Goal: Task Accomplishment & Management: Use online tool/utility

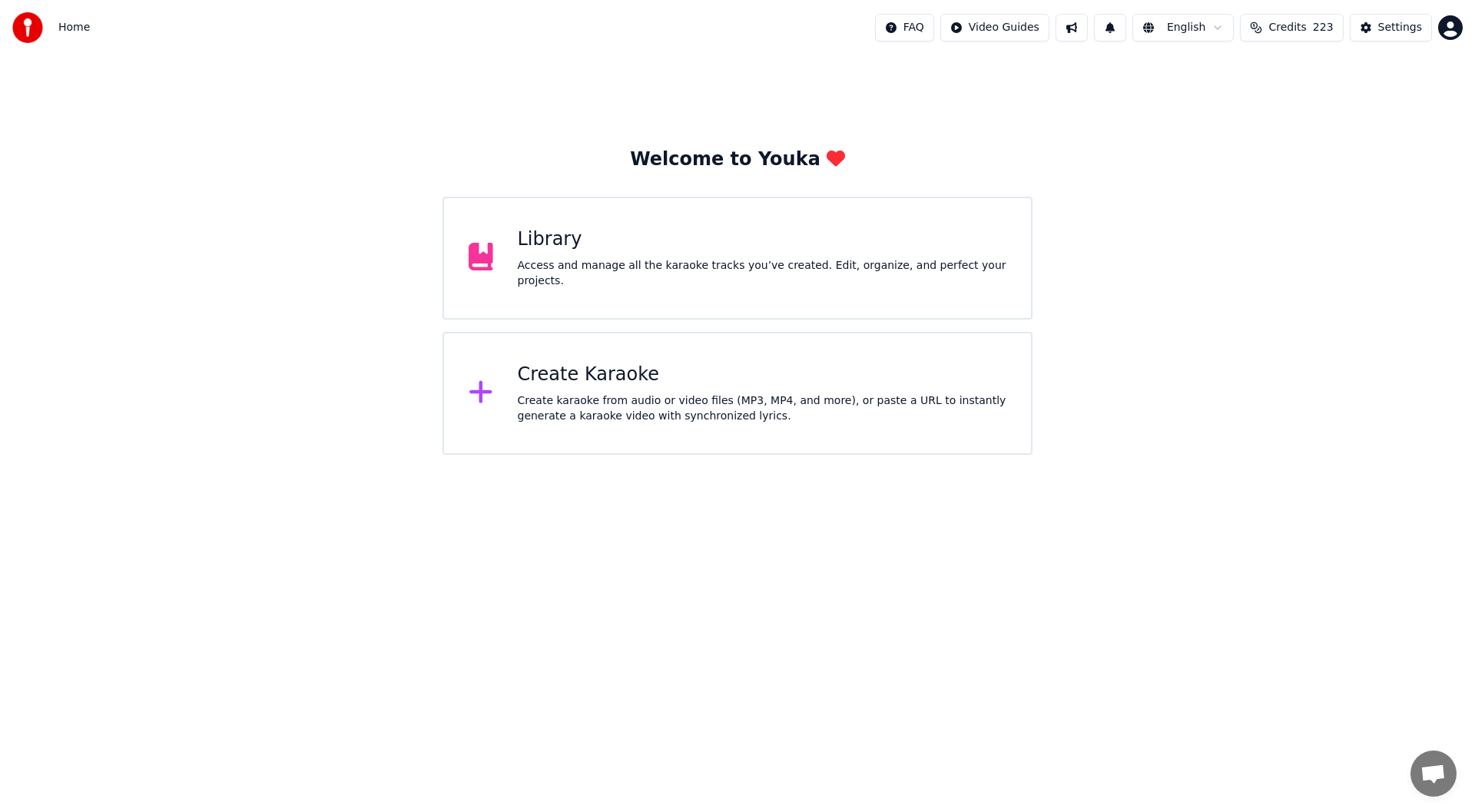
click at [676, 386] on div "Create Karaoke" at bounding box center [763, 374] width 490 height 24
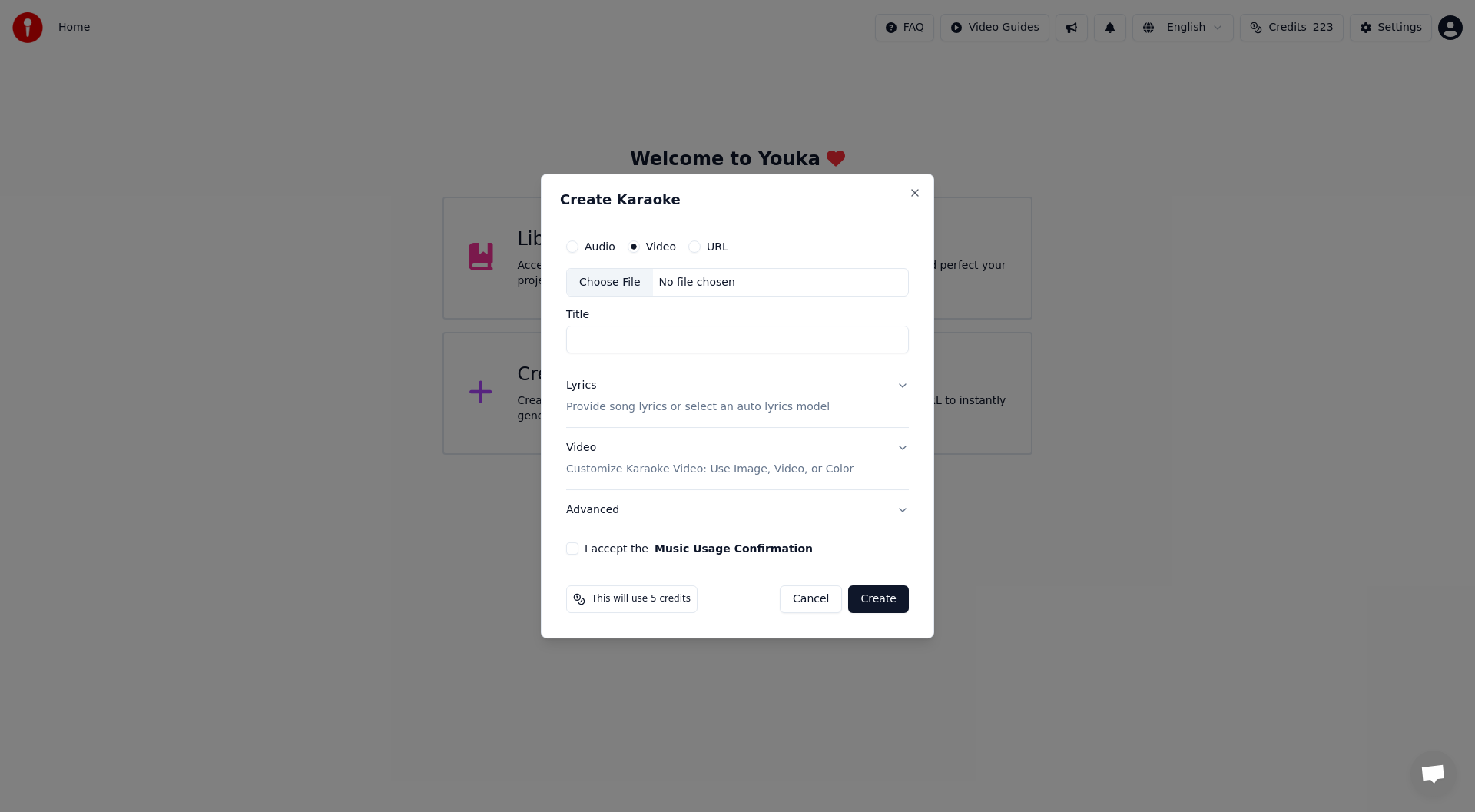
click at [600, 280] on div "Choose File" at bounding box center [611, 283] width 86 height 28
click at [913, 189] on button "Close" at bounding box center [915, 193] width 13 height 13
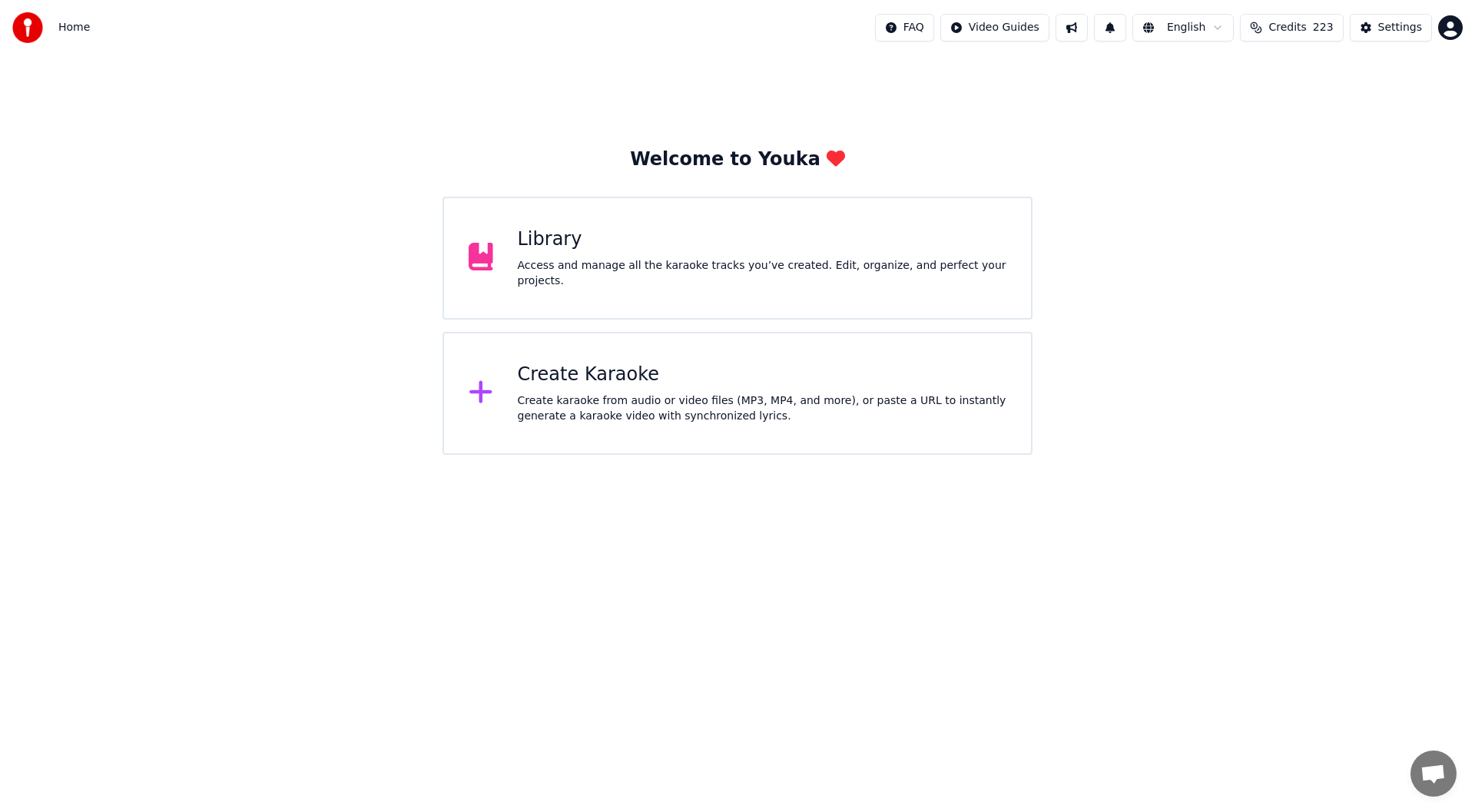
click at [638, 377] on div "Create Karaoke" at bounding box center [763, 374] width 490 height 24
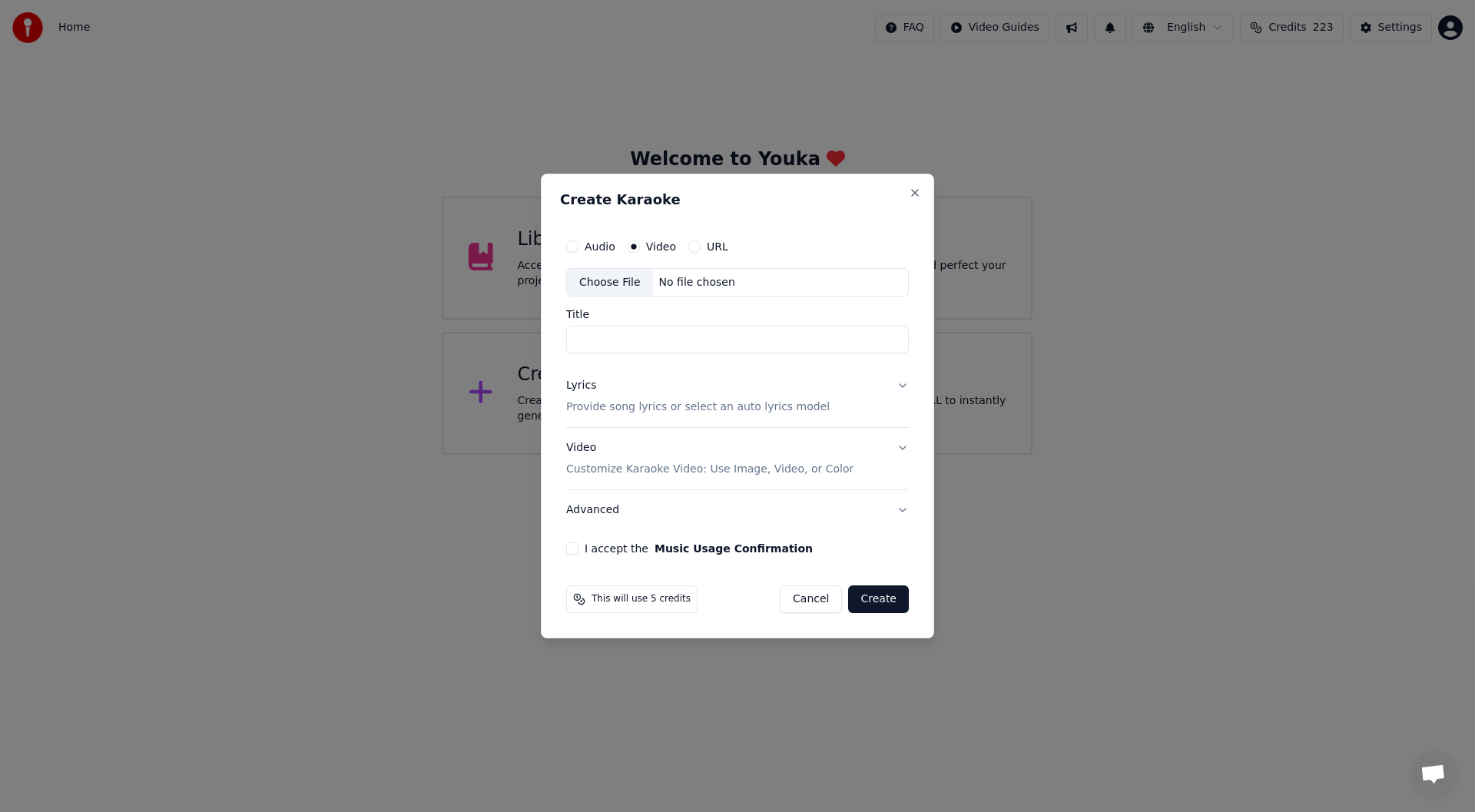
click at [593, 276] on div "Choose File" at bounding box center [611, 283] width 86 height 28
click at [917, 187] on button "Close" at bounding box center [915, 193] width 13 height 13
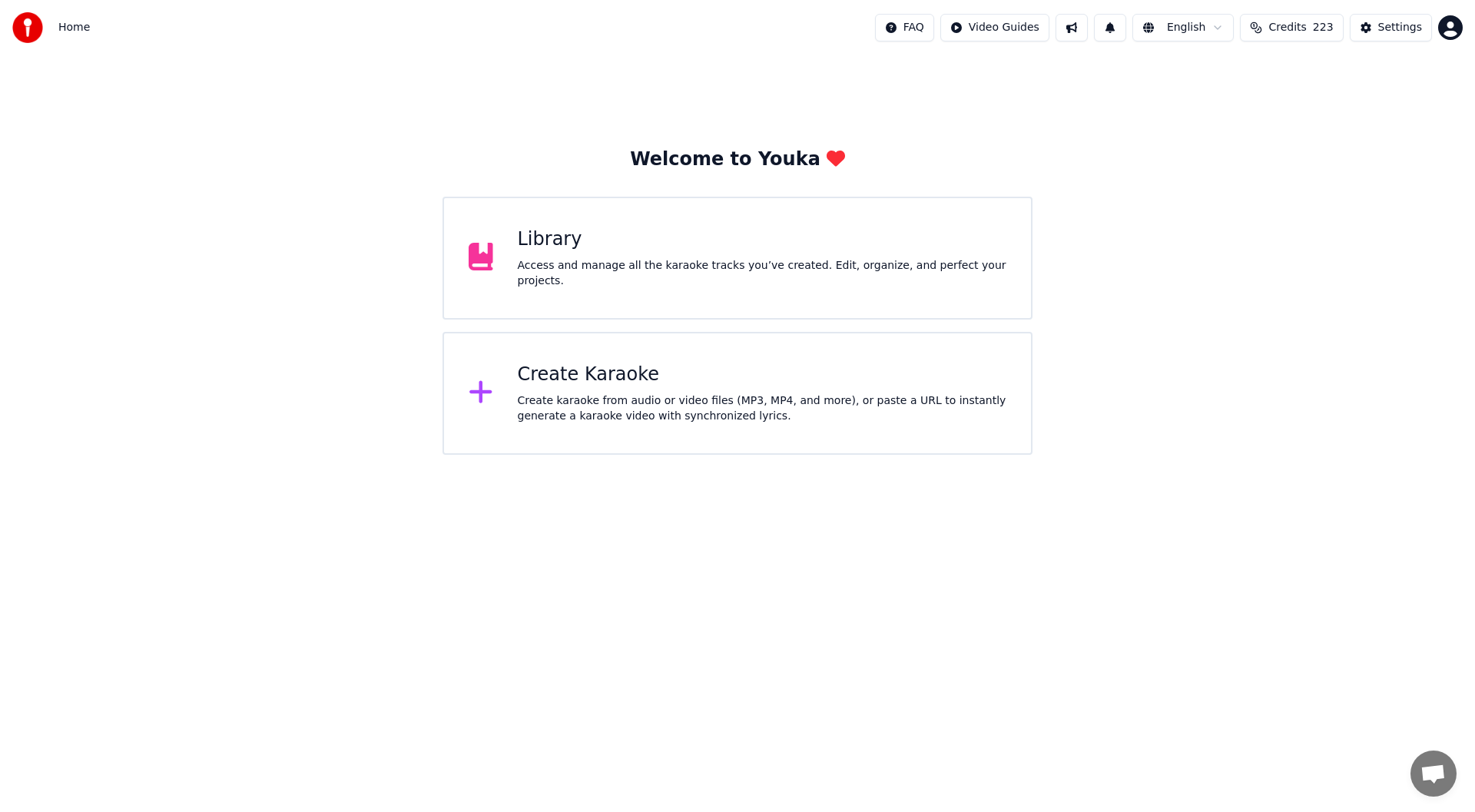
click at [669, 380] on div "Create Karaoke" at bounding box center [763, 374] width 490 height 24
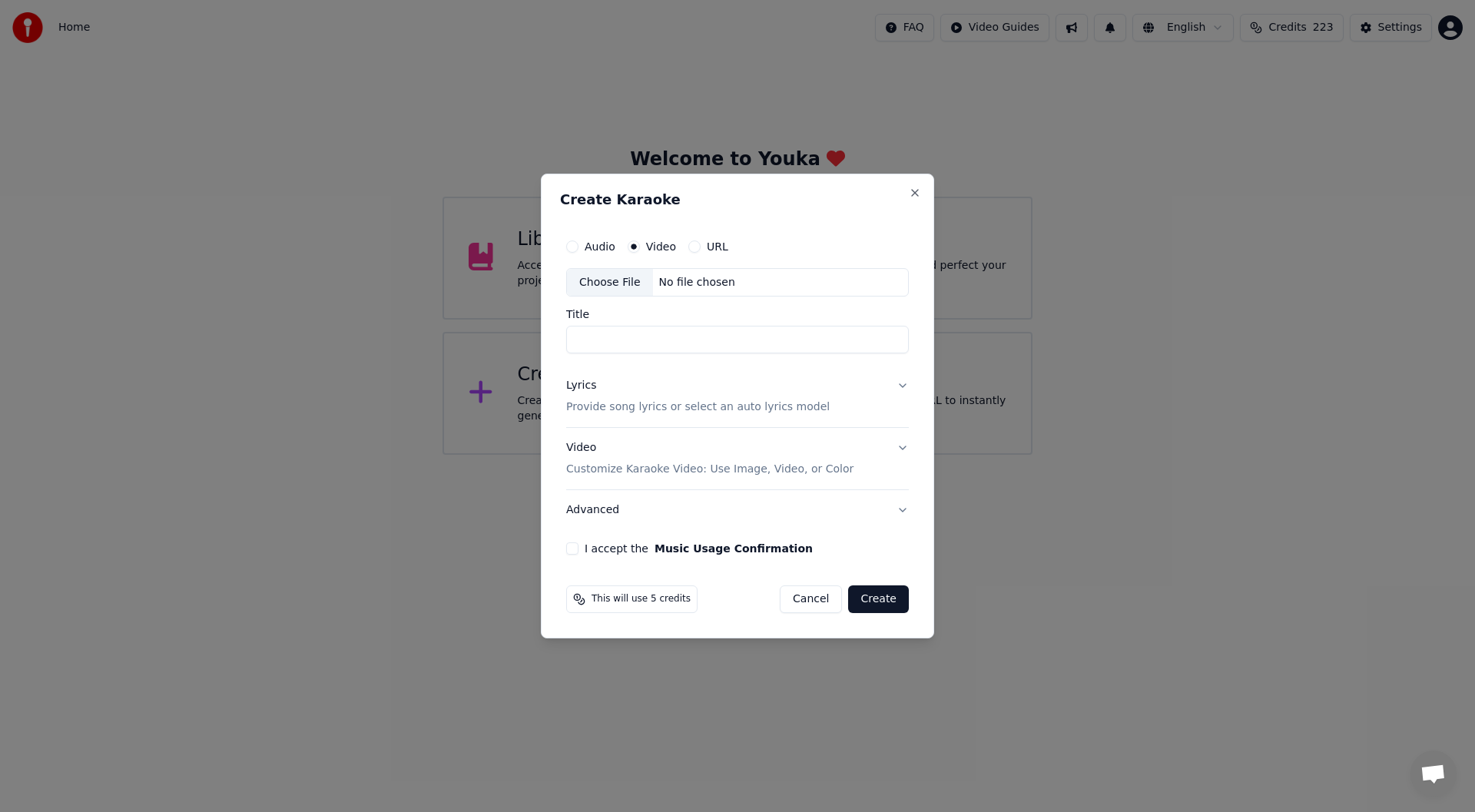
click at [605, 277] on div "Choose File" at bounding box center [611, 283] width 86 height 28
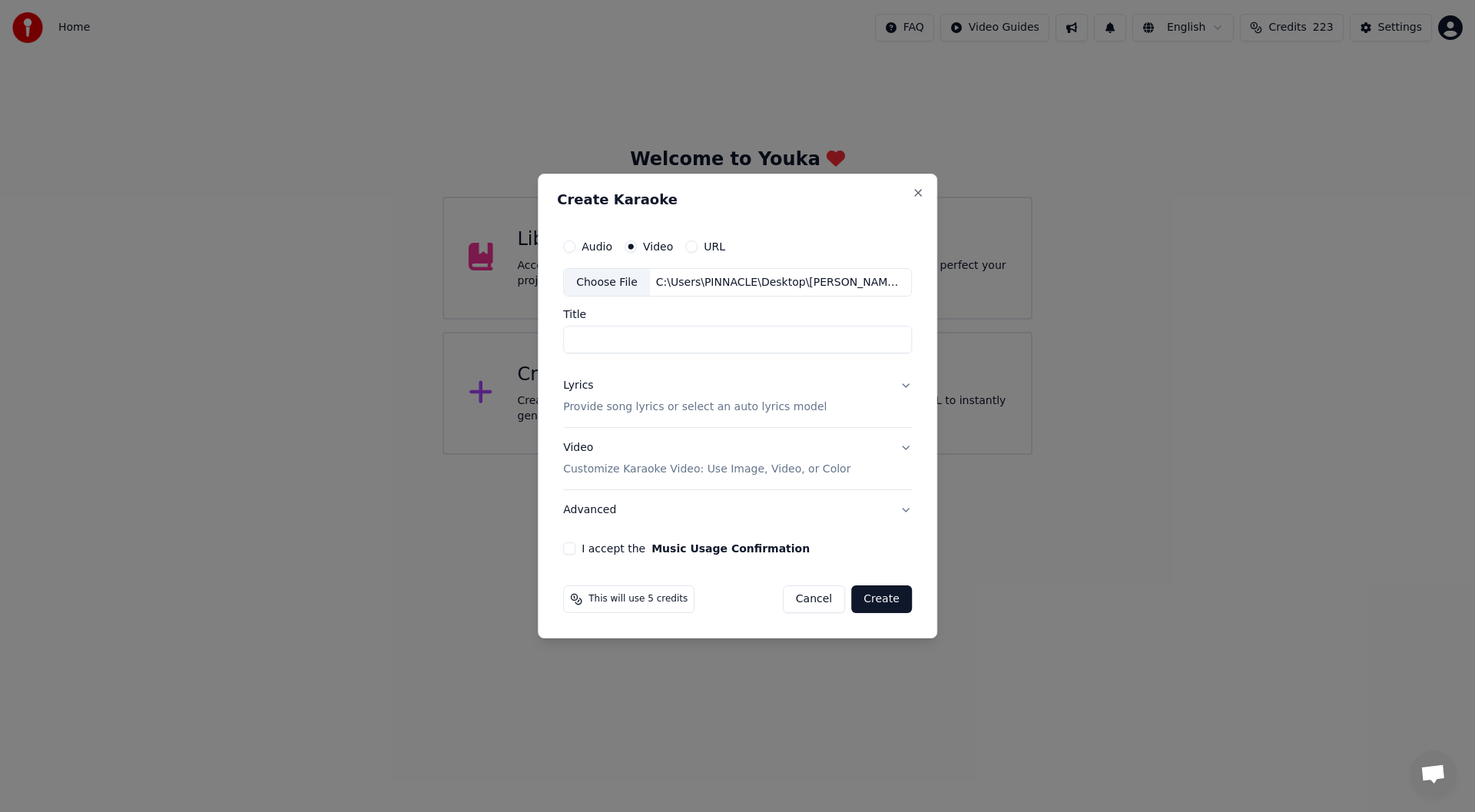
type input "**********"
click at [577, 385] on div "Lyrics" at bounding box center [577, 386] width 30 height 15
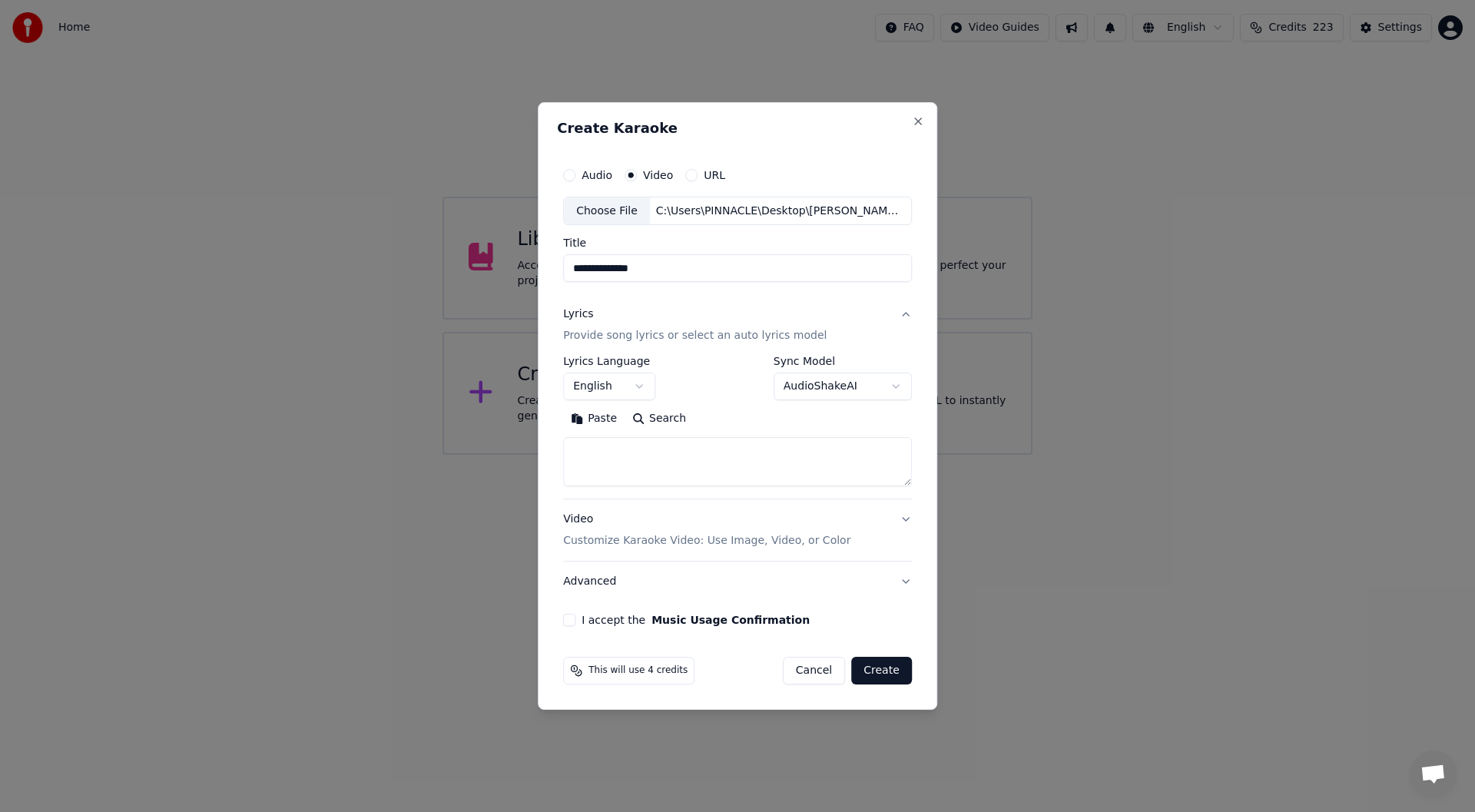
click at [599, 417] on button "Paste" at bounding box center [593, 419] width 61 height 24
click at [569, 618] on button "I accept the Music Usage Confirmation" at bounding box center [569, 620] width 13 height 13
click at [883, 669] on button "Create" at bounding box center [881, 671] width 60 height 28
type textarea "**********"
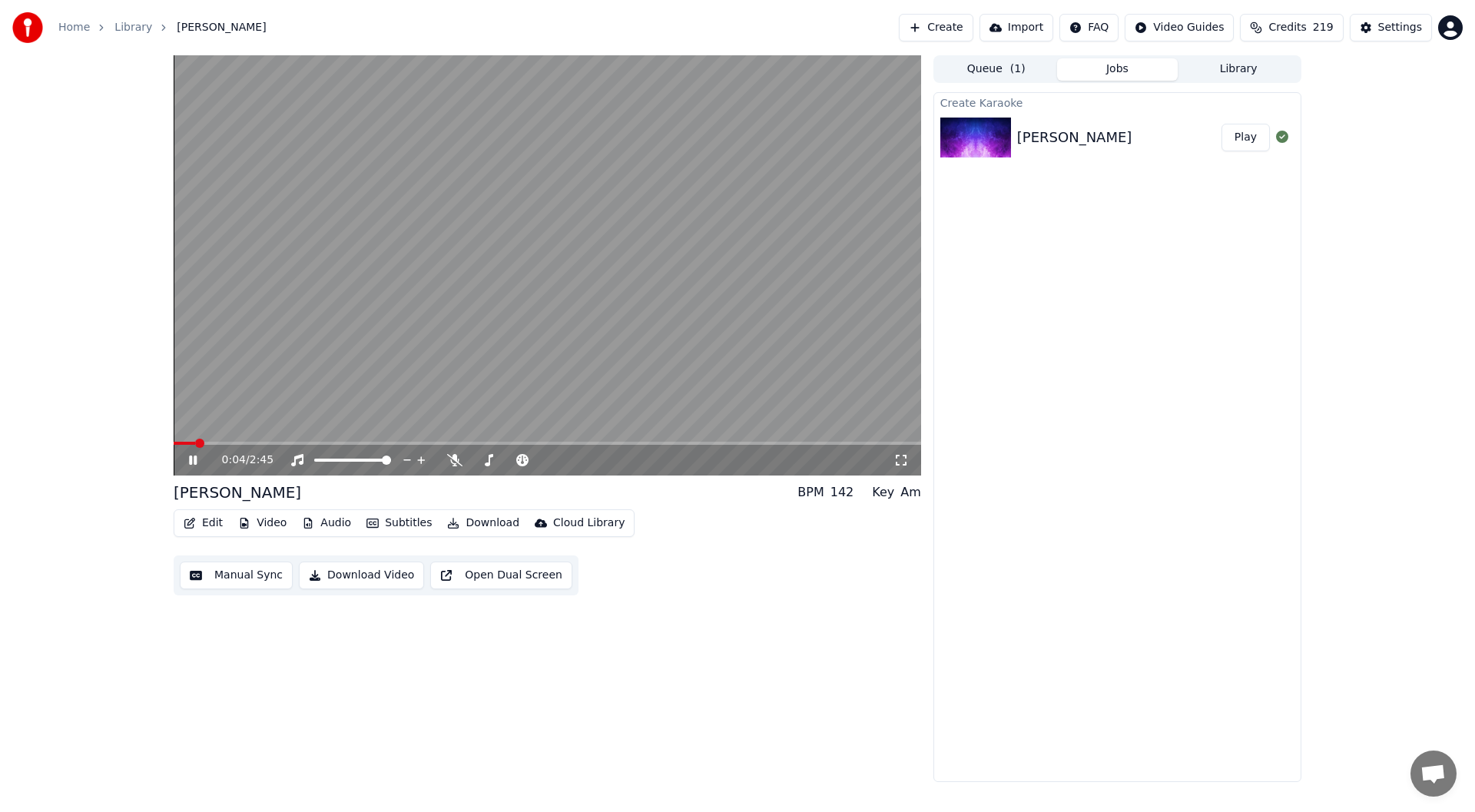
click at [902, 456] on icon at bounding box center [900, 460] width 15 height 13
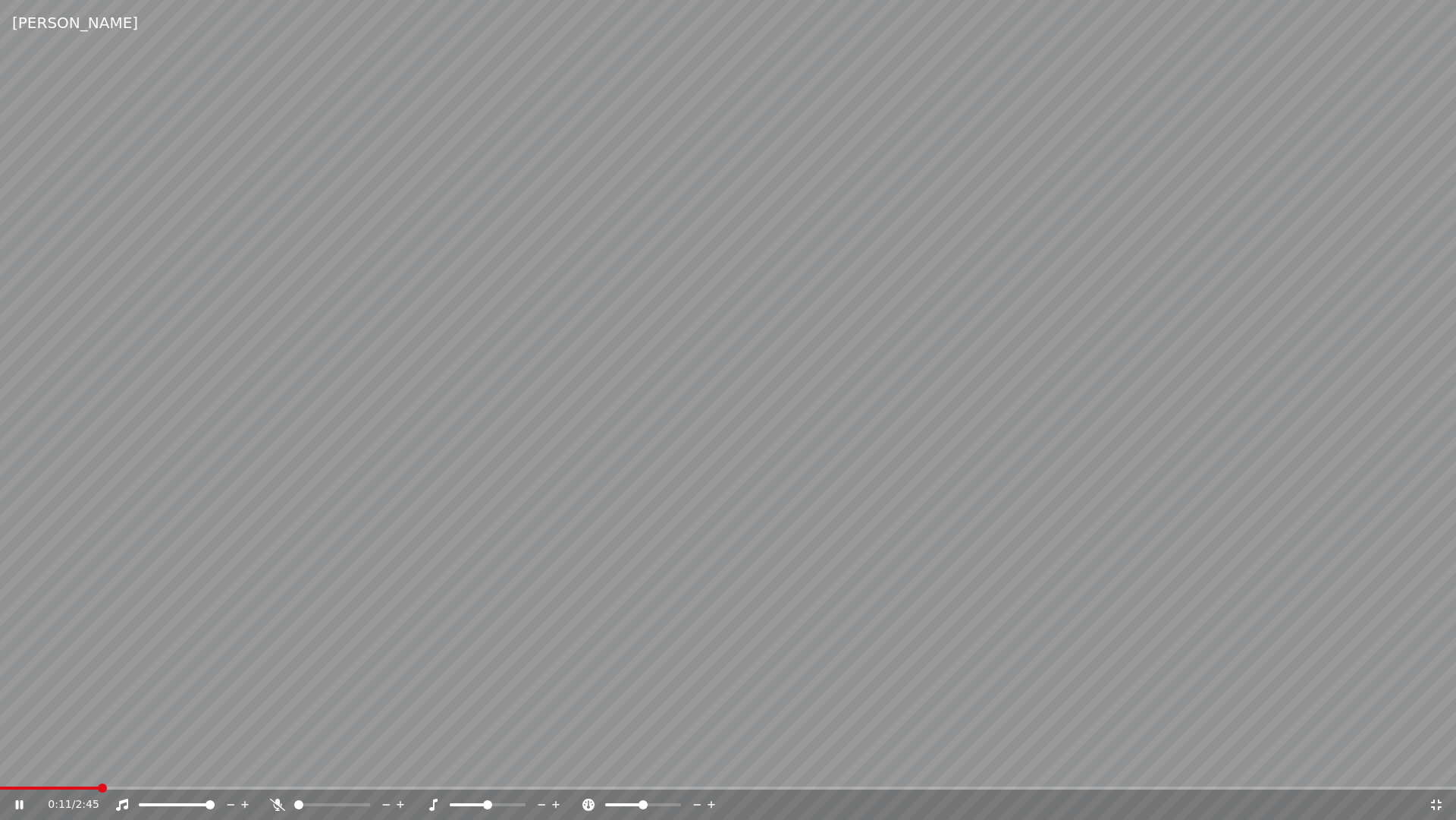
click at [273, 800] on icon at bounding box center [277, 805] width 15 height 12
click at [0, 784] on span at bounding box center [4, 788] width 9 height 9
click at [564, 789] on span at bounding box center [282, 787] width 564 height 3
drag, startPoint x: 1434, startPoint y: 801, endPoint x: 1431, endPoint y: 784, distance: 17.3
click at [1433, 801] on icon at bounding box center [1436, 805] width 11 height 11
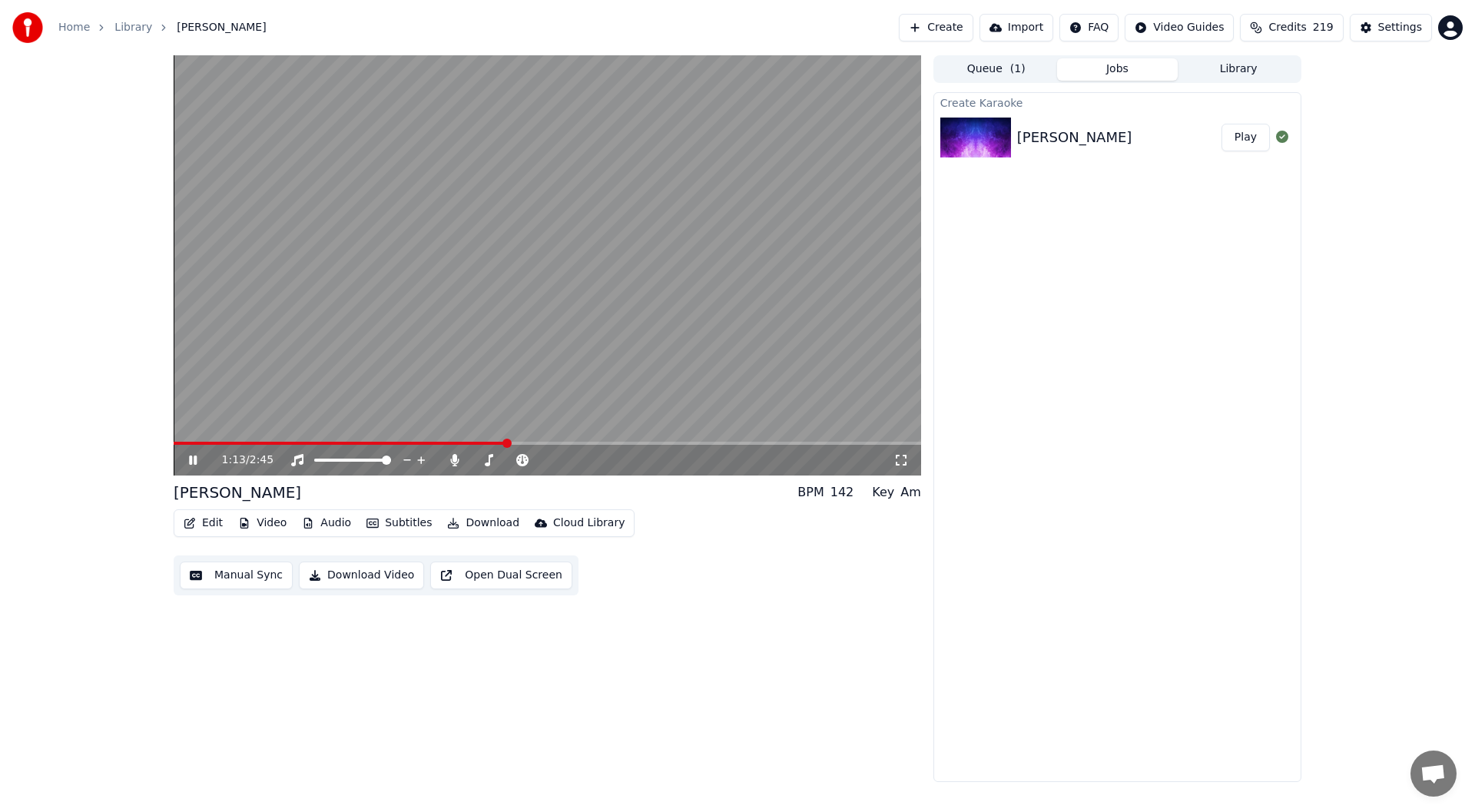
click at [190, 456] on icon at bounding box center [193, 460] width 8 height 9
click at [207, 519] on button "Edit" at bounding box center [203, 523] width 51 height 22
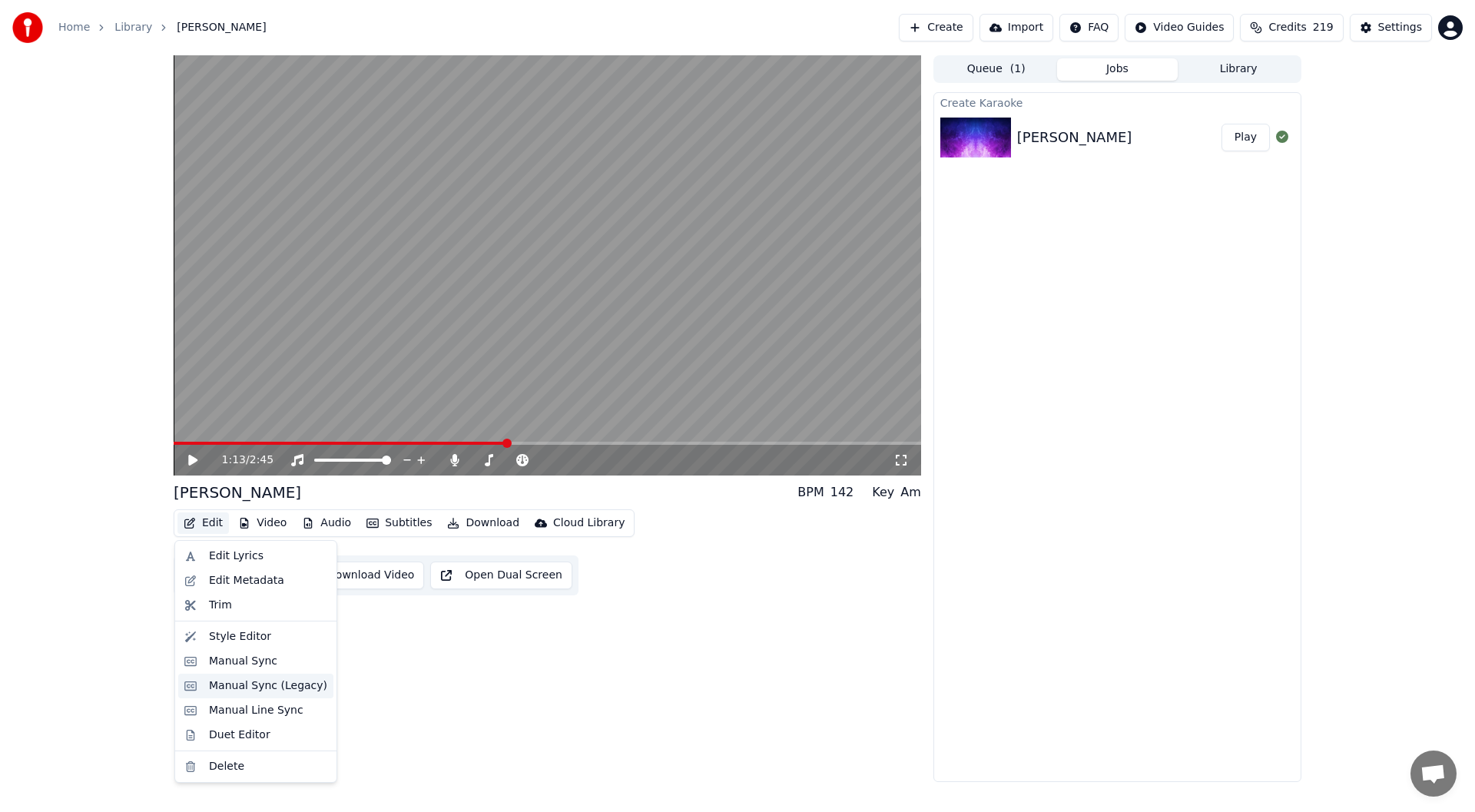
click at [265, 688] on div "Manual Sync (Legacy)" at bounding box center [267, 685] width 118 height 15
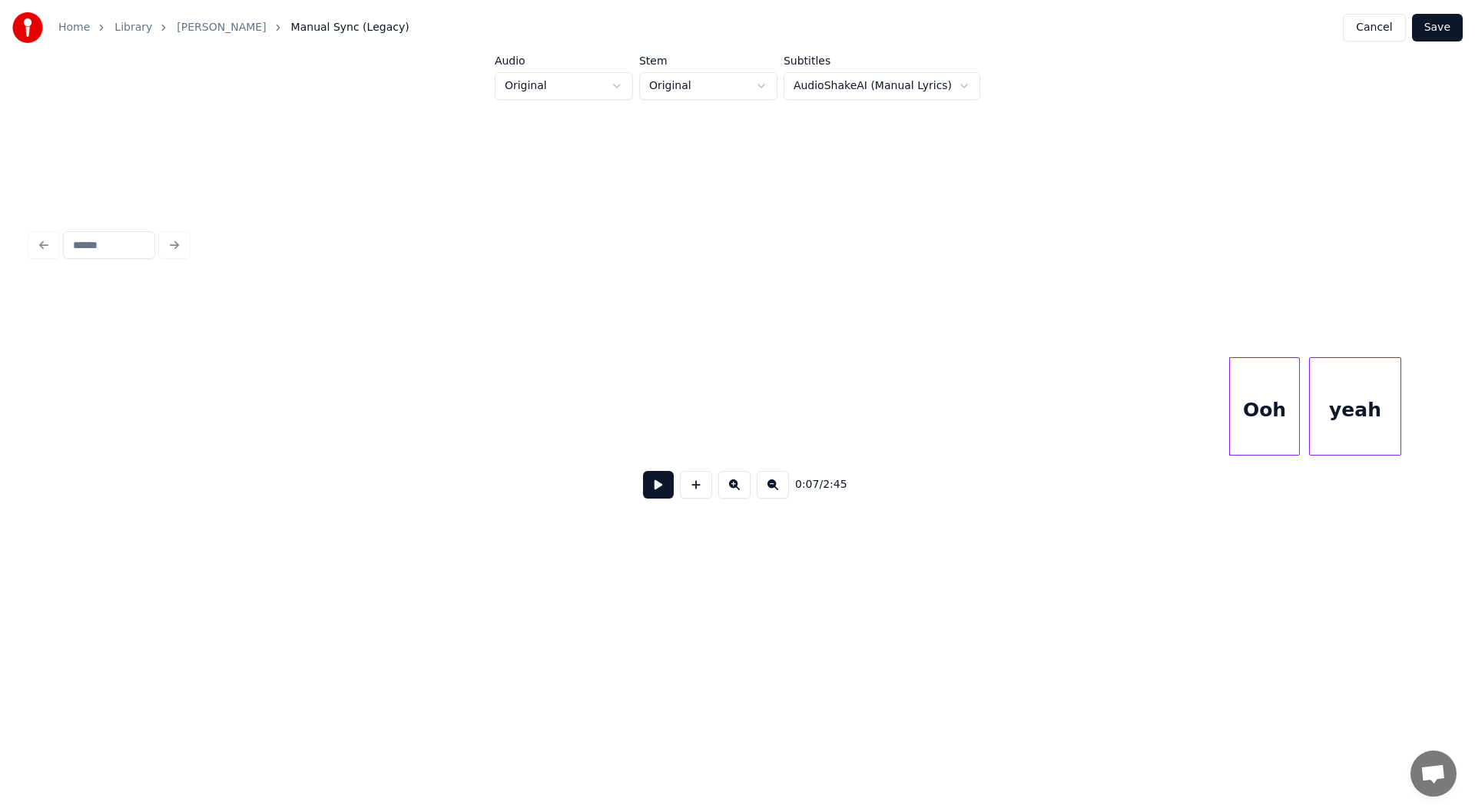
click at [650, 482] on button at bounding box center [658, 484] width 31 height 28
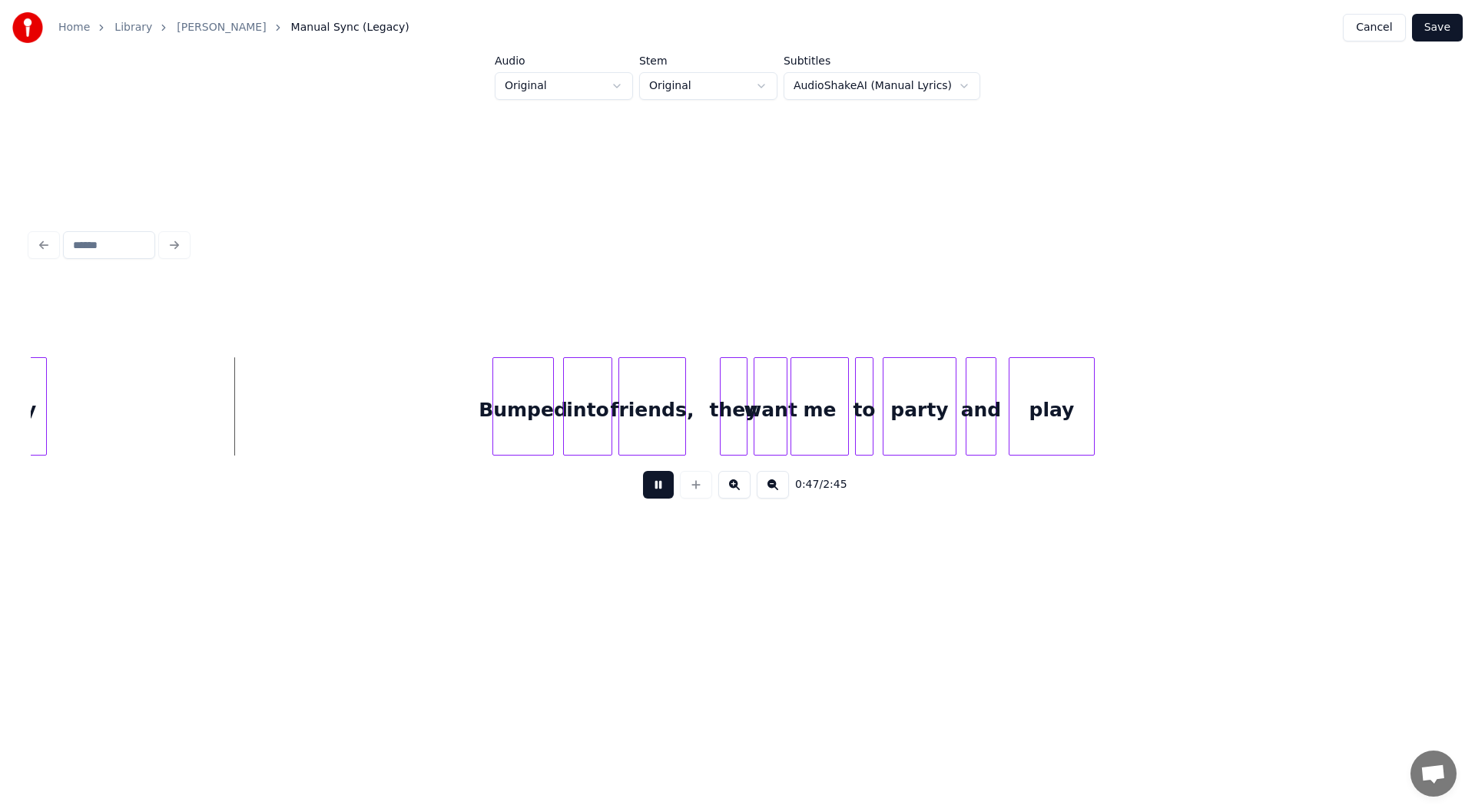
click at [652, 488] on button at bounding box center [658, 484] width 31 height 28
click at [97, 422] on div at bounding box center [94, 407] width 5 height 97
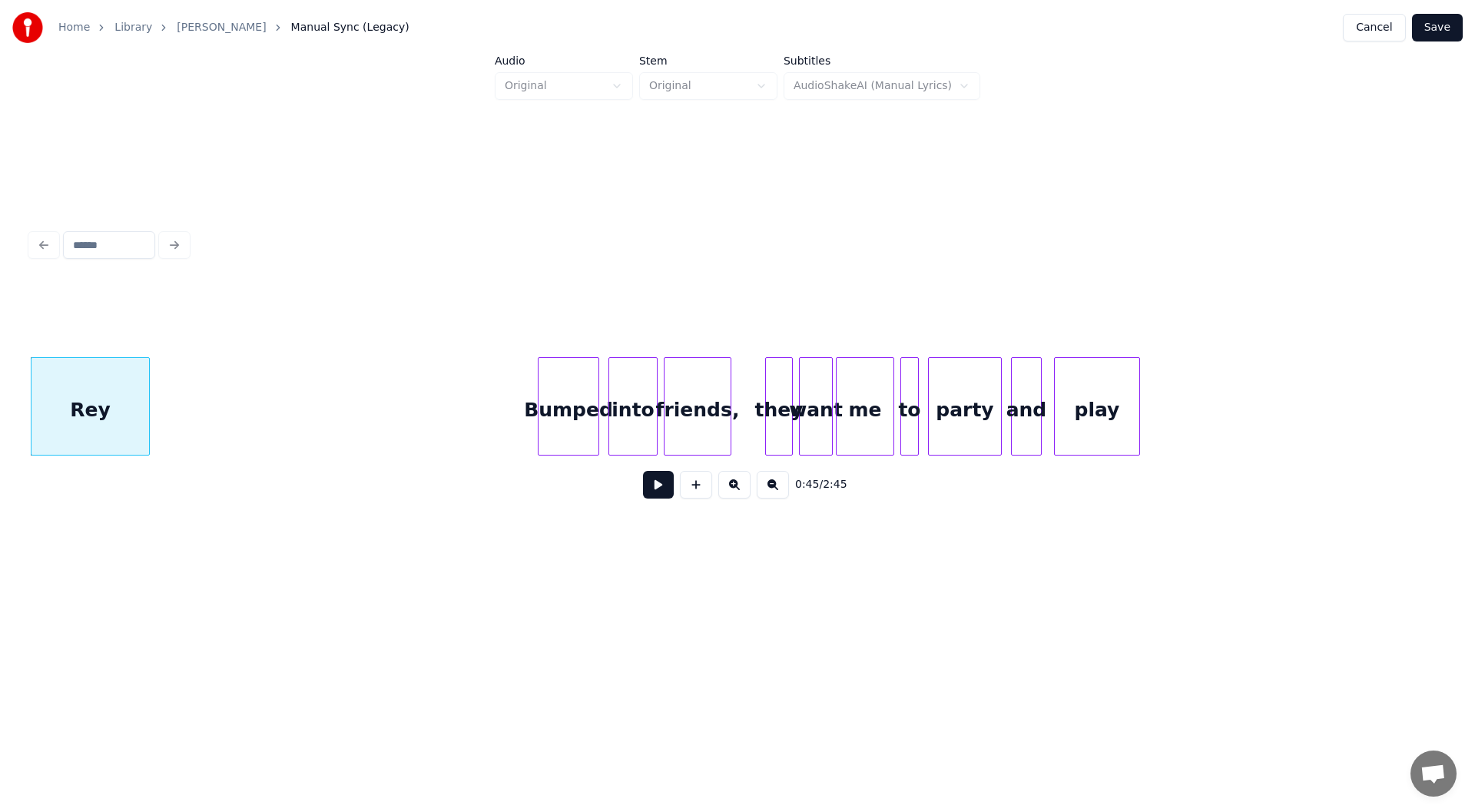
click at [580, 416] on div "Bumped" at bounding box center [568, 411] width 60 height 104
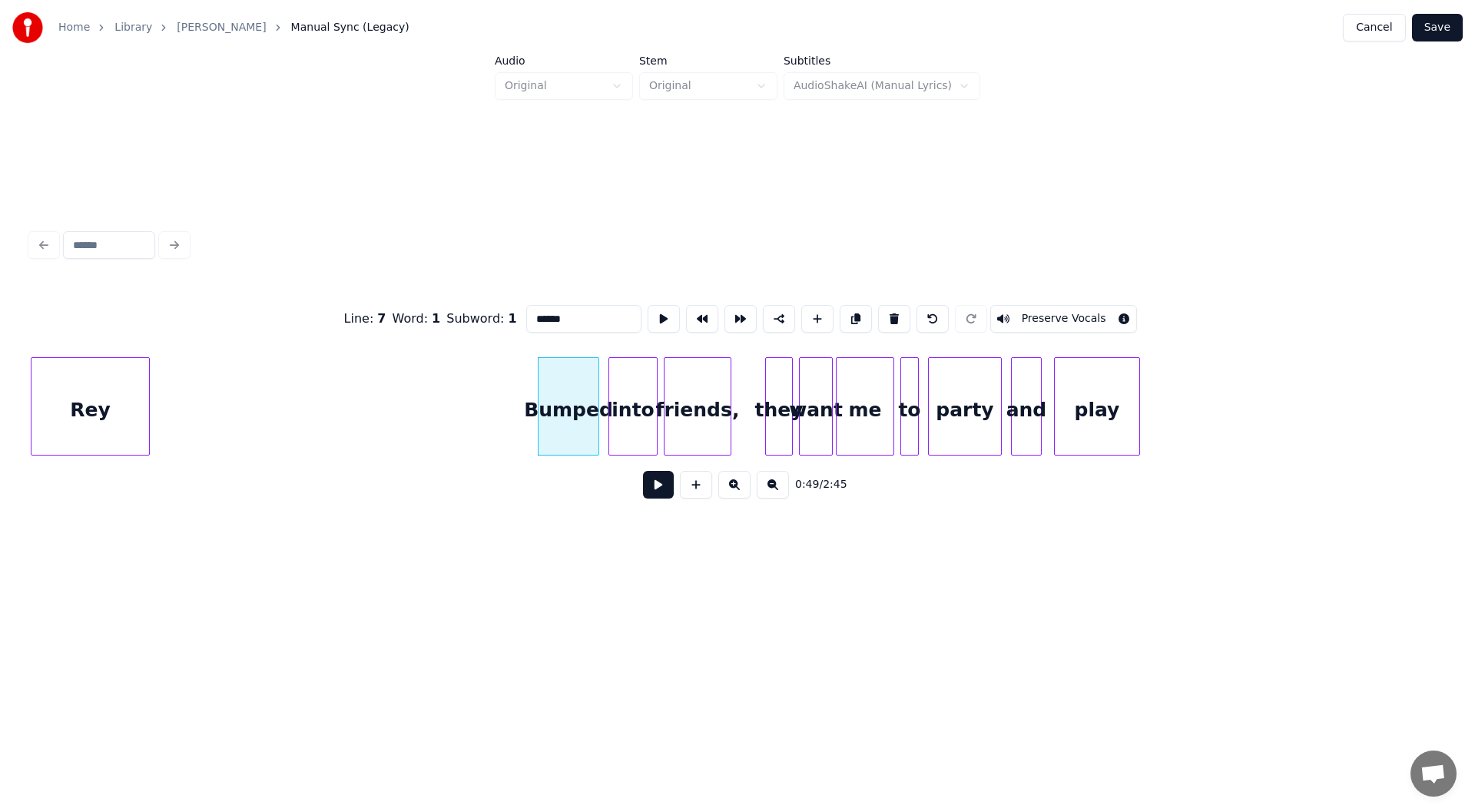
click at [652, 493] on button at bounding box center [658, 484] width 31 height 28
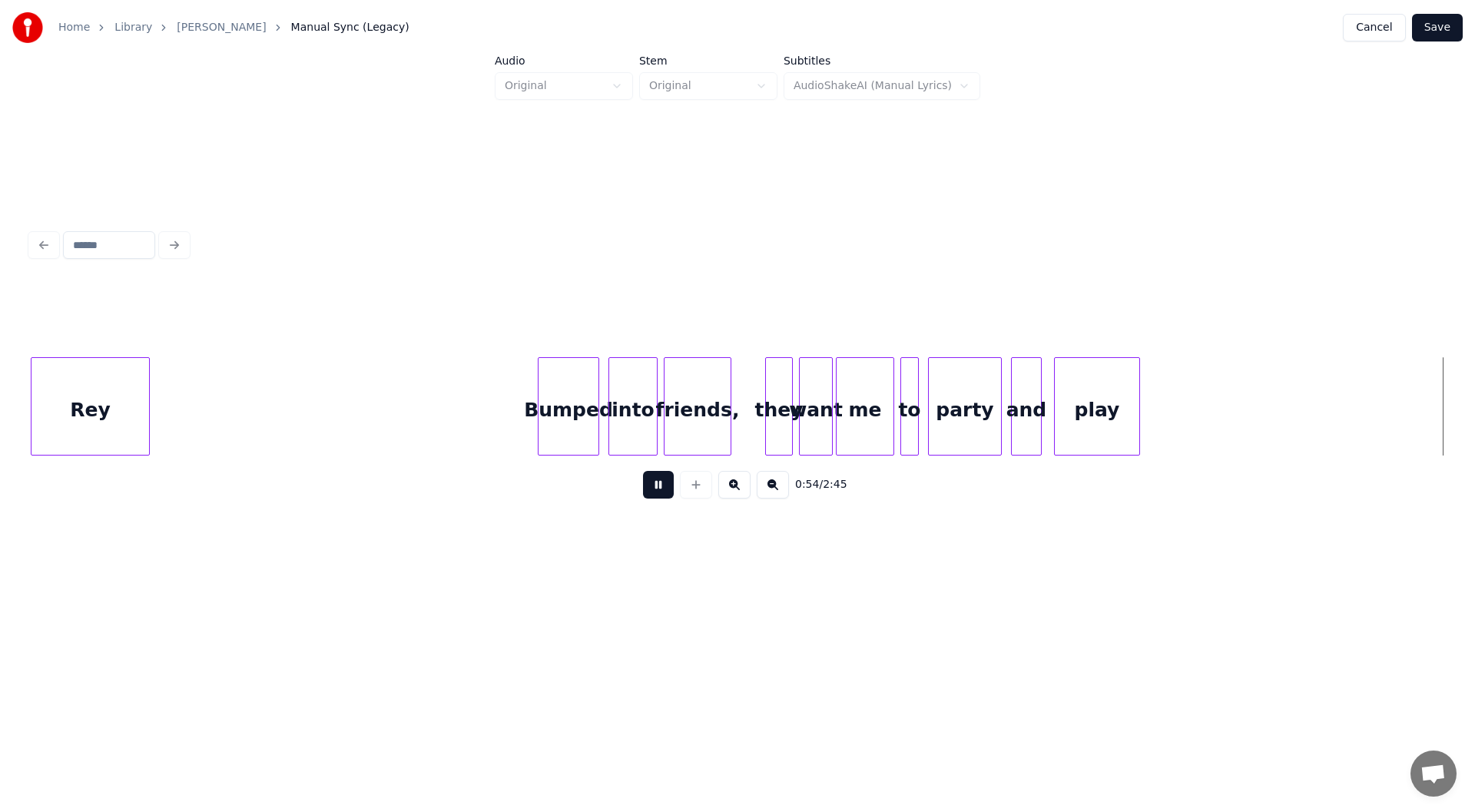
scroll to position [0, 8444]
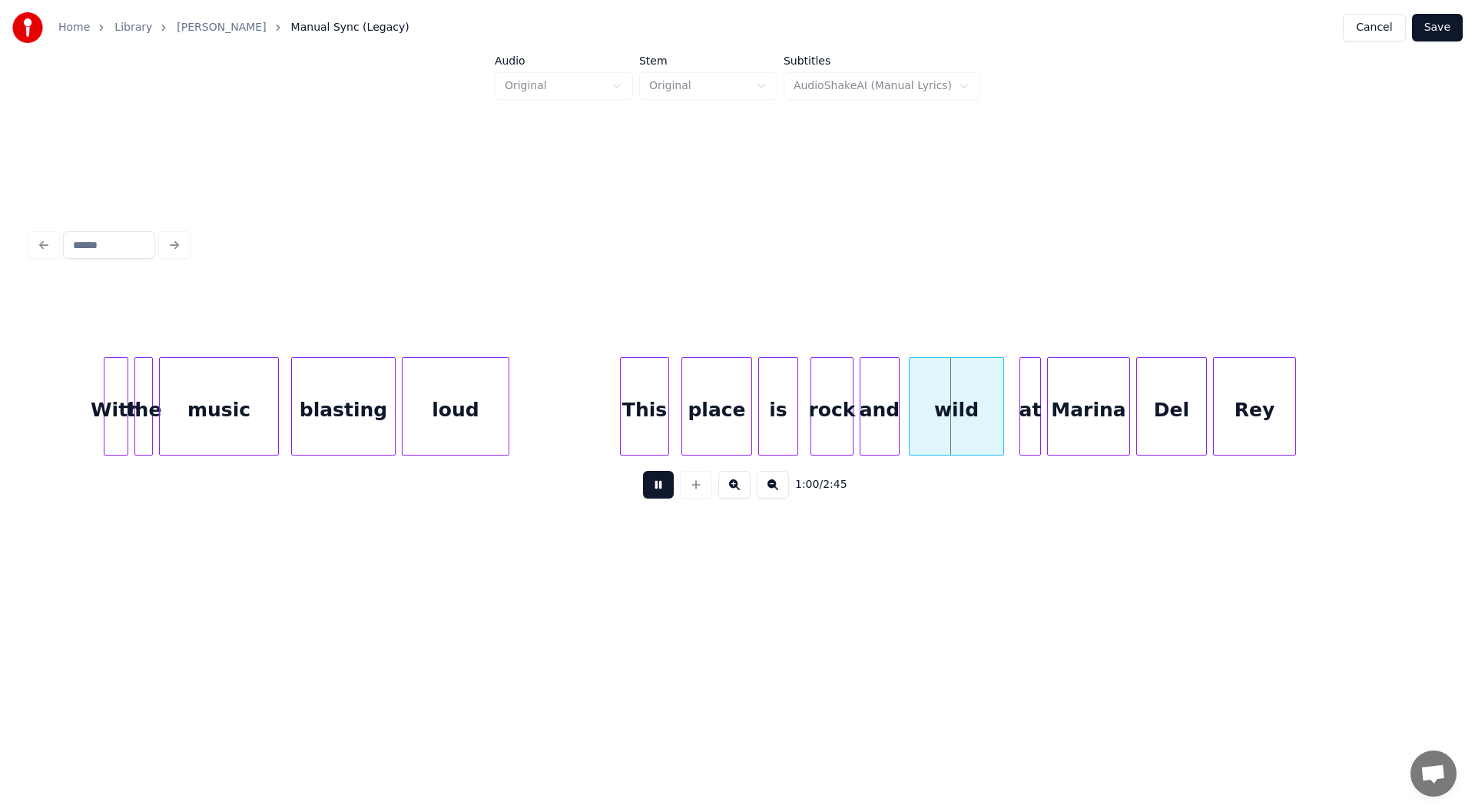
click at [652, 490] on button at bounding box center [658, 484] width 31 height 28
click at [879, 407] on div "and" at bounding box center [880, 411] width 39 height 104
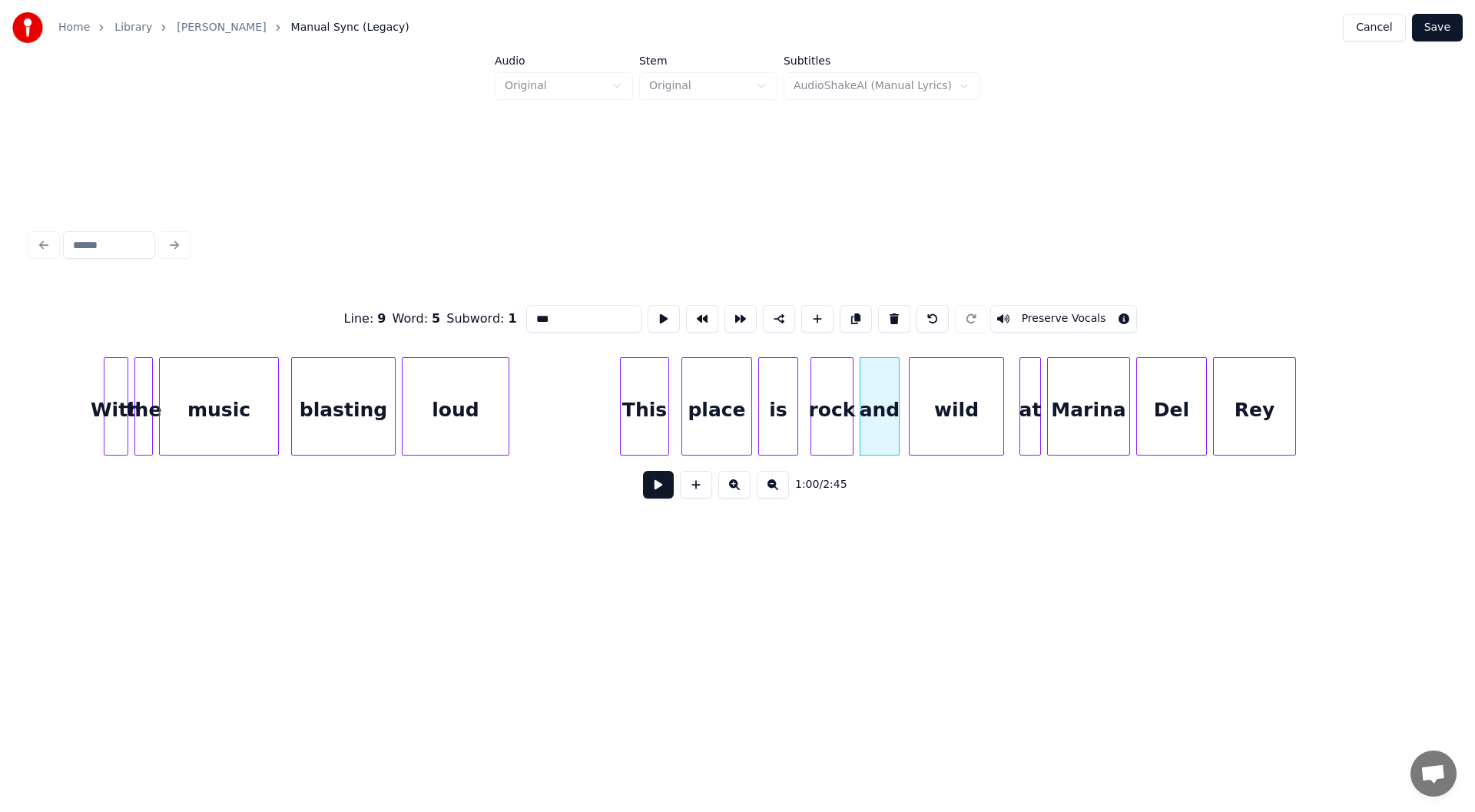
click at [877, 416] on div "and" at bounding box center [880, 411] width 39 height 104
click at [886, 311] on button at bounding box center [894, 319] width 32 height 28
click at [899, 421] on div at bounding box center [899, 407] width 5 height 97
click at [853, 418] on div "rock" at bounding box center [856, 411] width 90 height 104
click at [553, 310] on input "****" at bounding box center [584, 319] width 115 height 28
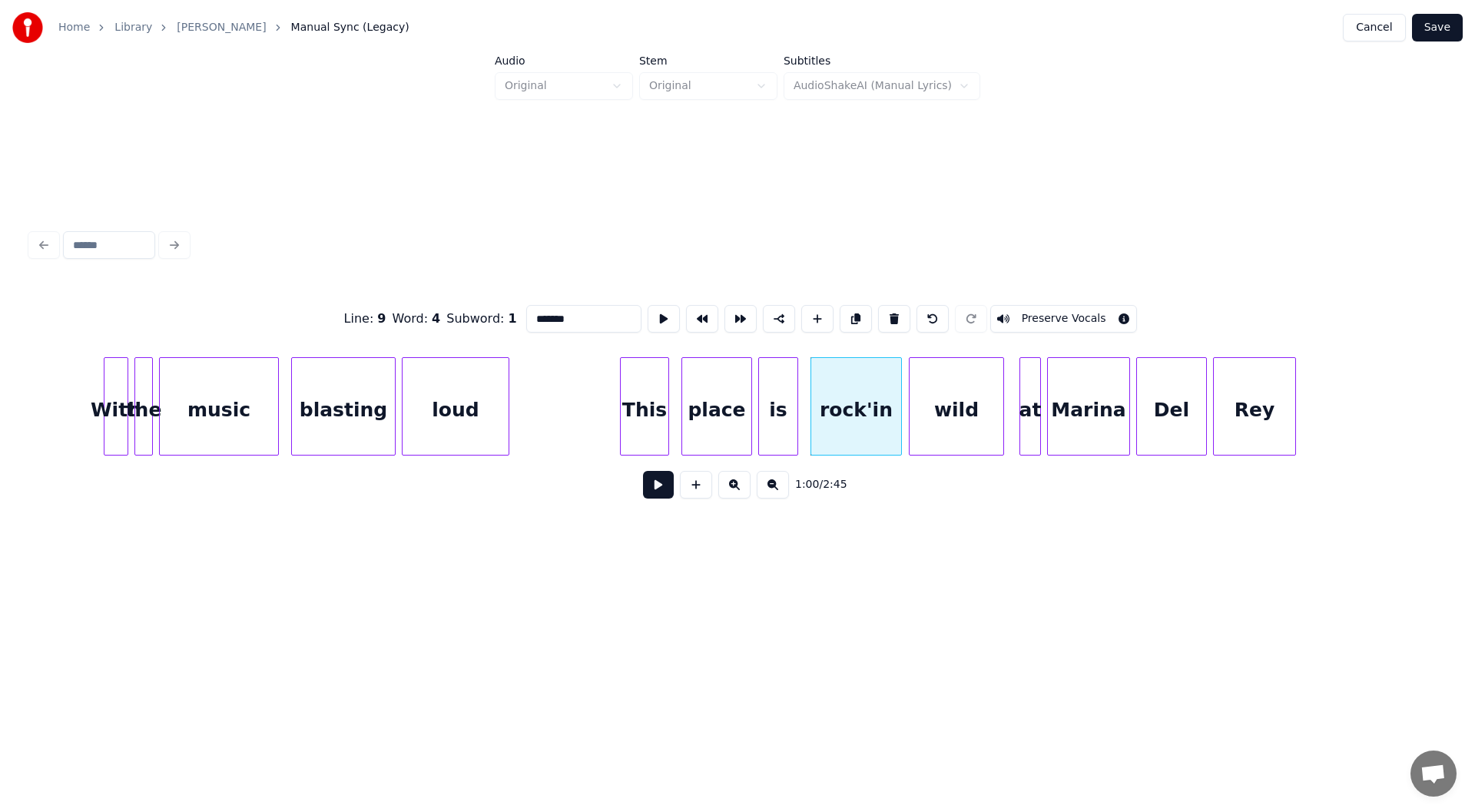
click at [640, 402] on div "This" at bounding box center [644, 411] width 48 height 104
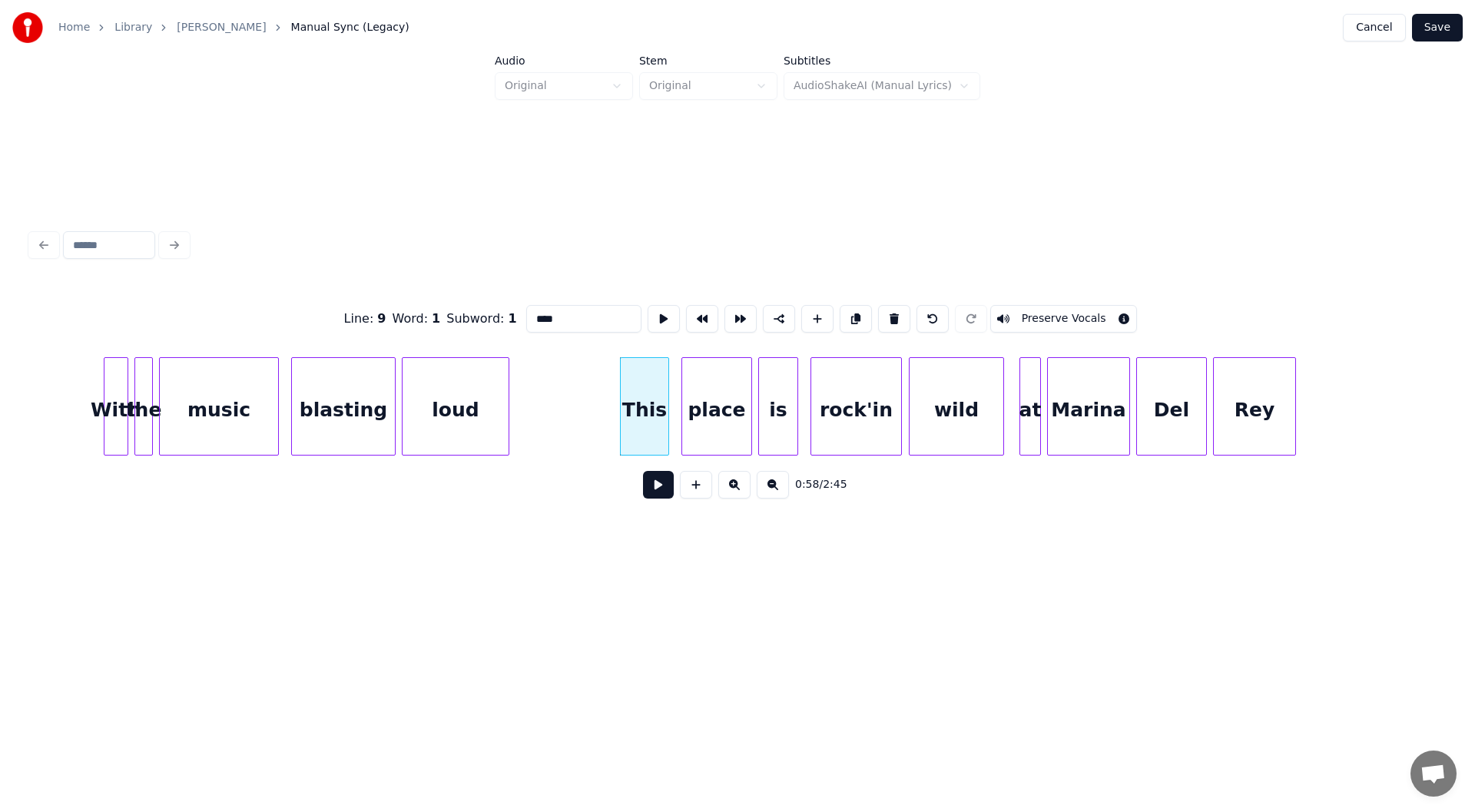
type input "****"
click at [651, 483] on button at bounding box center [658, 484] width 31 height 28
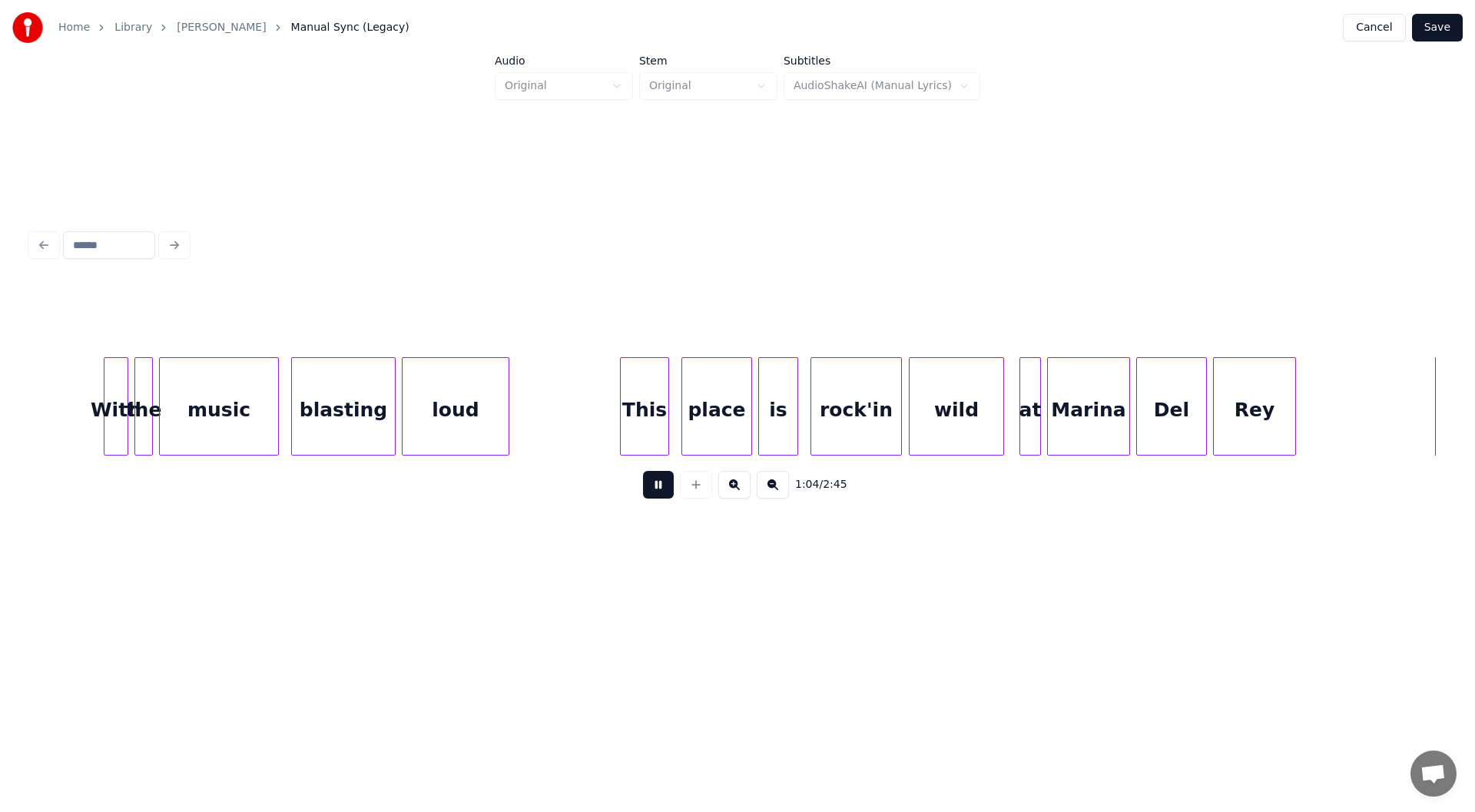
scroll to position [0, 9858]
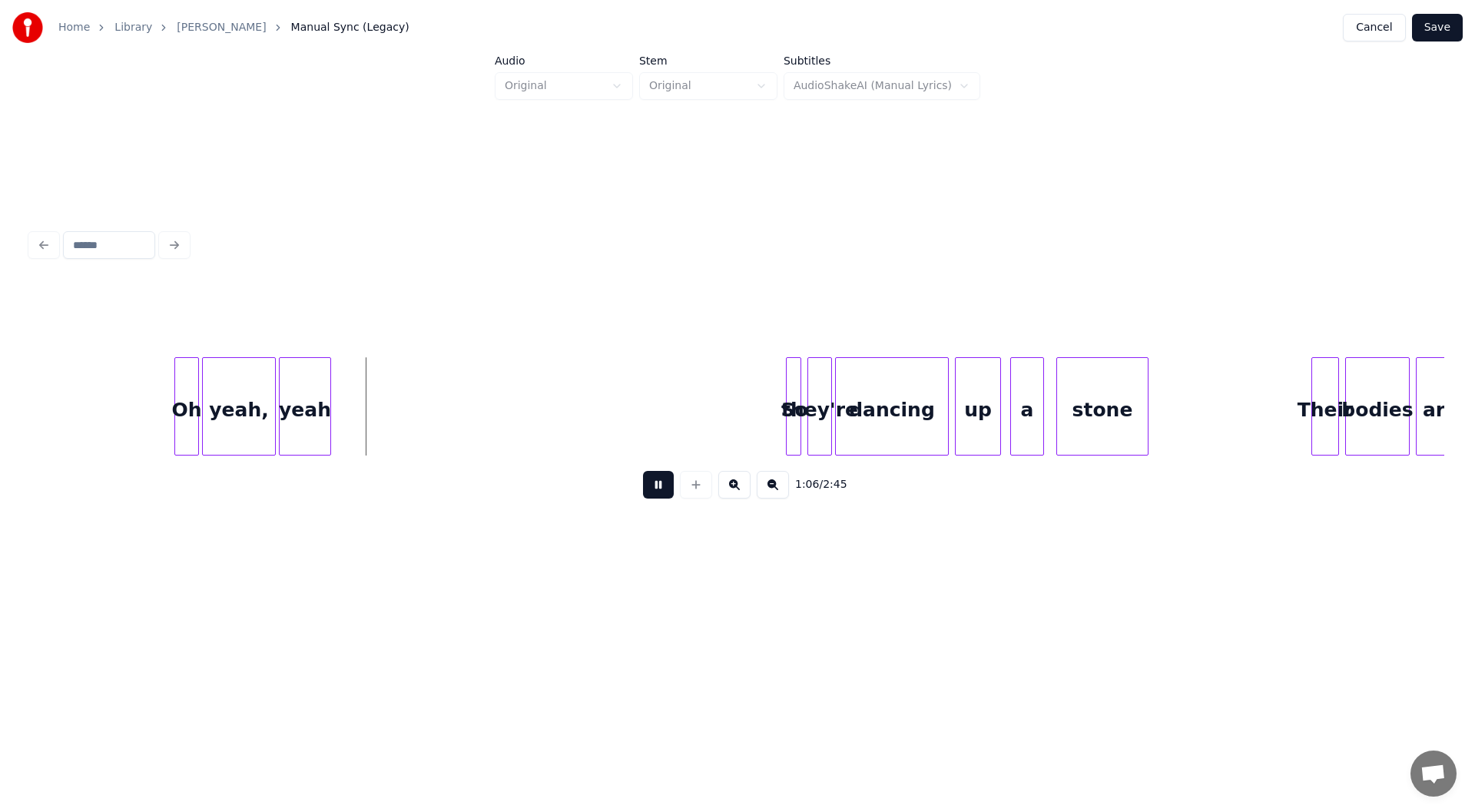
click at [658, 487] on button at bounding box center [658, 484] width 31 height 28
click at [184, 411] on div "Oh" at bounding box center [187, 411] width 23 height 104
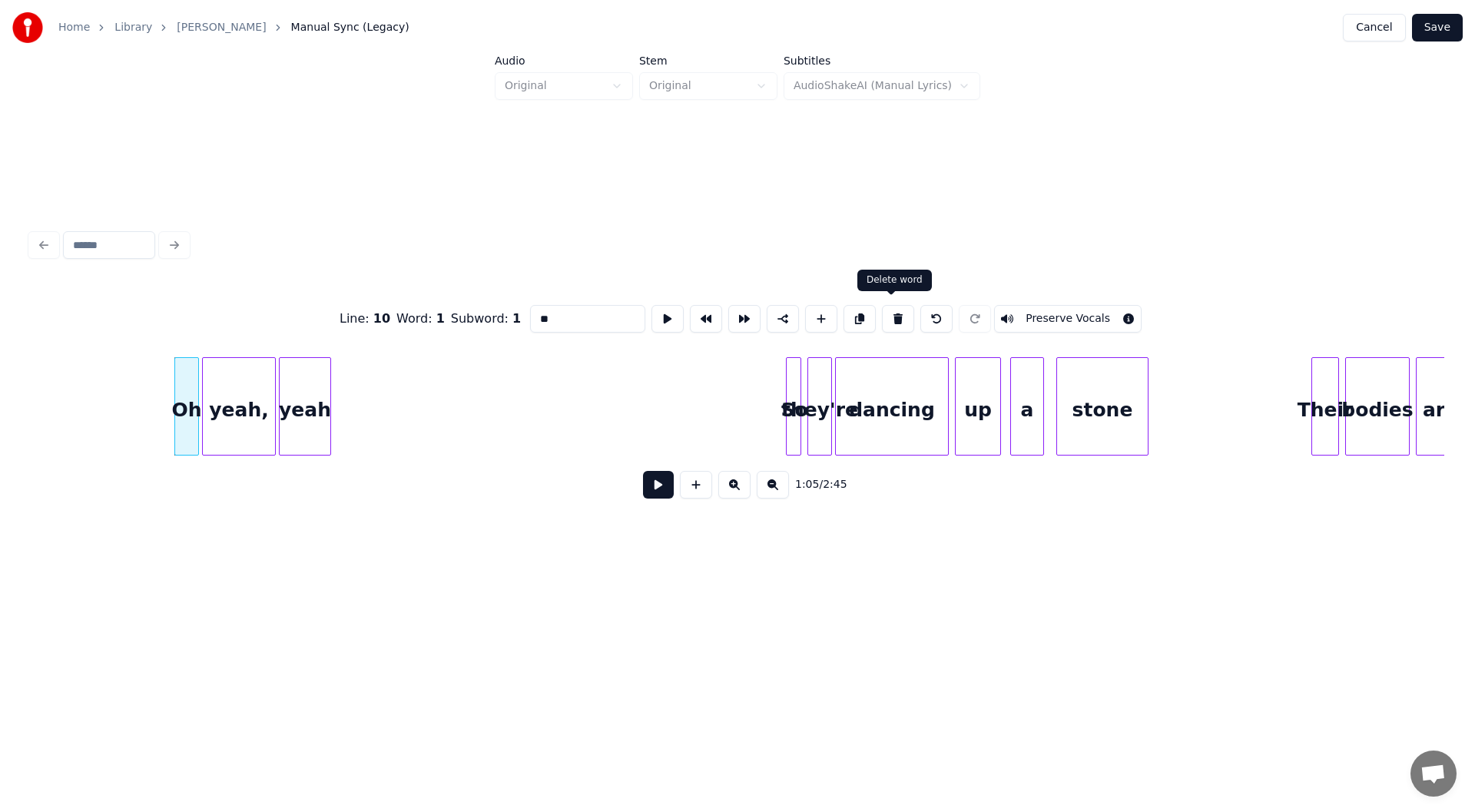
click at [891, 310] on button at bounding box center [899, 319] width 32 height 28
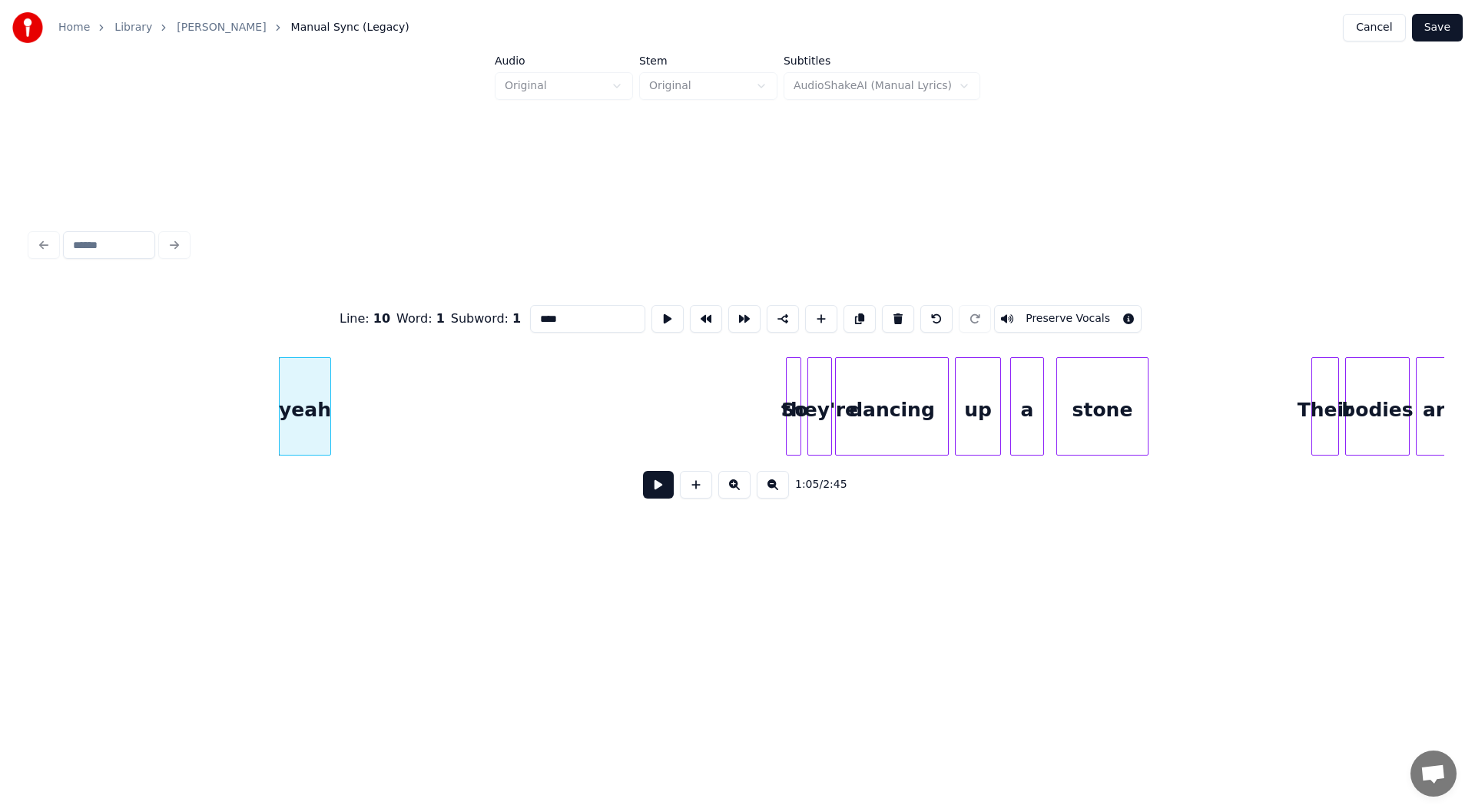
click at [891, 310] on button at bounding box center [899, 319] width 32 height 28
type input "***"
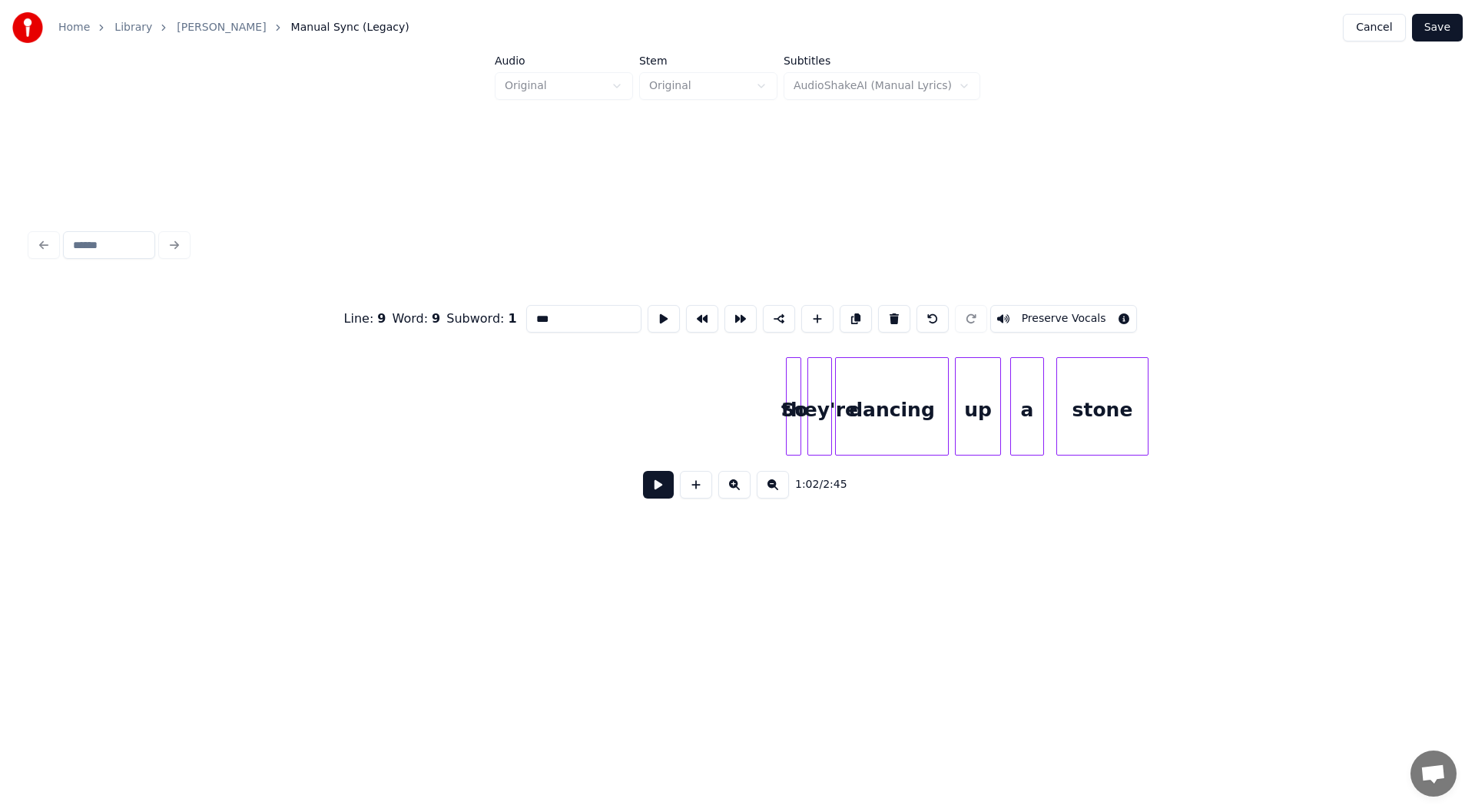
scroll to position [0, 9626]
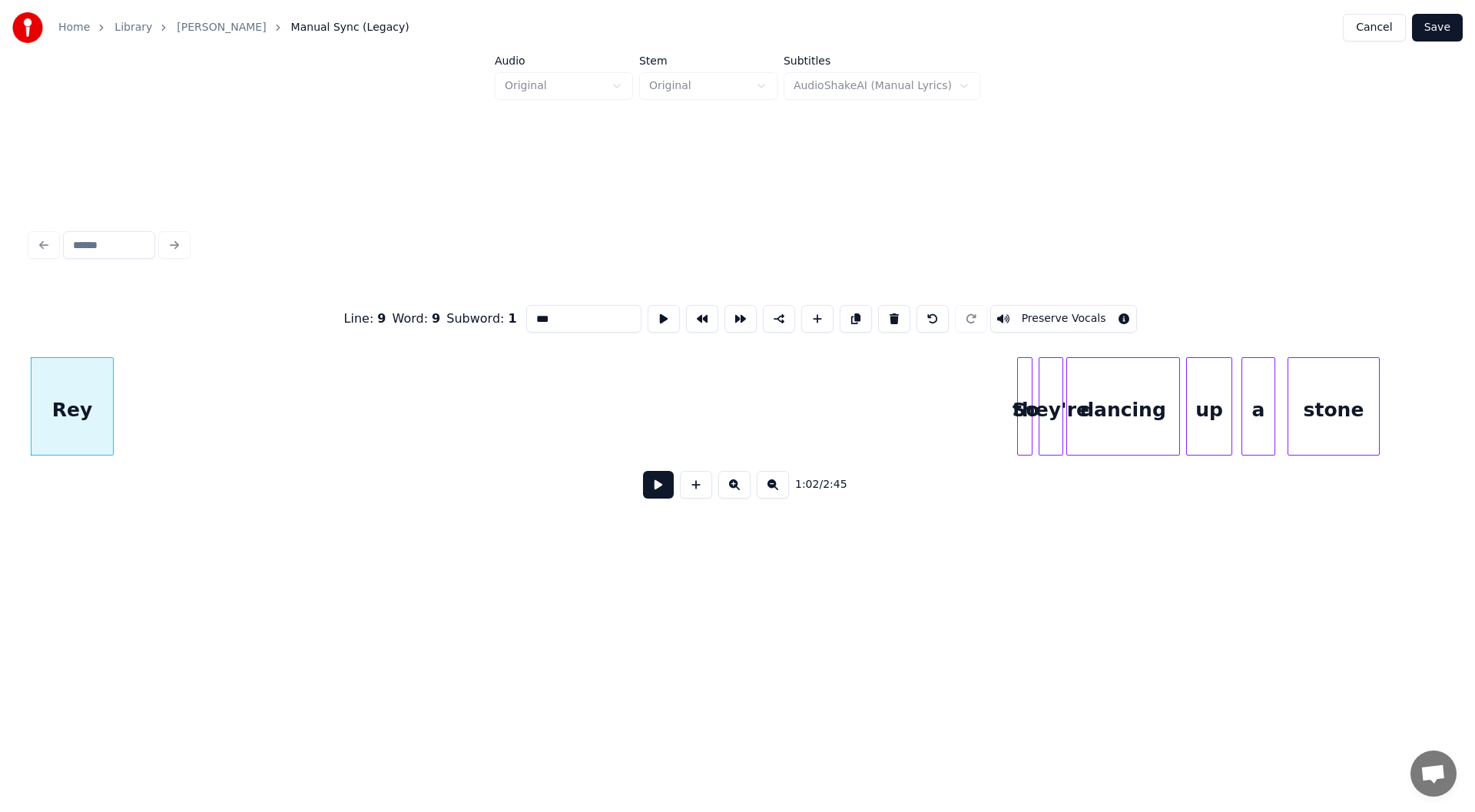
click at [77, 390] on div "Rey" at bounding box center [72, 411] width 81 height 104
click at [647, 482] on button at bounding box center [658, 484] width 31 height 28
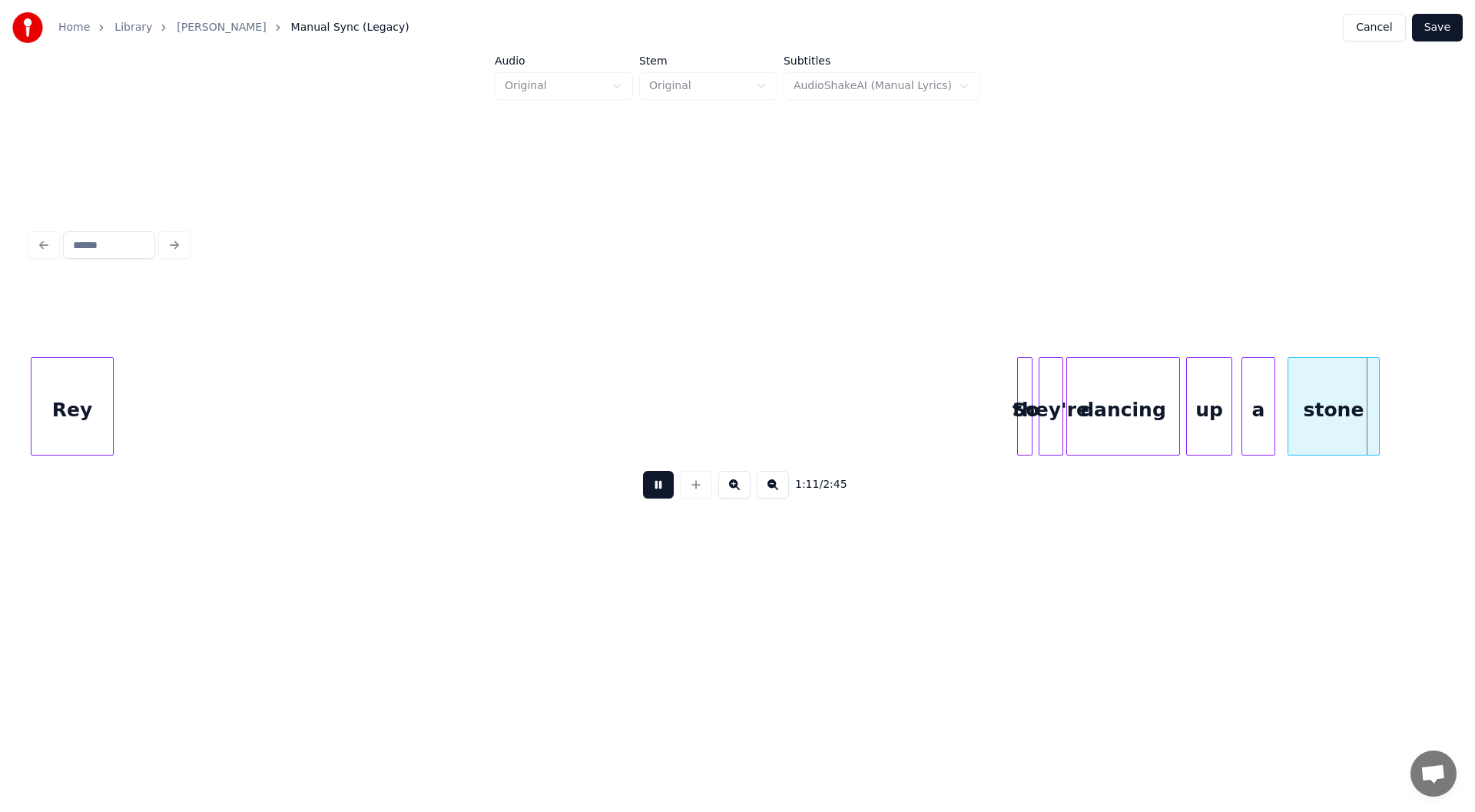
click at [646, 487] on button at bounding box center [658, 484] width 31 height 28
click at [1325, 405] on div "stone" at bounding box center [1334, 411] width 91 height 104
drag, startPoint x: 561, startPoint y: 307, endPoint x: 548, endPoint y: 312, distance: 13.9
click at [548, 312] on input "*****" at bounding box center [588, 319] width 115 height 28
click at [1040, 415] on div "they're" at bounding box center [1052, 411] width 23 height 104
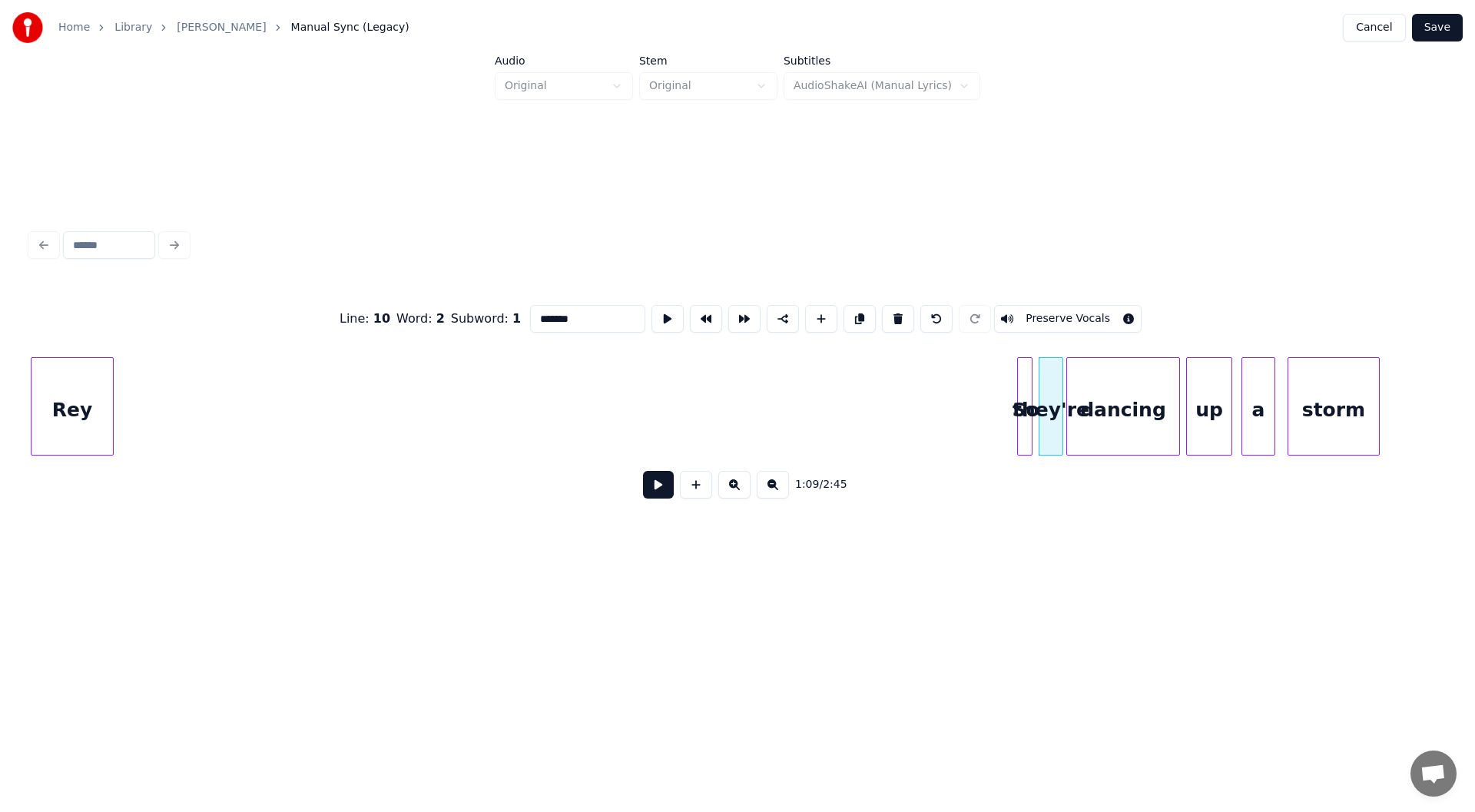
type input "*******"
click at [656, 485] on button at bounding box center [658, 484] width 31 height 28
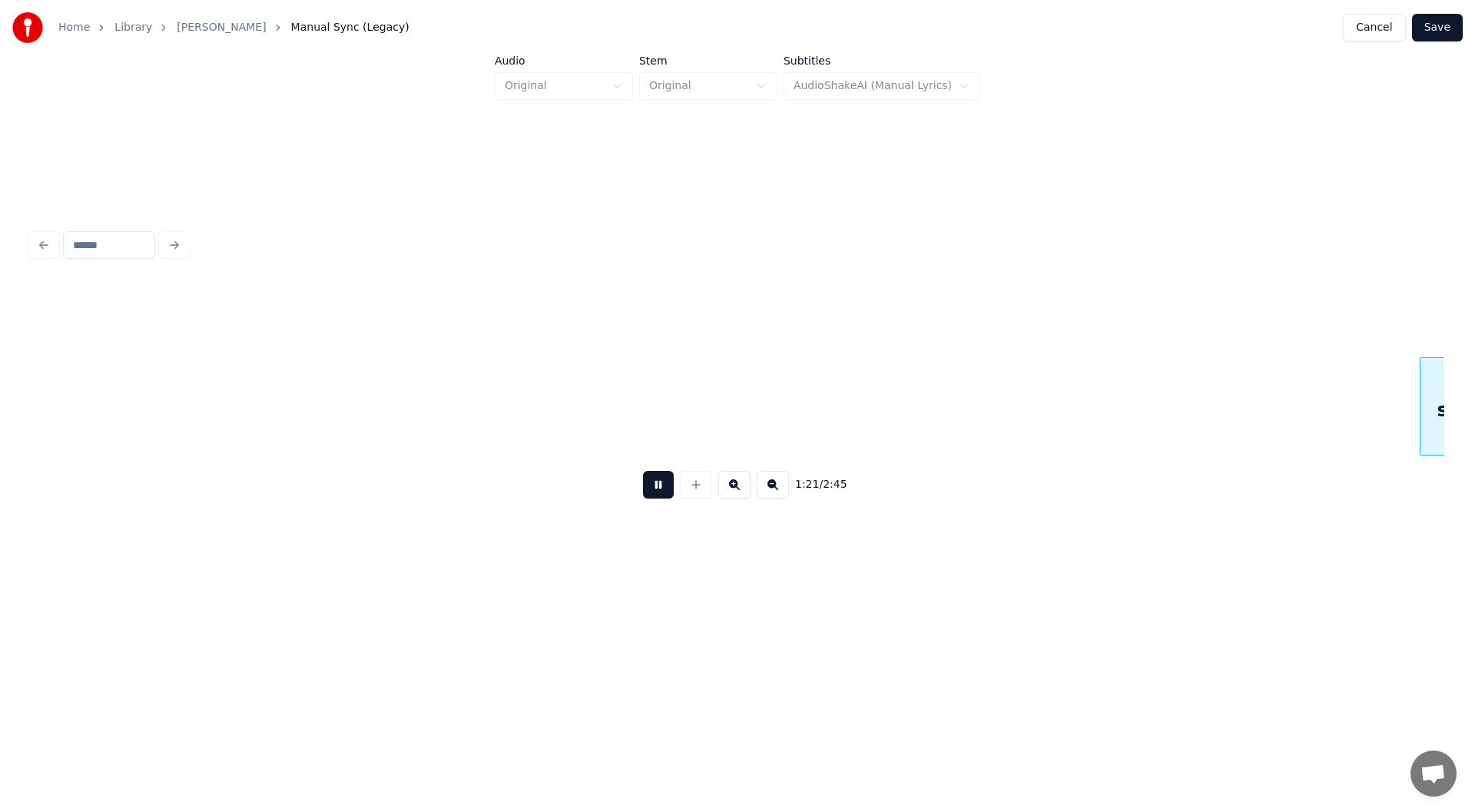
scroll to position [0, 12455]
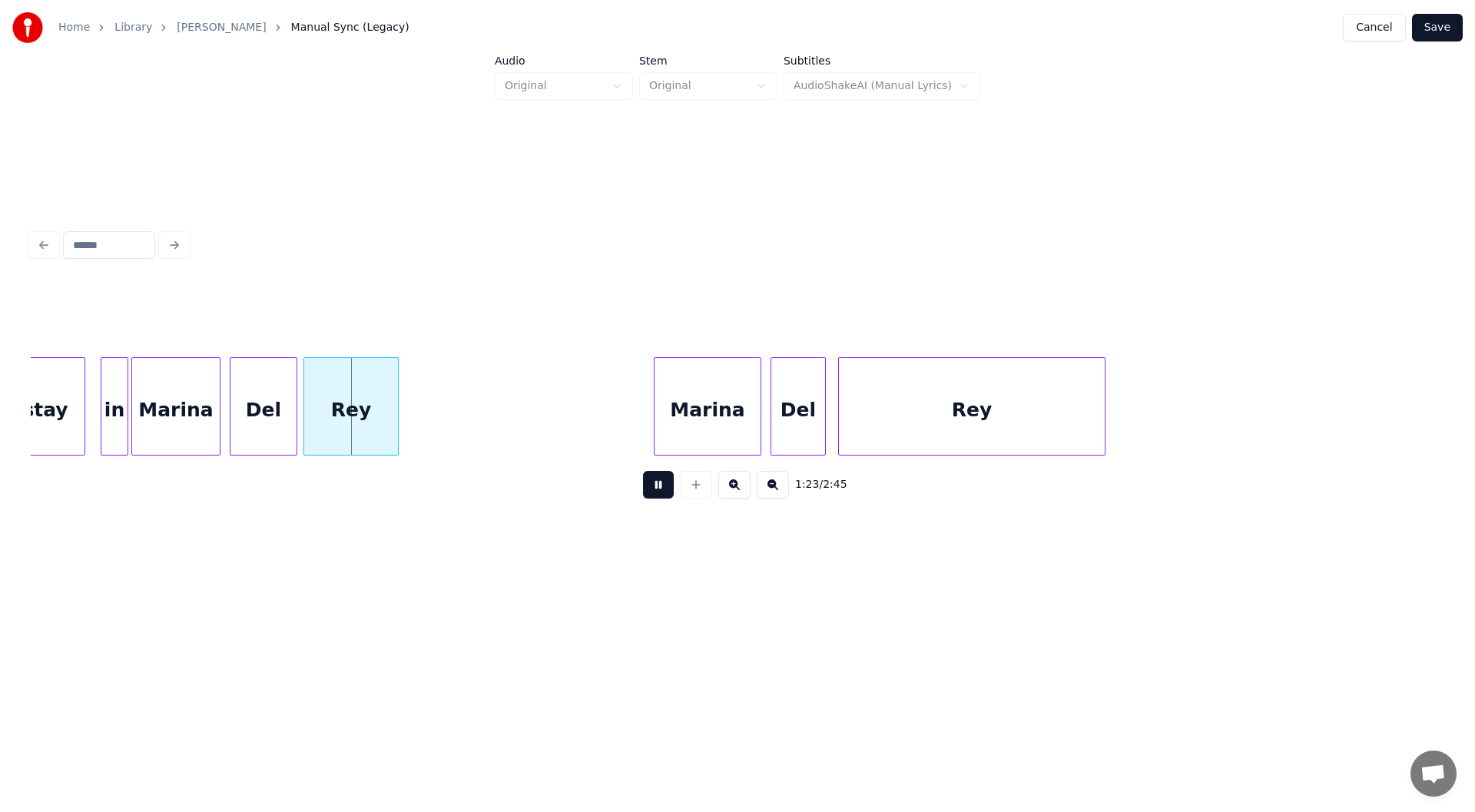
click at [647, 490] on button at bounding box center [658, 484] width 31 height 28
click at [30, 409] on div "1:23 / 2:45" at bounding box center [738, 368] width 1426 height 304
click at [50, 410] on div "stay" at bounding box center [45, 411] width 78 height 104
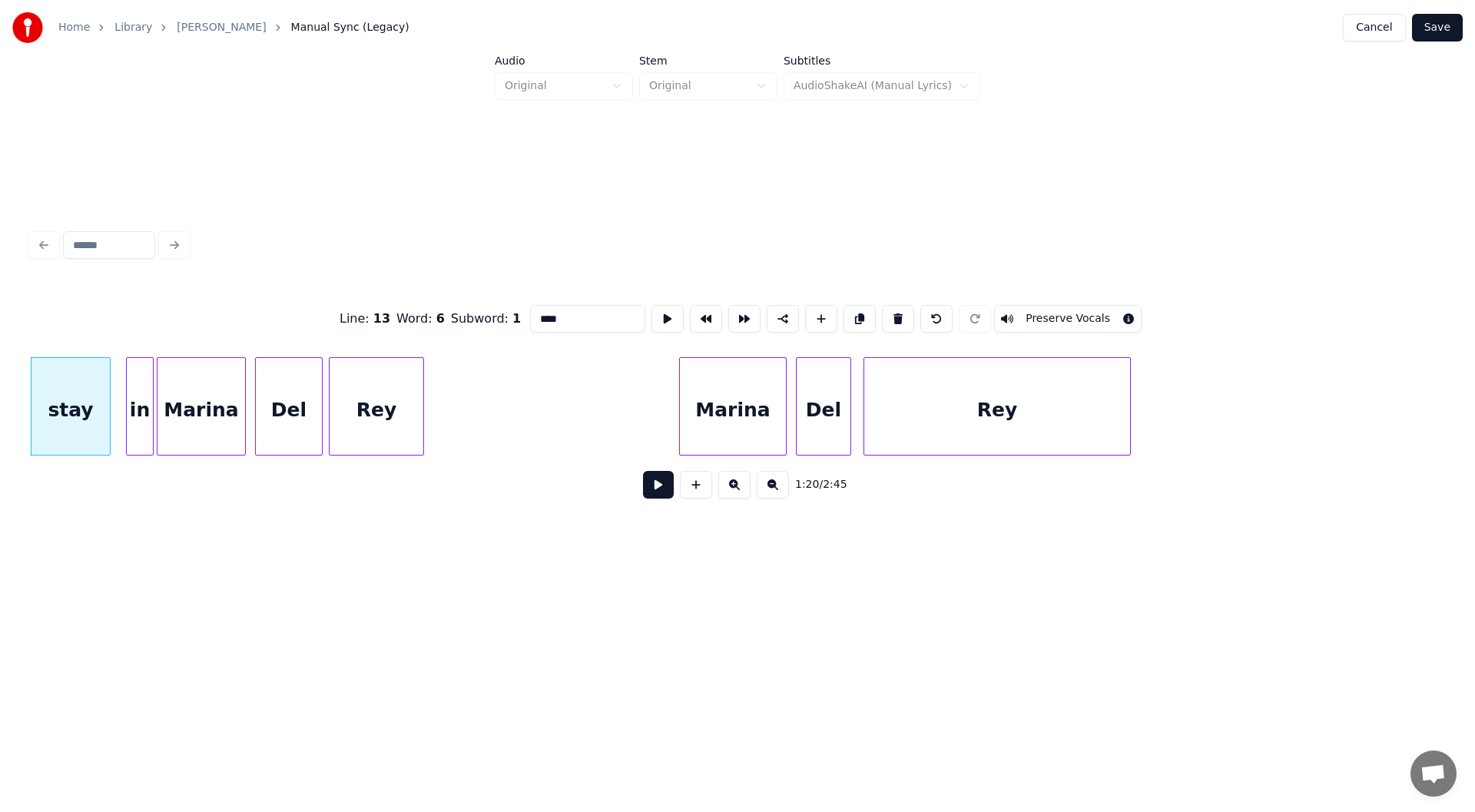
click at [651, 486] on button at bounding box center [658, 484] width 31 height 28
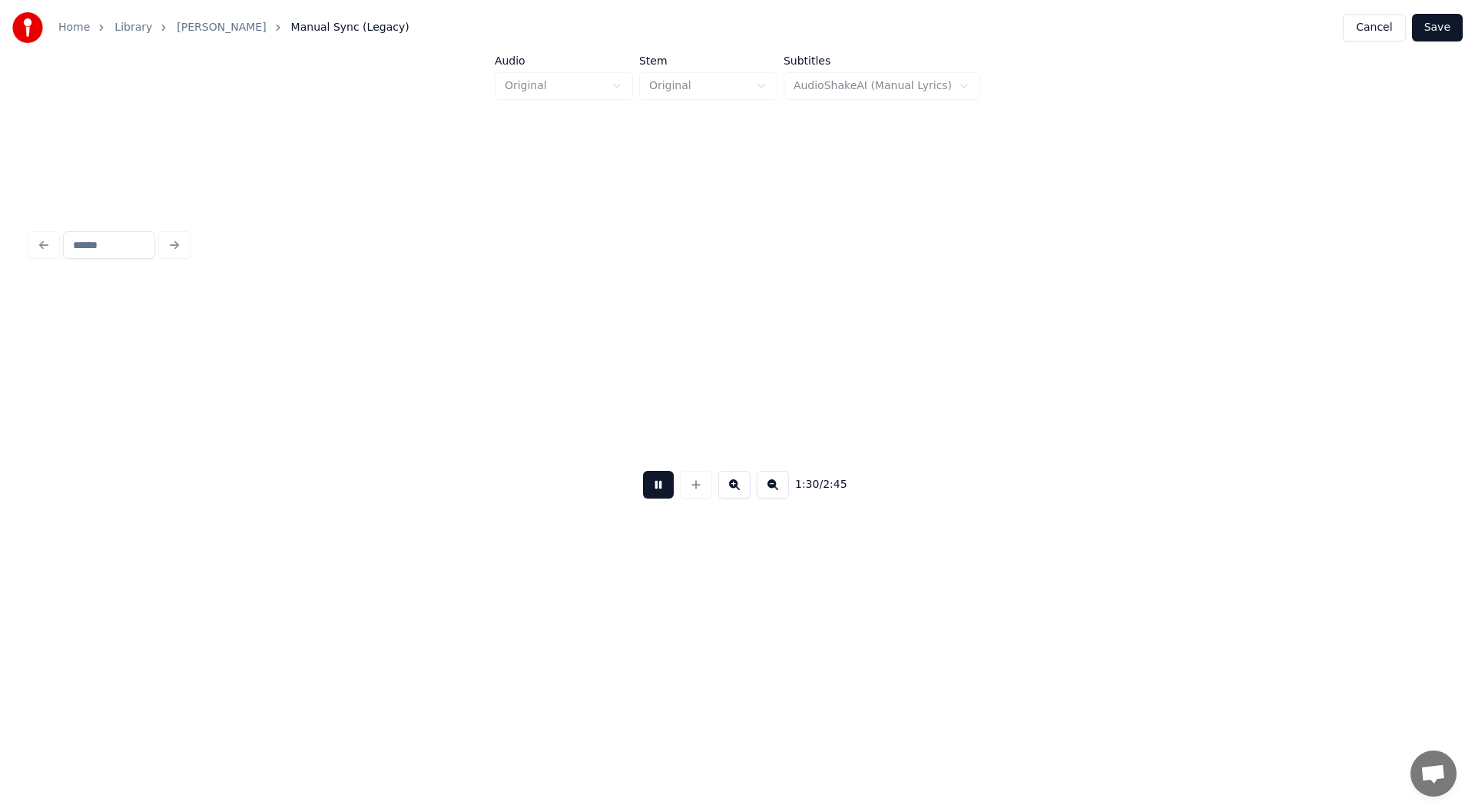
scroll to position [0, 13844]
click at [651, 481] on button at bounding box center [658, 484] width 31 height 28
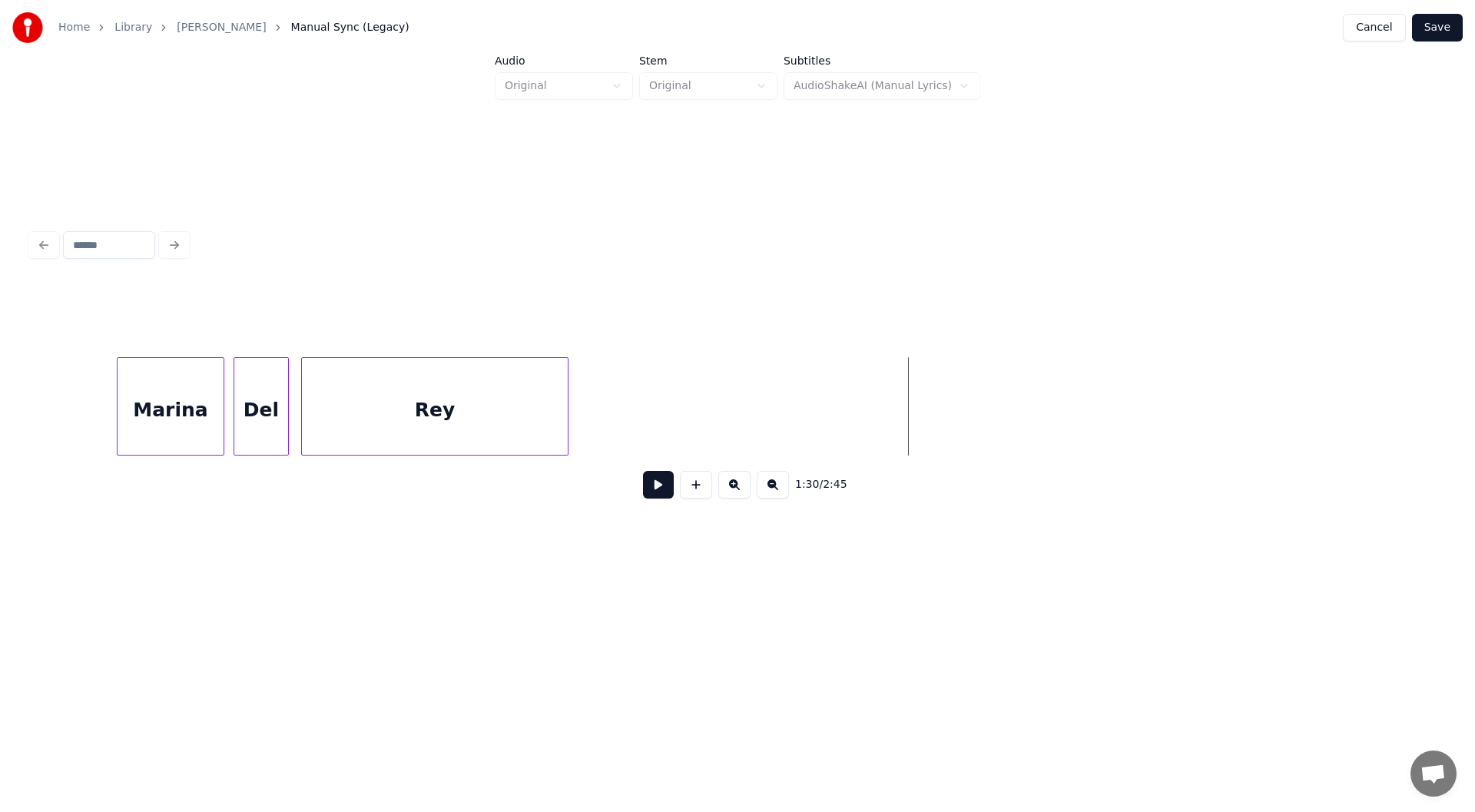
click at [702, 492] on button at bounding box center [696, 484] width 32 height 28
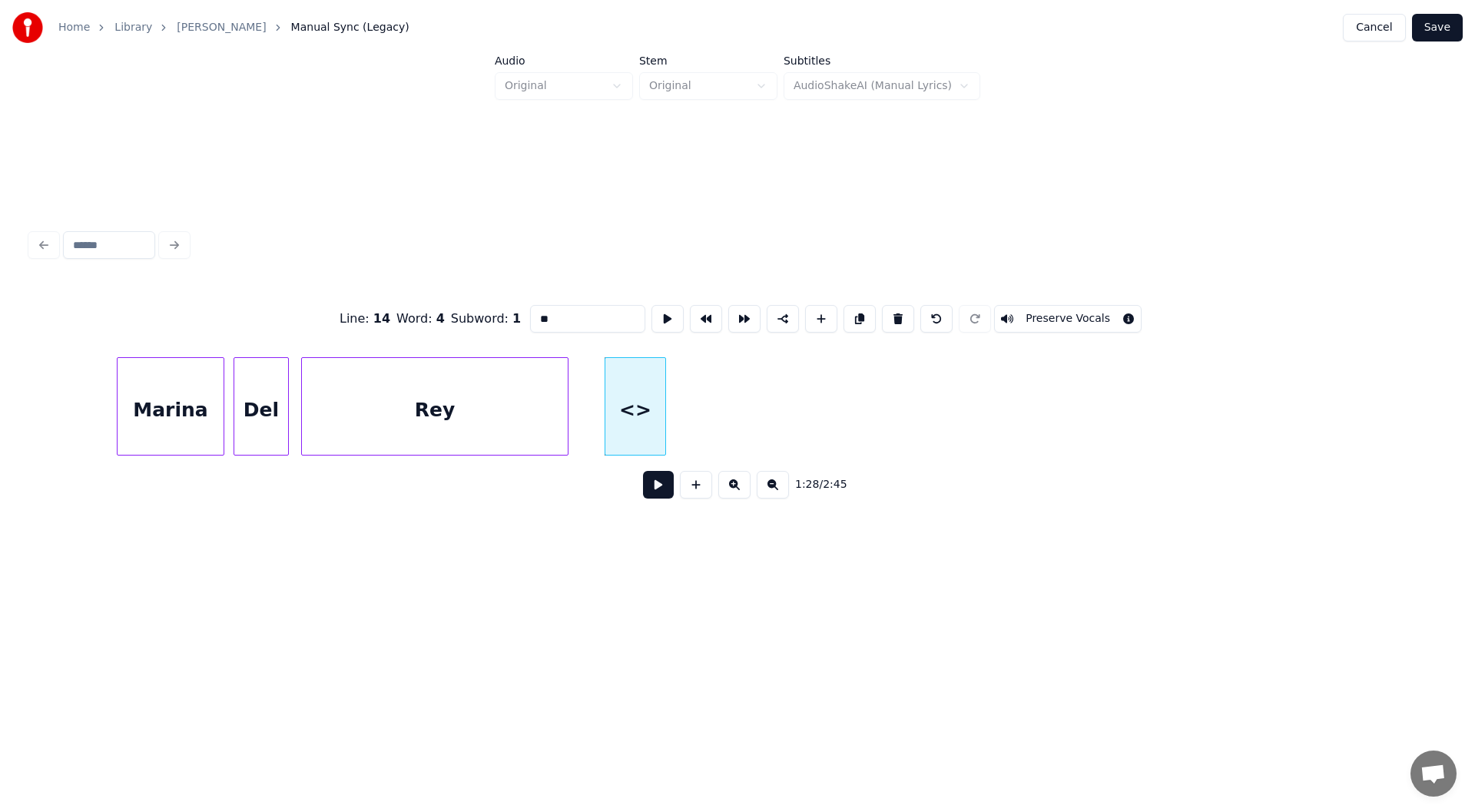
drag, startPoint x: 555, startPoint y: 309, endPoint x: 524, endPoint y: 307, distance: 31.1
click at [530, 307] on input "**" at bounding box center [588, 319] width 115 height 28
click at [774, 427] on div at bounding box center [774, 407] width 5 height 97
click at [444, 406] on div "Rey" at bounding box center [434, 411] width 266 height 104
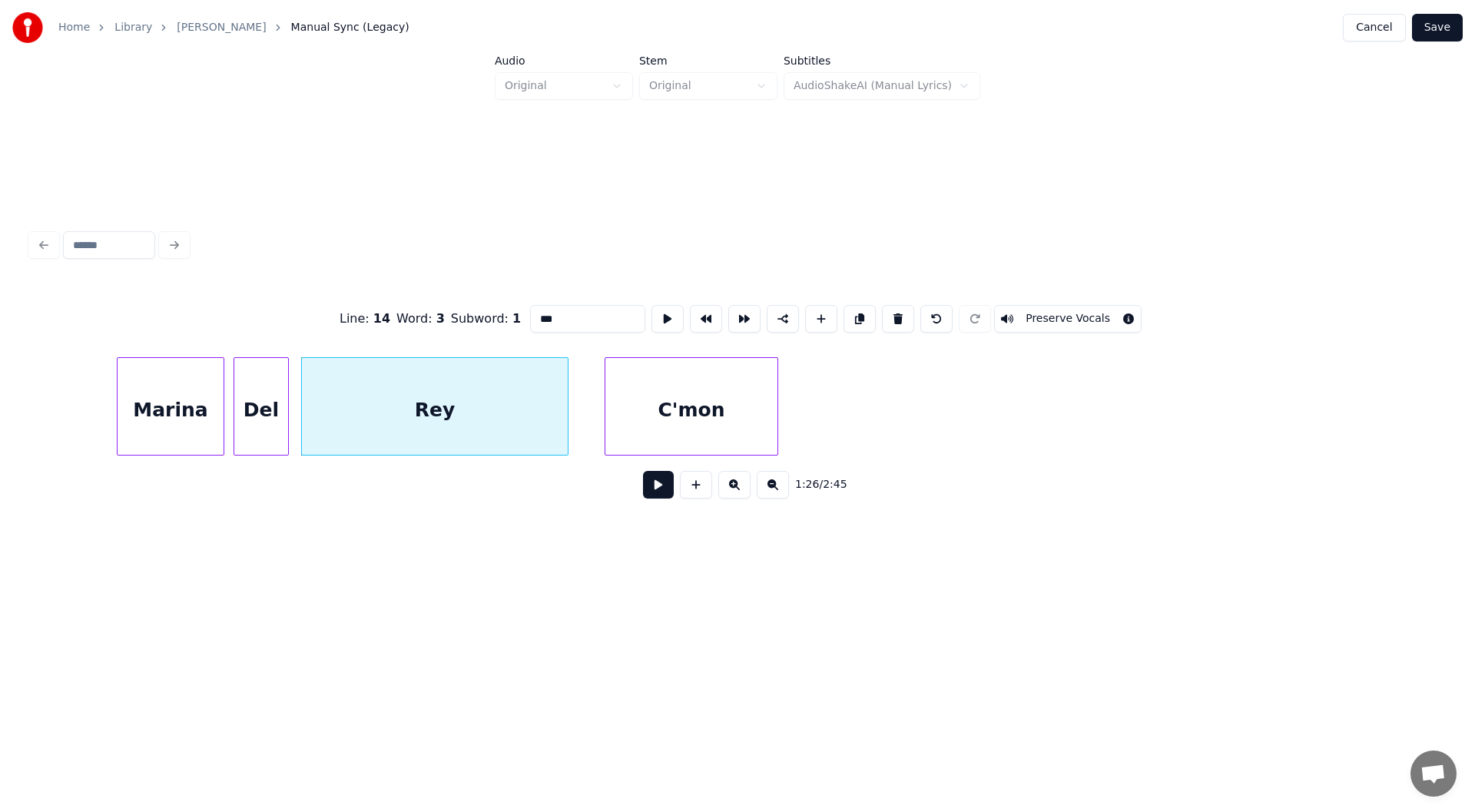
type input "***"
click at [661, 490] on button at bounding box center [658, 484] width 31 height 28
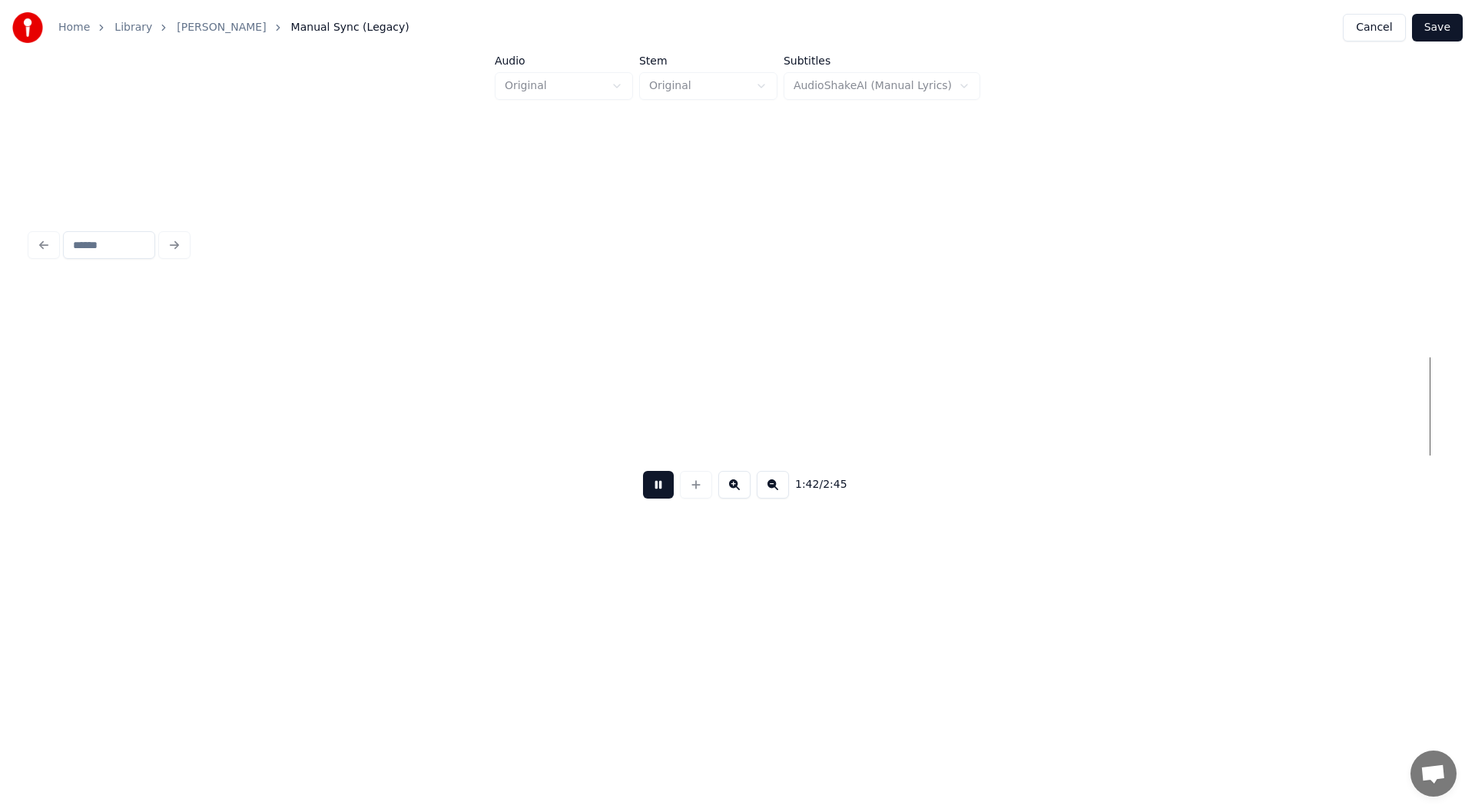
scroll to position [0, 15821]
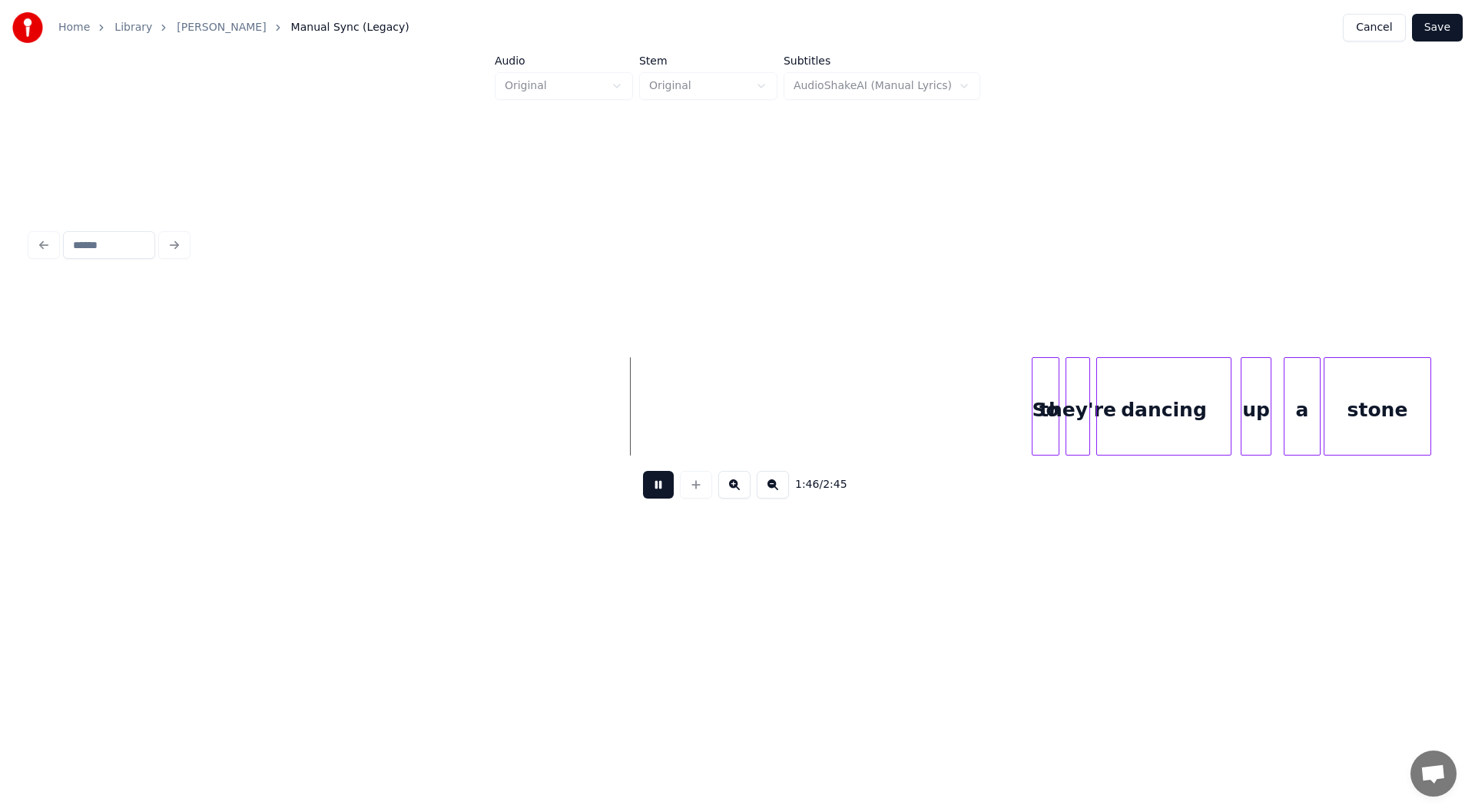
click at [1372, 407] on div "stone" at bounding box center [1378, 411] width 106 height 104
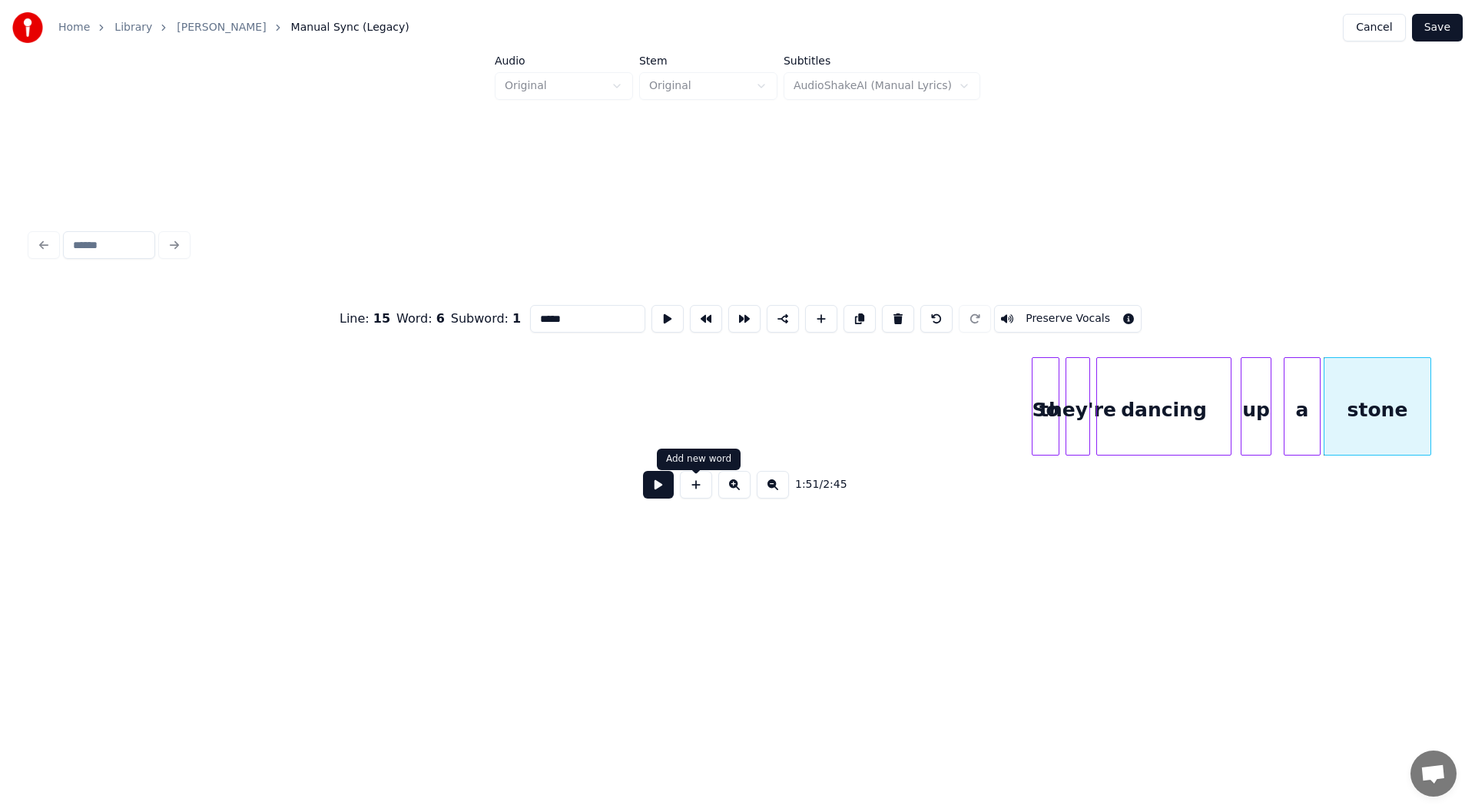
click at [668, 483] on button at bounding box center [658, 484] width 31 height 28
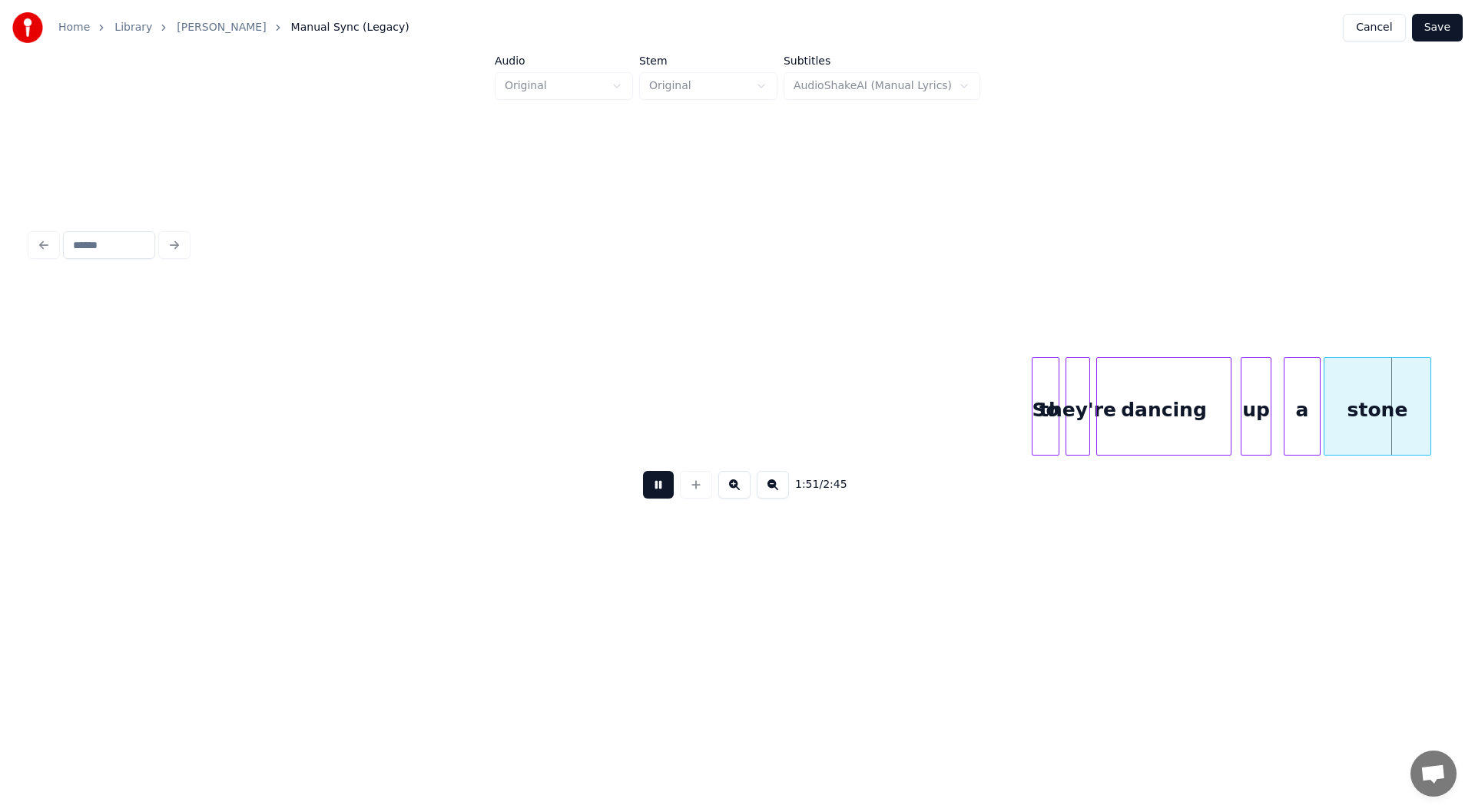
click at [656, 486] on button at bounding box center [658, 484] width 31 height 28
click at [1373, 426] on div "stone" at bounding box center [1378, 411] width 106 height 104
drag, startPoint x: 571, startPoint y: 314, endPoint x: 457, endPoint y: 317, distance: 114.0
click at [457, 317] on div "Line : 15 Word : 6 Subword : 1 ***** Preserve Vocals" at bounding box center [738, 318] width 1414 height 77
click at [1041, 396] on div "So" at bounding box center [1045, 411] width 26 height 104
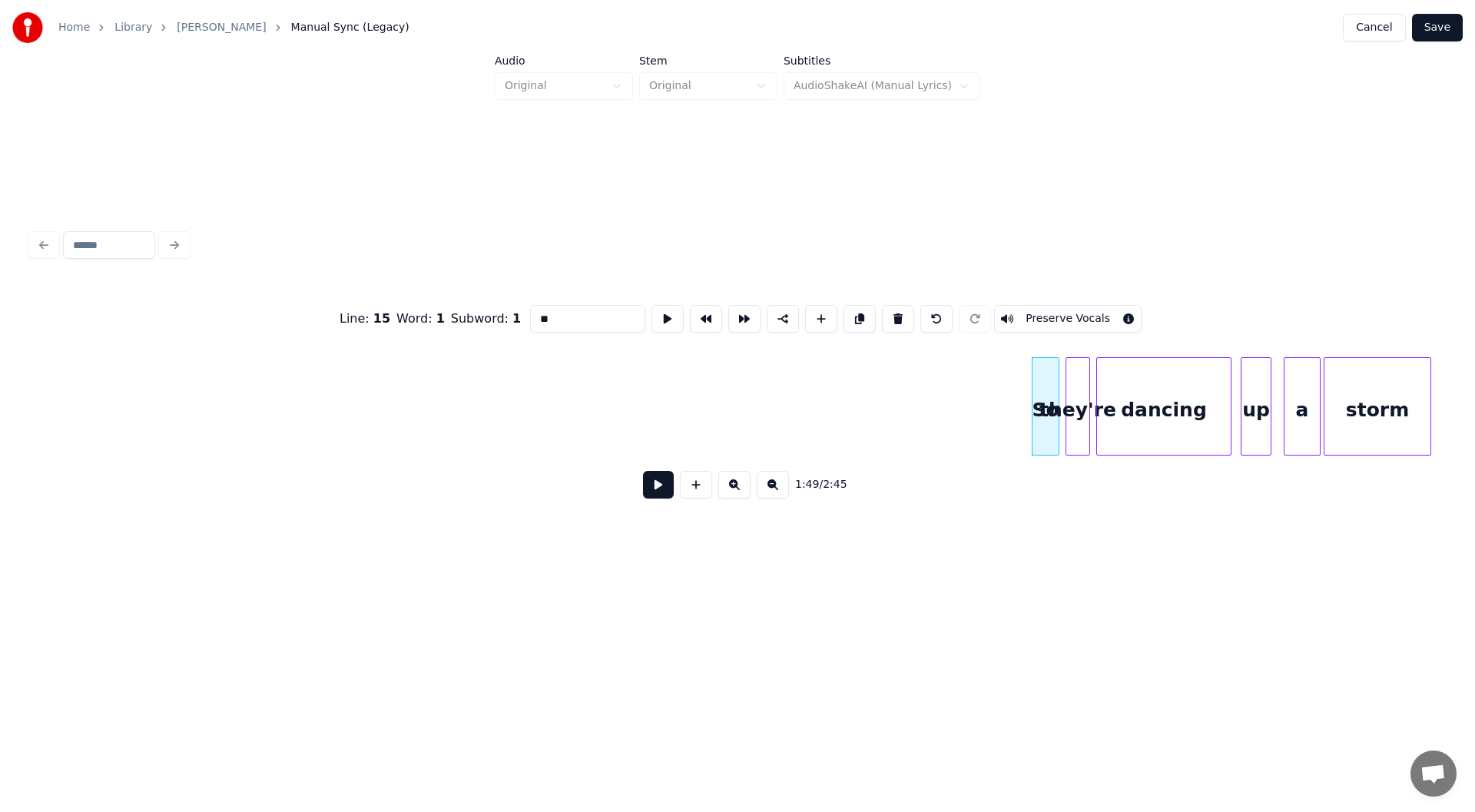
type input "**"
click at [657, 484] on button at bounding box center [658, 484] width 31 height 28
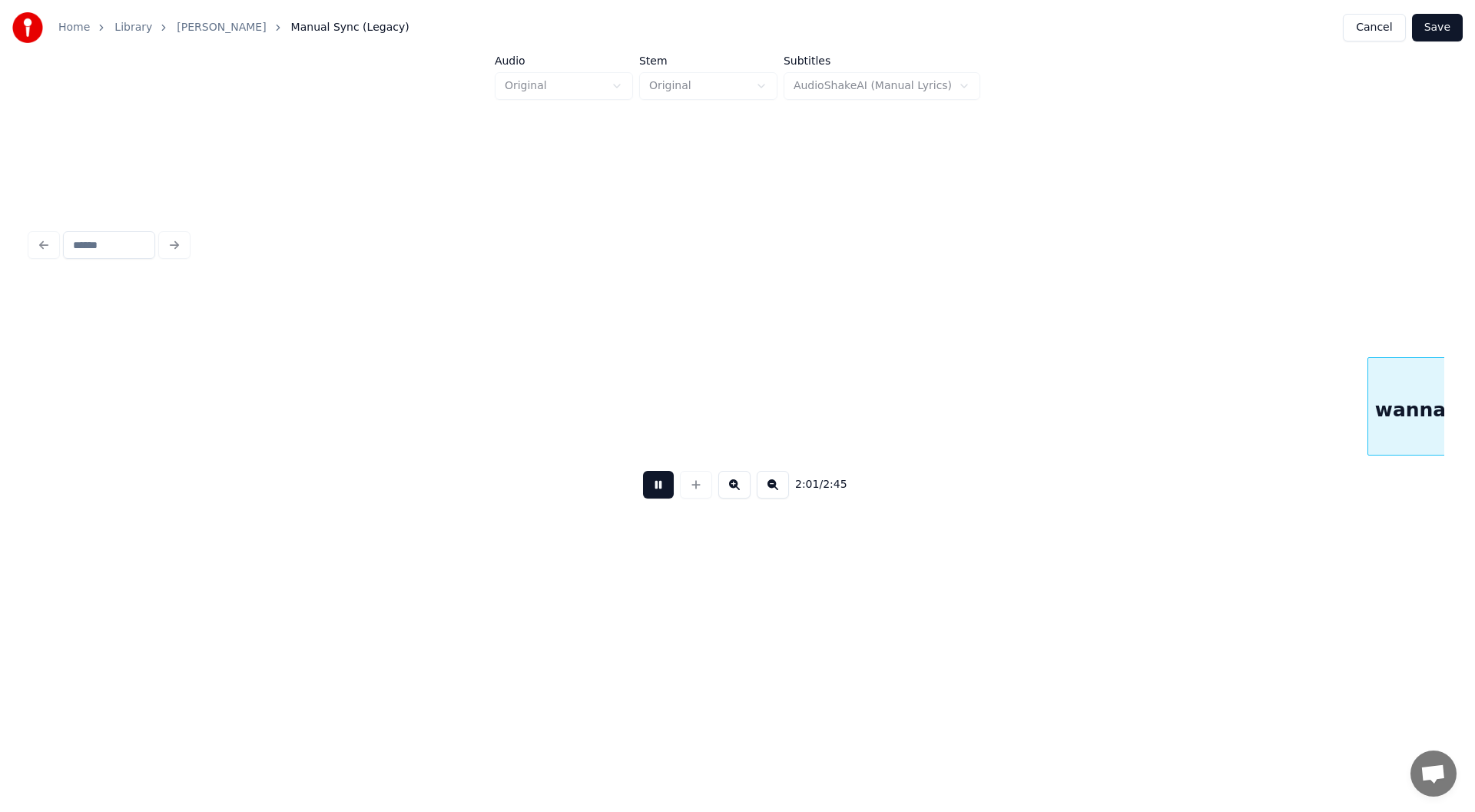
scroll to position [0, 18653]
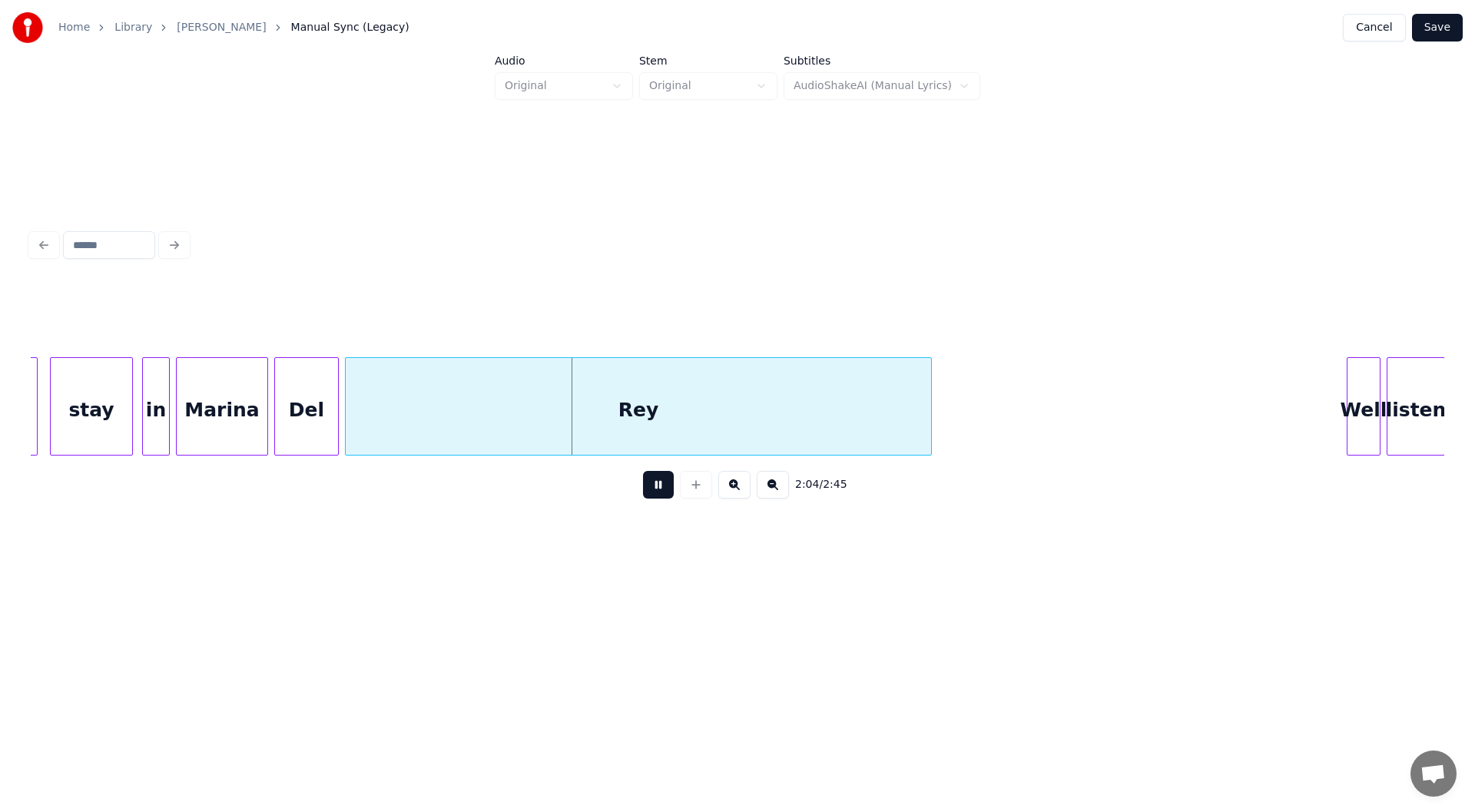
click at [669, 495] on button at bounding box center [658, 484] width 31 height 28
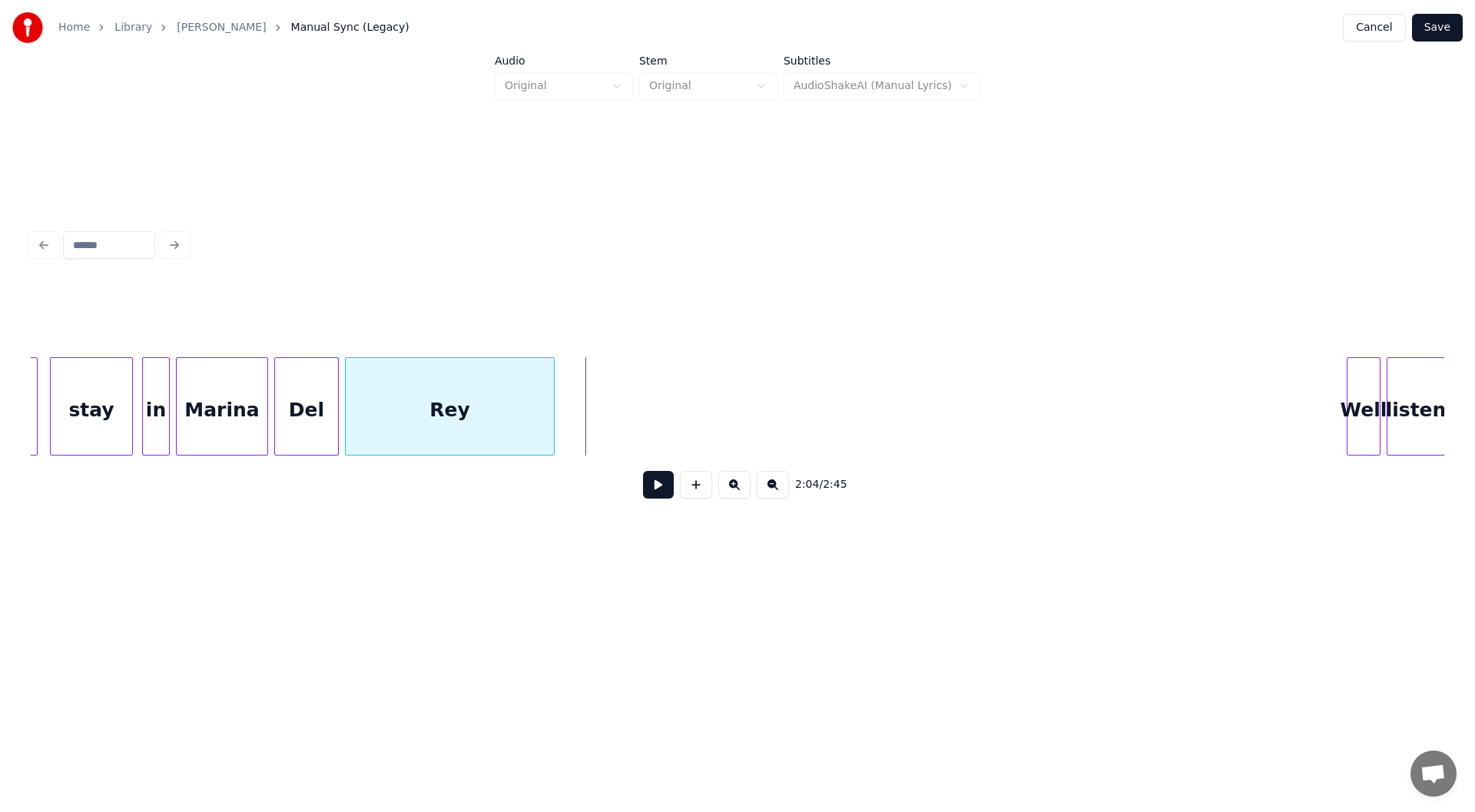
click at [553, 408] on div at bounding box center [551, 407] width 5 height 97
click at [662, 490] on button at bounding box center [658, 484] width 31 height 28
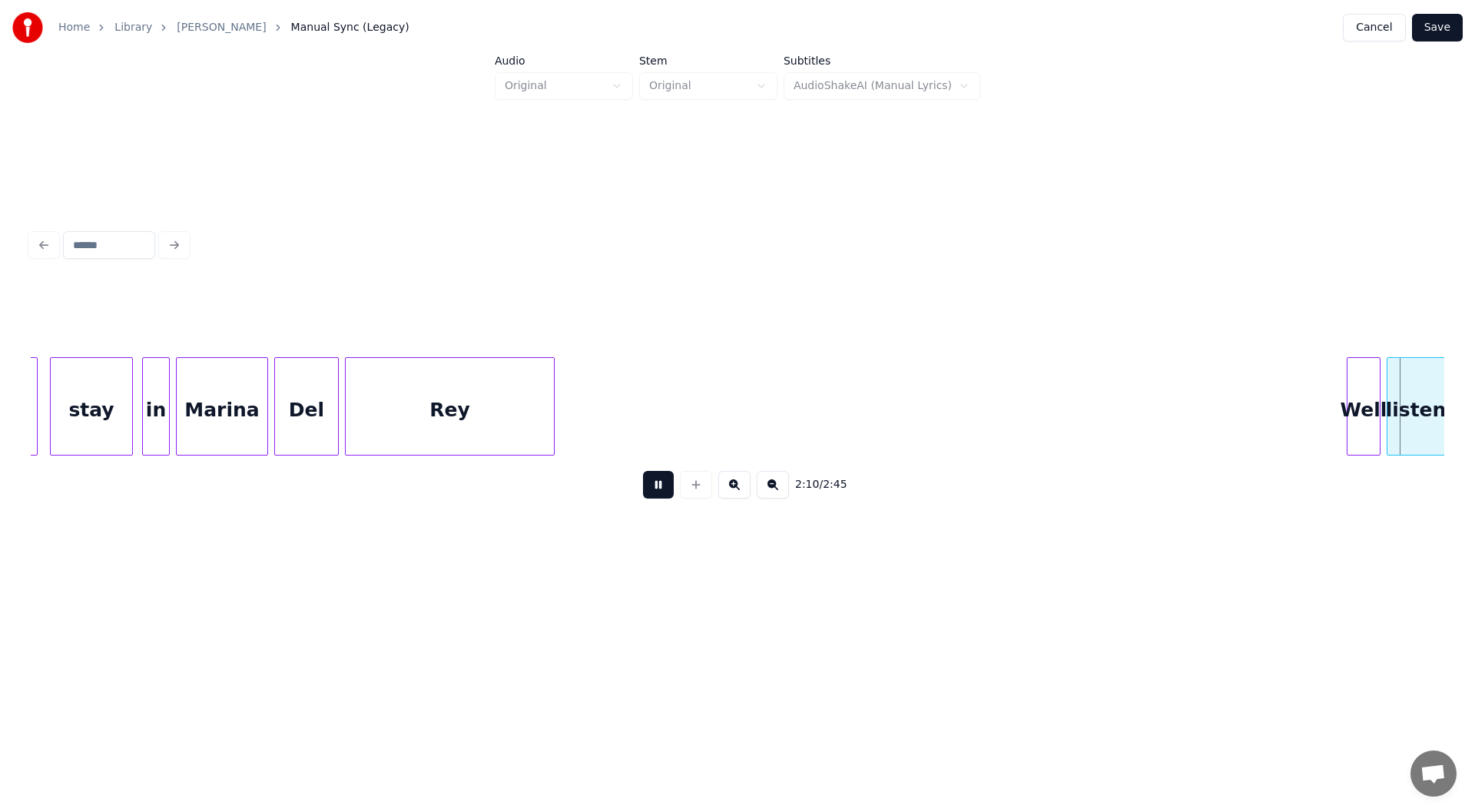
click at [652, 489] on button at bounding box center [658, 484] width 31 height 28
click at [1312, 411] on div at bounding box center [1310, 407] width 5 height 97
click at [647, 493] on button at bounding box center [658, 484] width 31 height 28
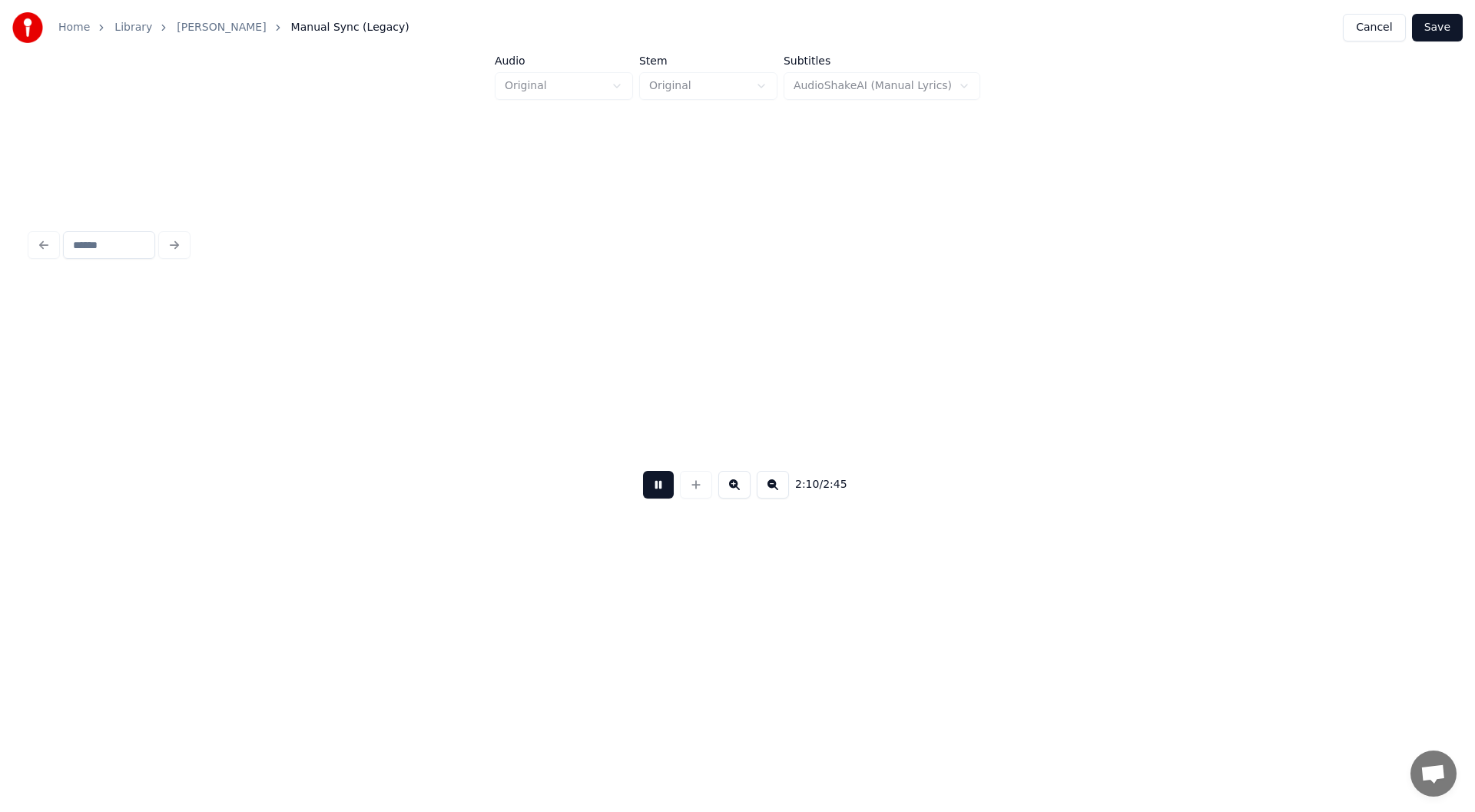
click at [650, 491] on button at bounding box center [658, 484] width 31 height 28
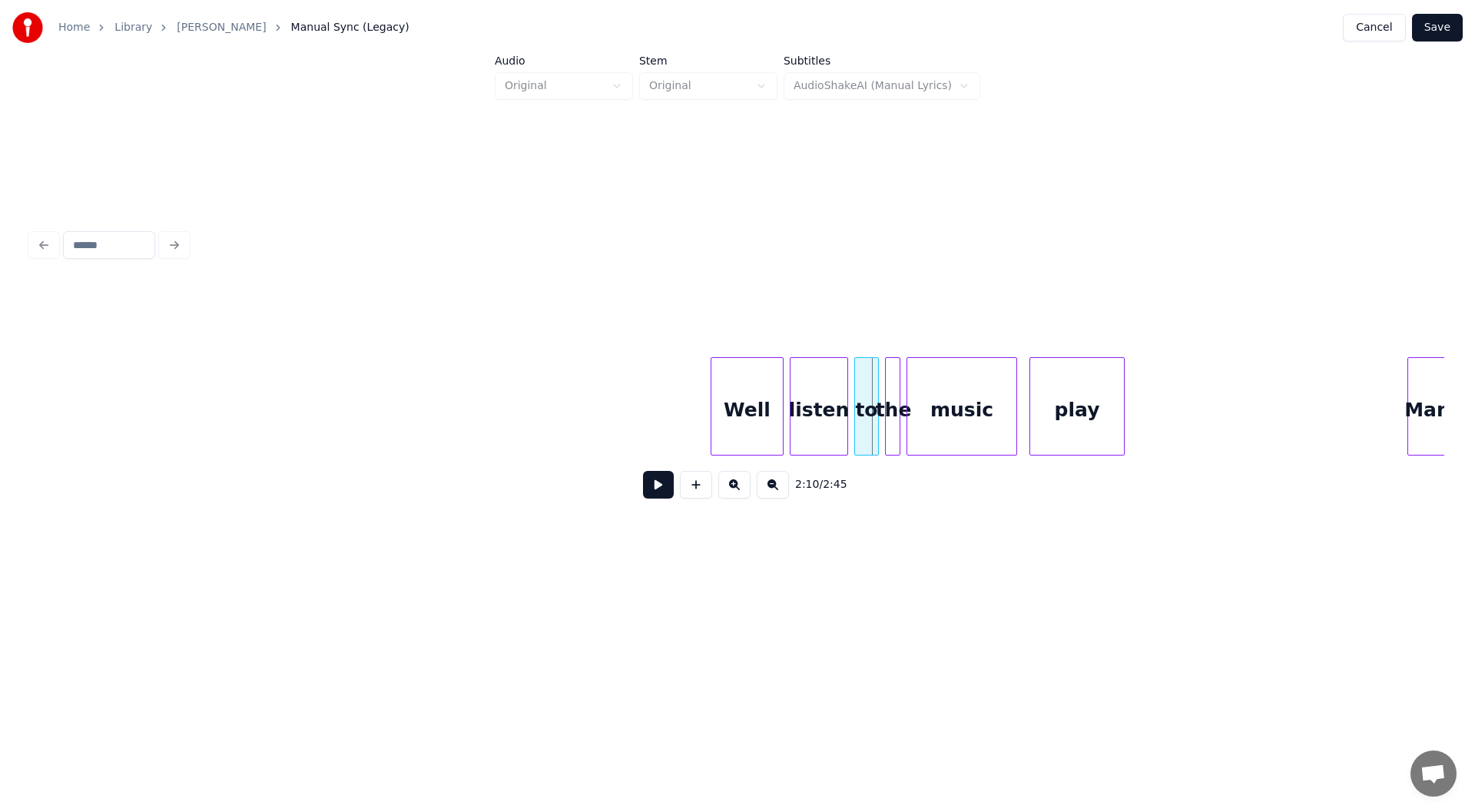
scroll to position [0, 19235]
click at [752, 414] on div at bounding box center [754, 407] width 5 height 97
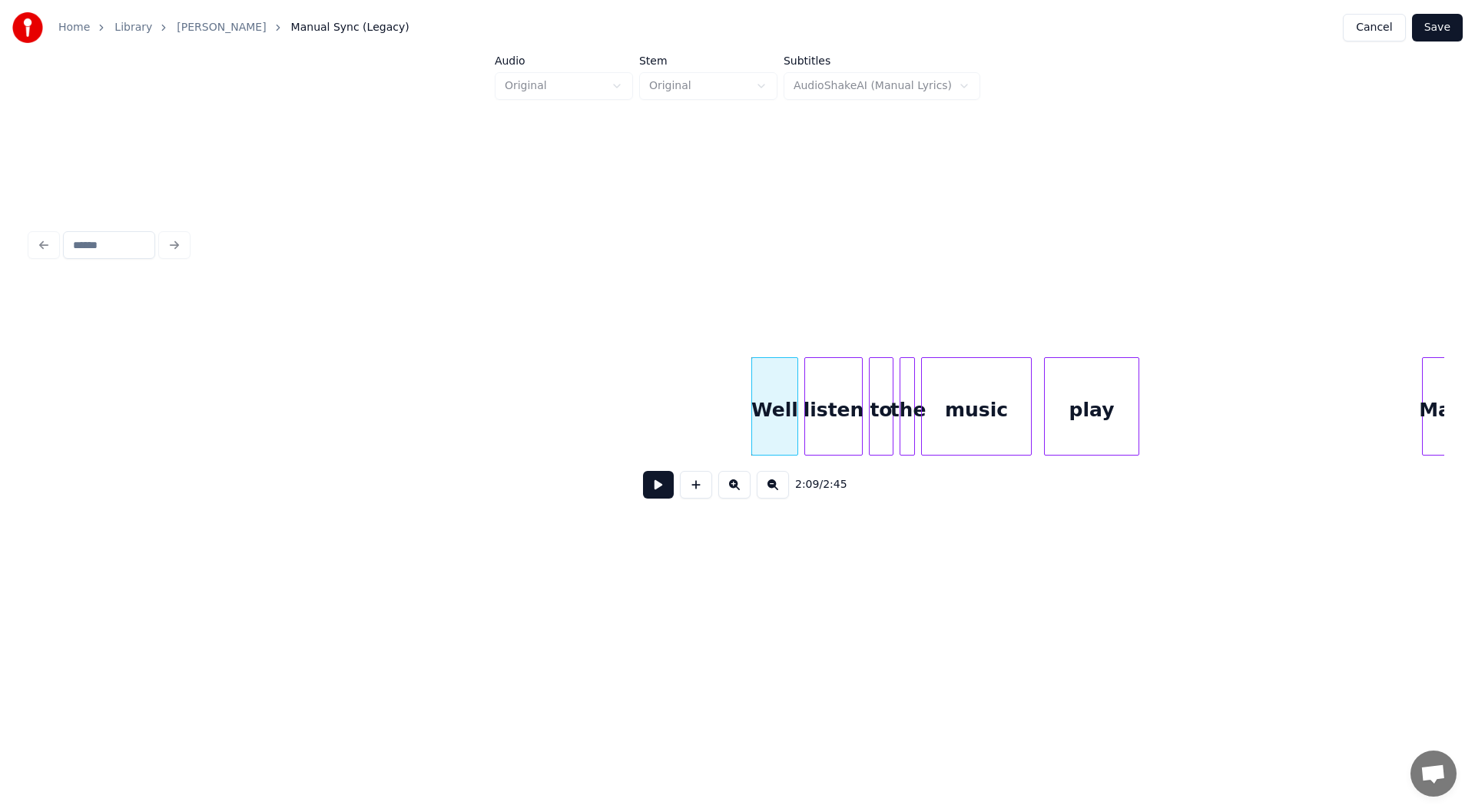
click at [652, 488] on button at bounding box center [658, 484] width 31 height 28
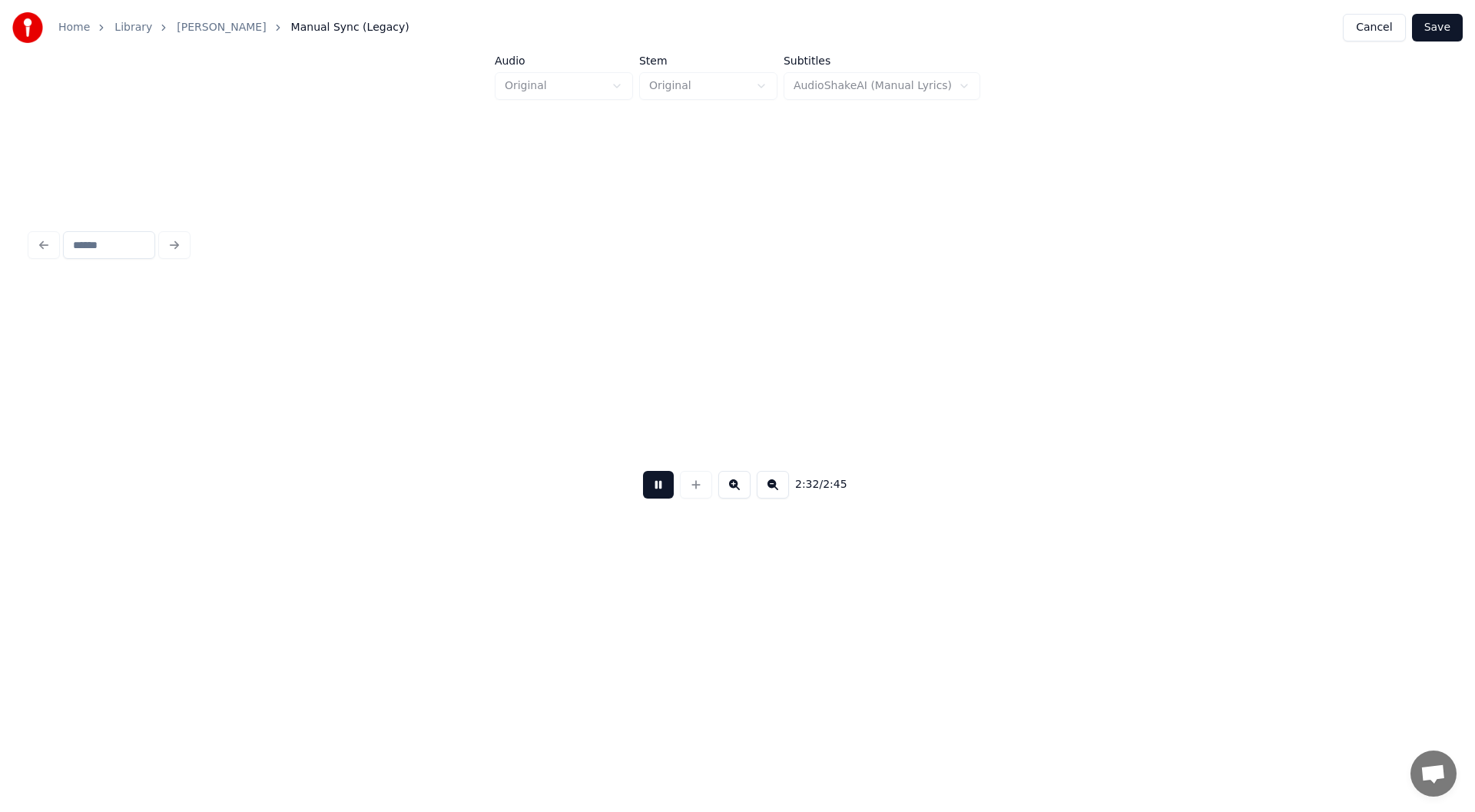
scroll to position [0, 23481]
click at [654, 489] on button at bounding box center [658, 484] width 31 height 28
click at [297, 413] on div "Rey" at bounding box center [274, 411] width 115 height 104
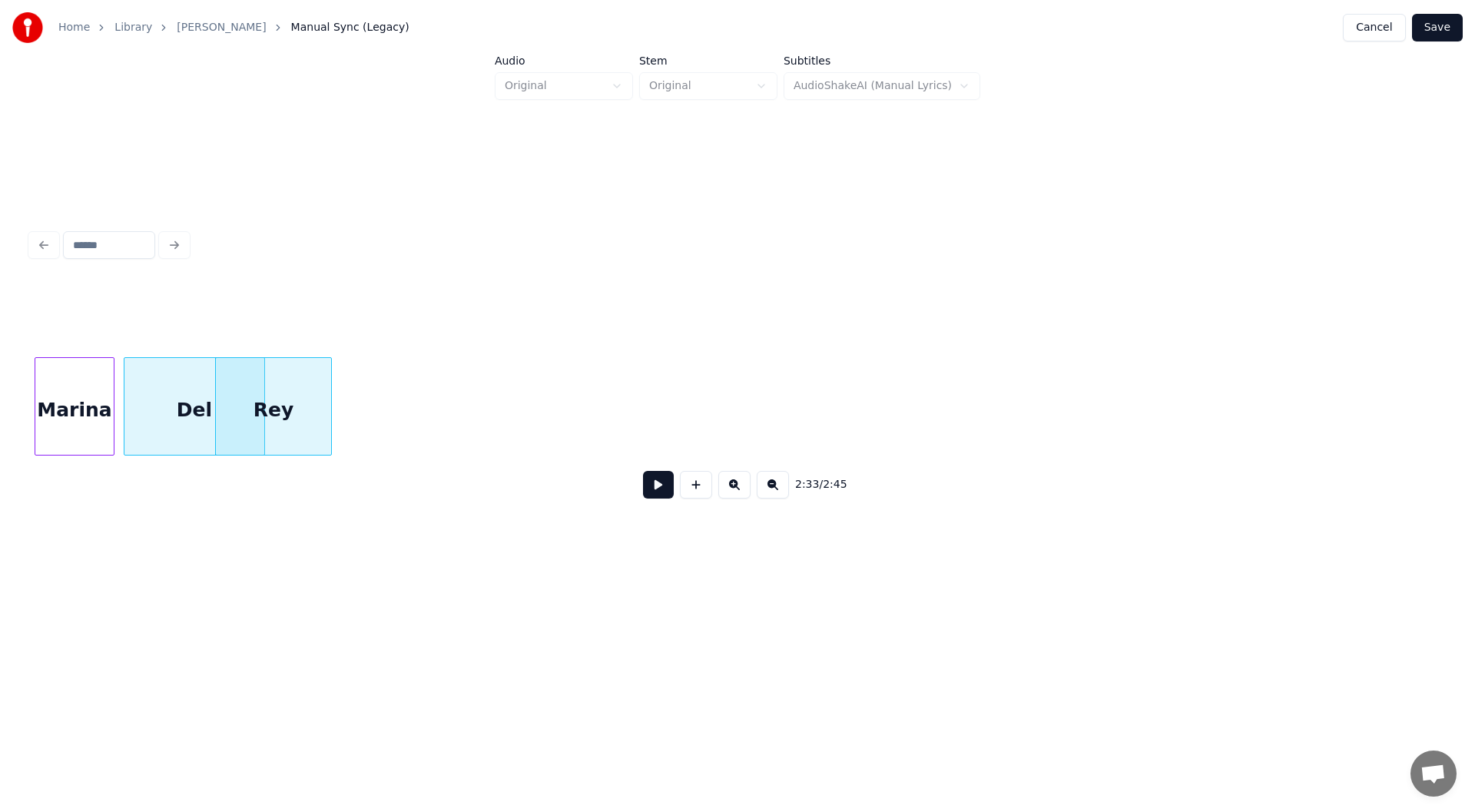
click at [81, 403] on div "Marina" at bounding box center [74, 411] width 78 height 104
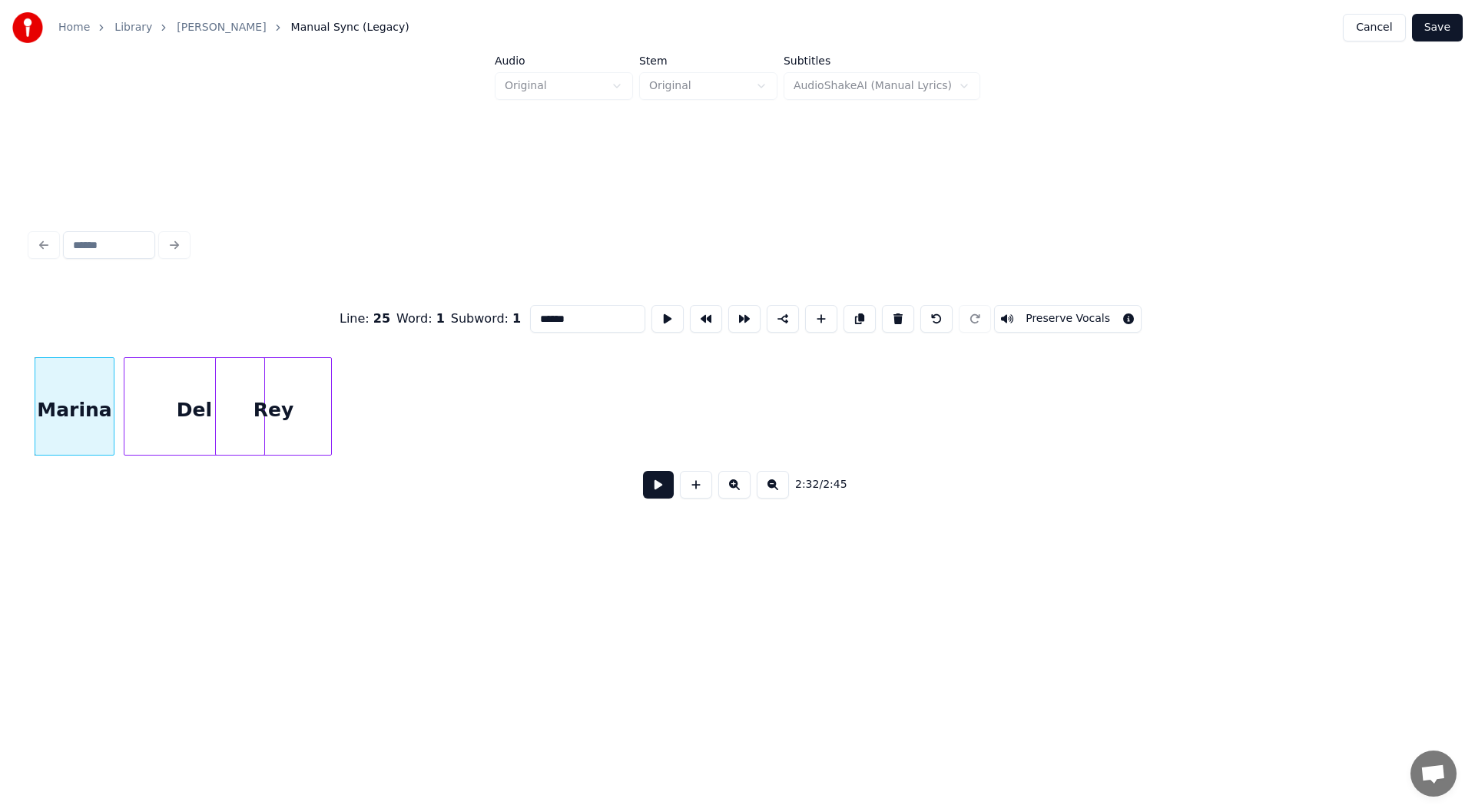
click at [672, 485] on button at bounding box center [658, 484] width 31 height 28
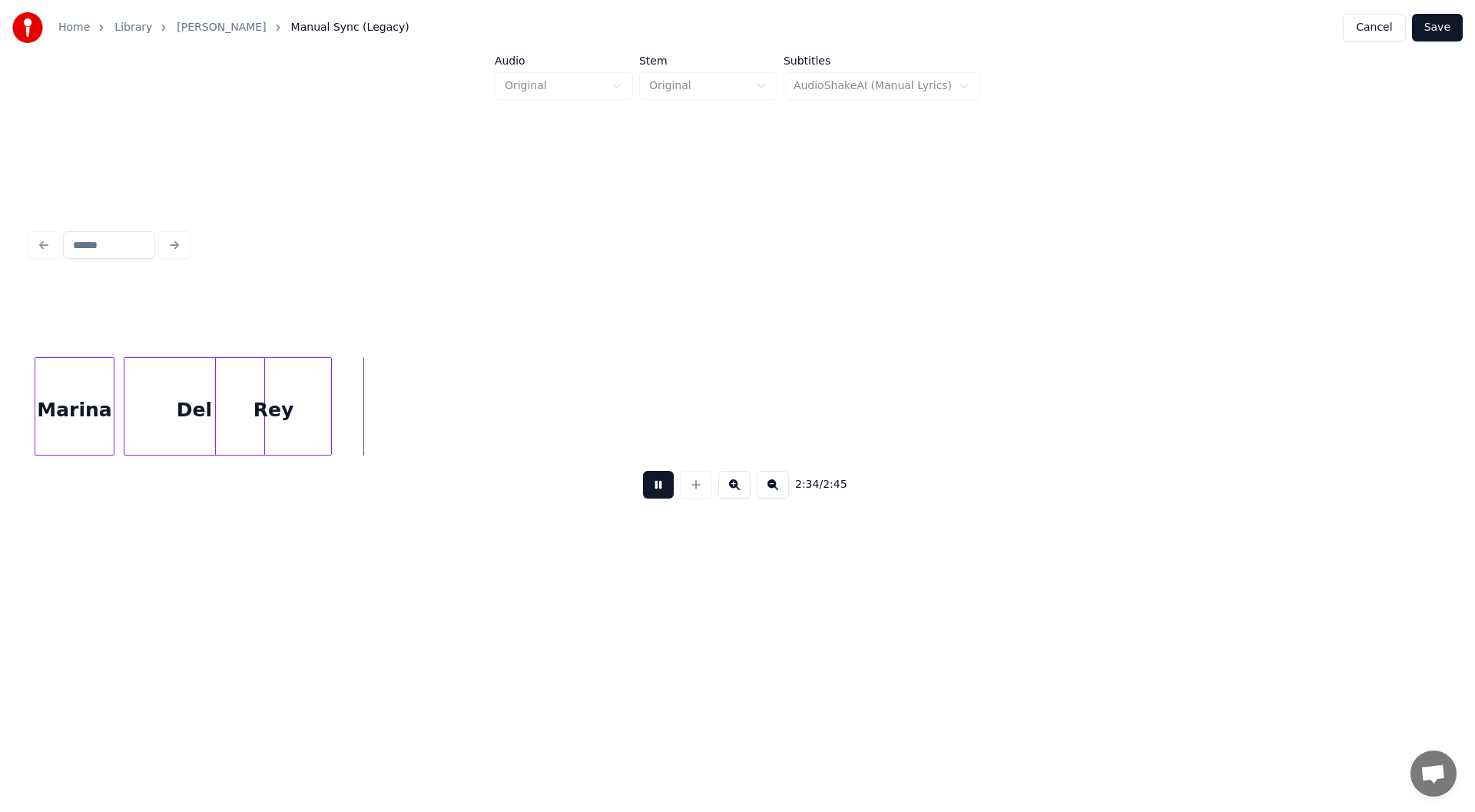
click at [654, 483] on button at bounding box center [658, 484] width 31 height 28
click at [261, 428] on div at bounding box center [260, 407] width 5 height 97
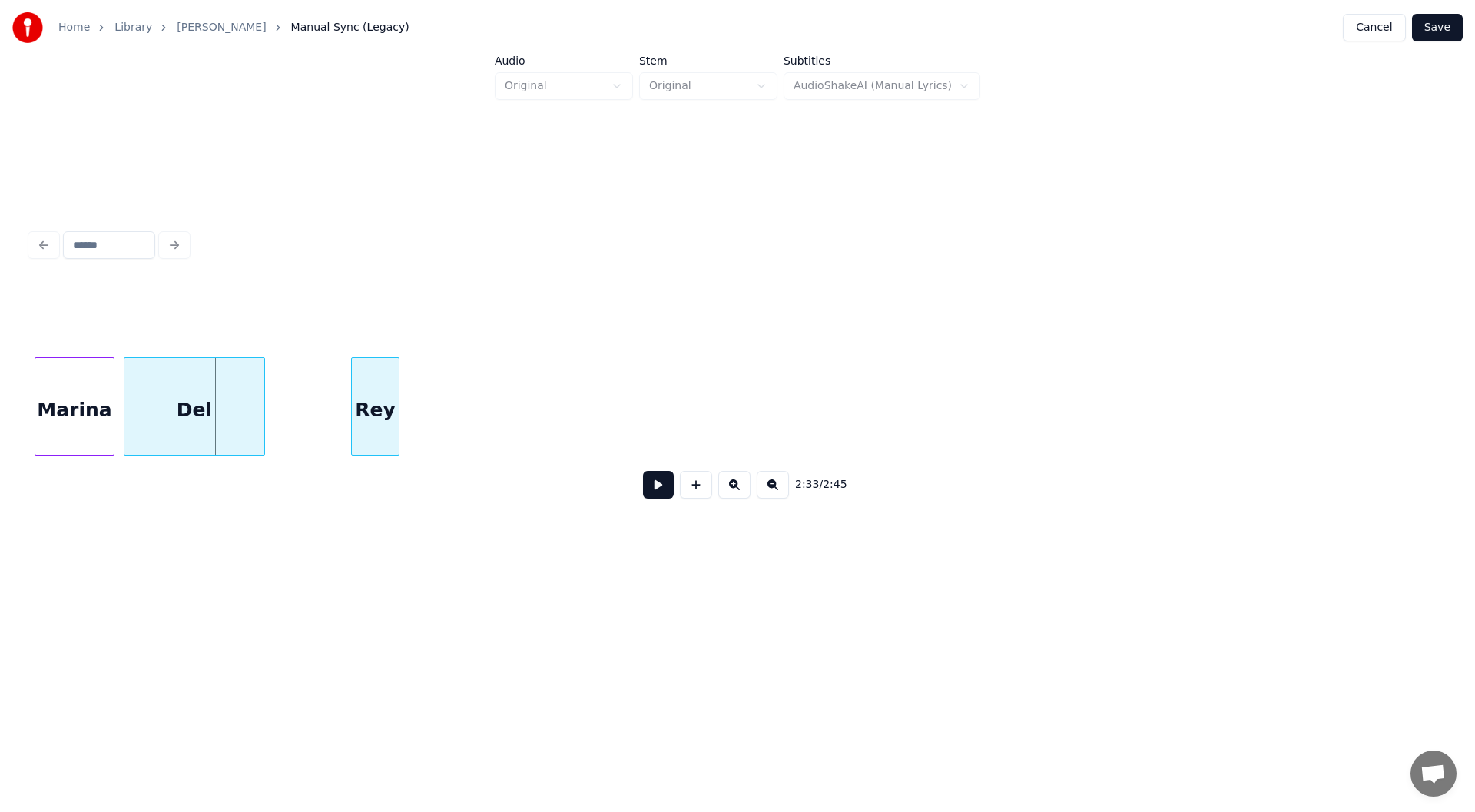
click at [359, 416] on div "Rey" at bounding box center [376, 411] width 47 height 104
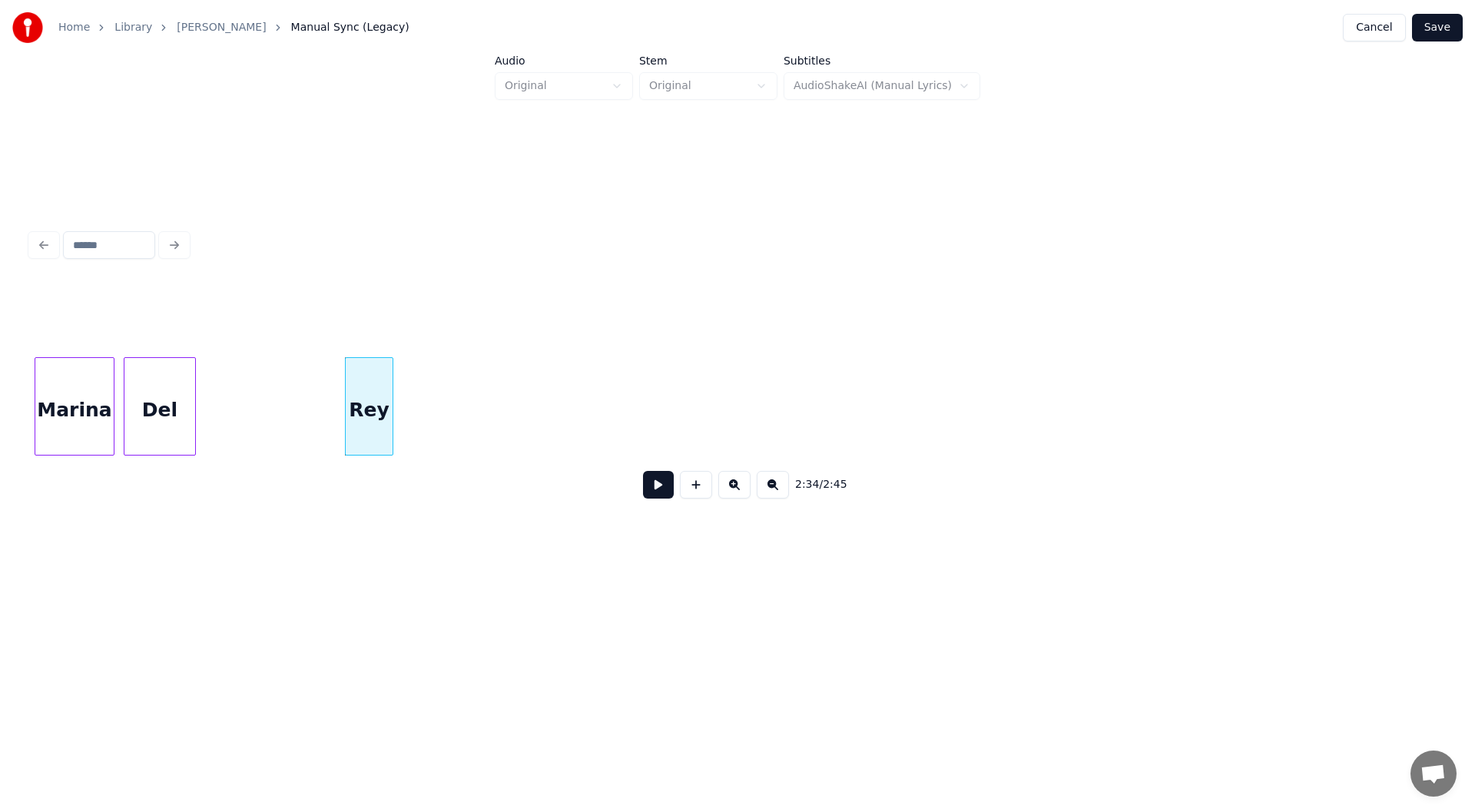
click at [191, 421] on div at bounding box center [193, 407] width 5 height 97
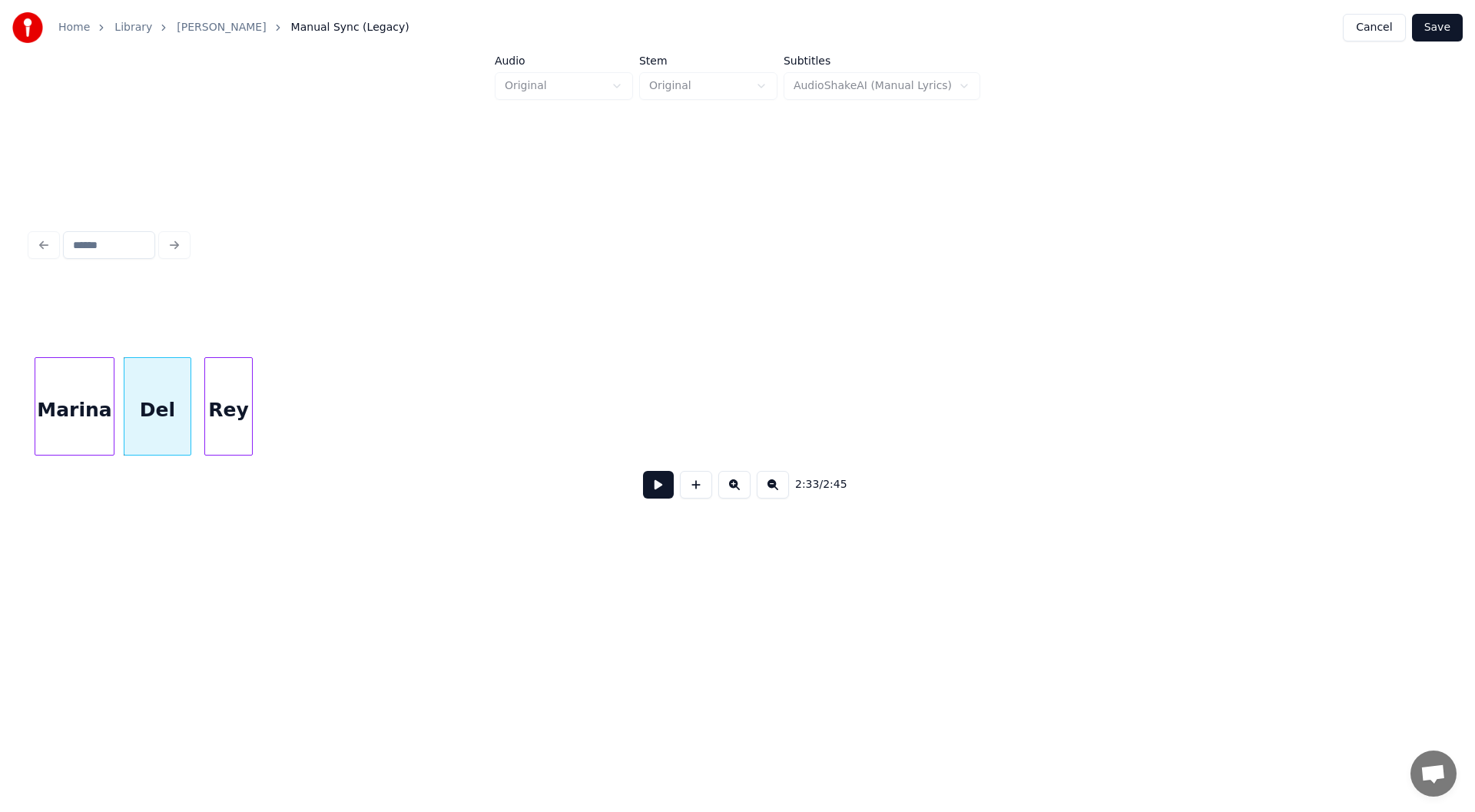
click at [228, 414] on div "Rey" at bounding box center [229, 411] width 47 height 104
click at [81, 427] on div "Marina" at bounding box center [74, 411] width 78 height 104
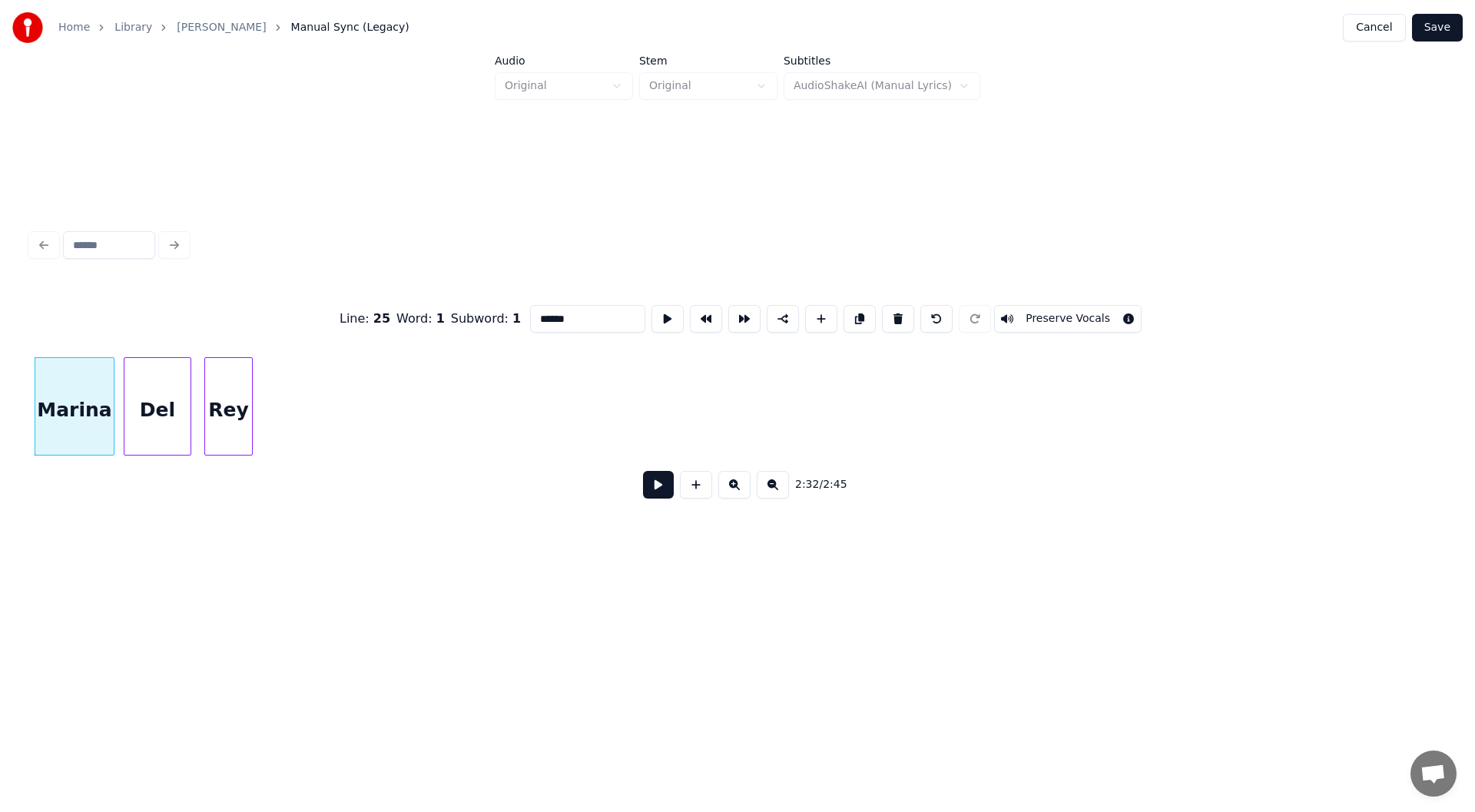
click at [654, 492] on button at bounding box center [658, 484] width 31 height 28
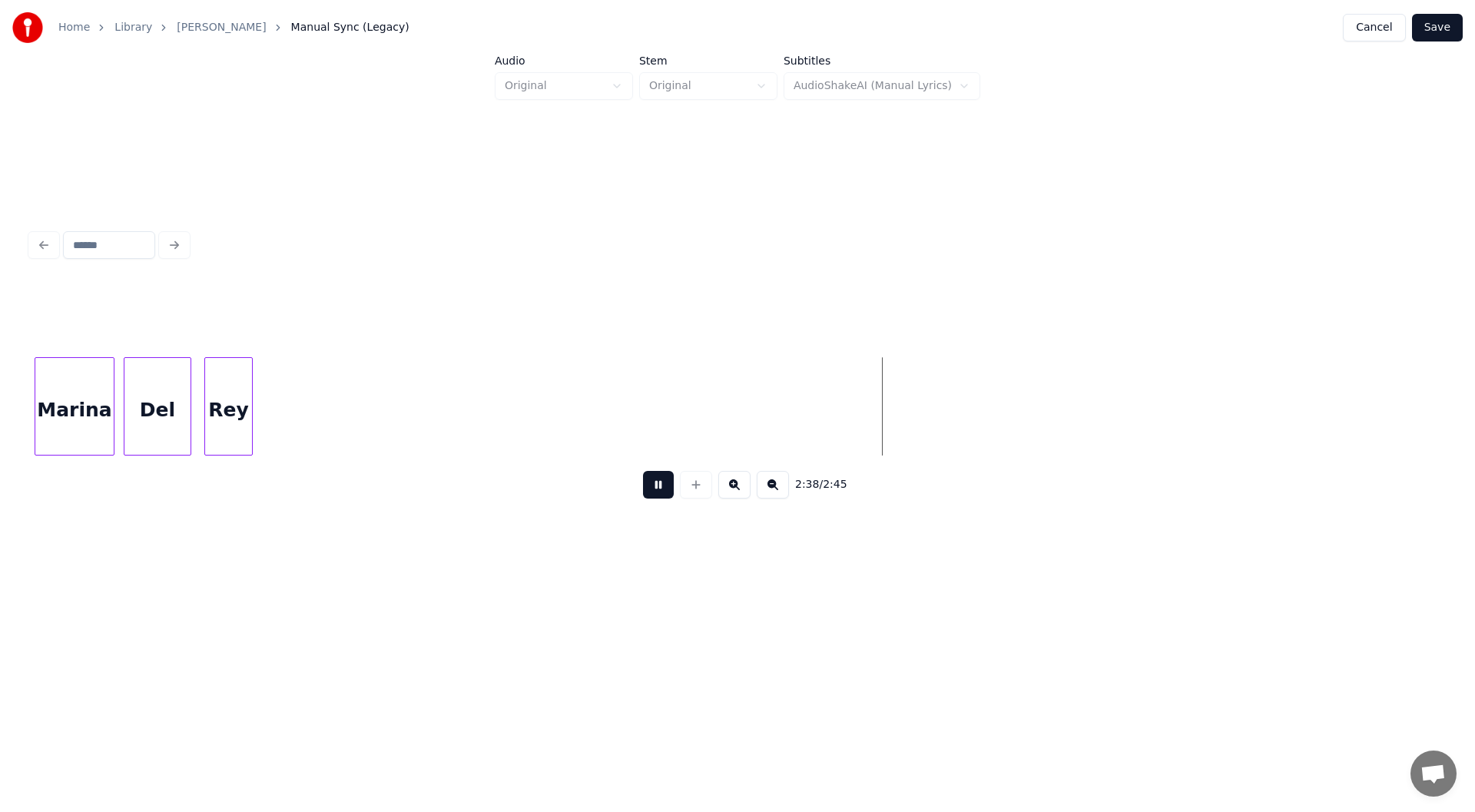
click at [655, 486] on button at bounding box center [658, 484] width 31 height 28
click at [1425, 27] on button "Save" at bounding box center [1437, 27] width 50 height 28
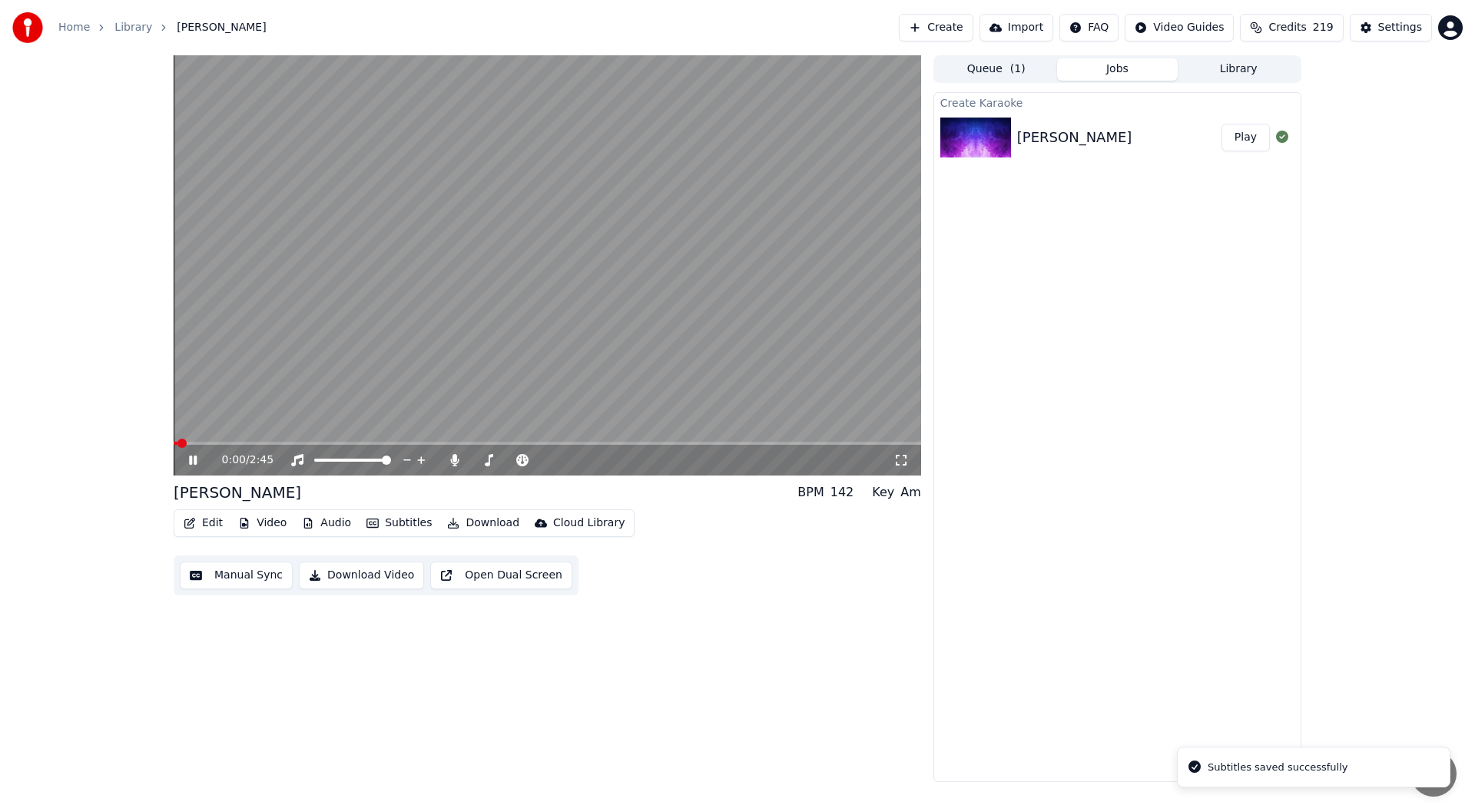
click at [898, 458] on icon at bounding box center [900, 460] width 15 height 13
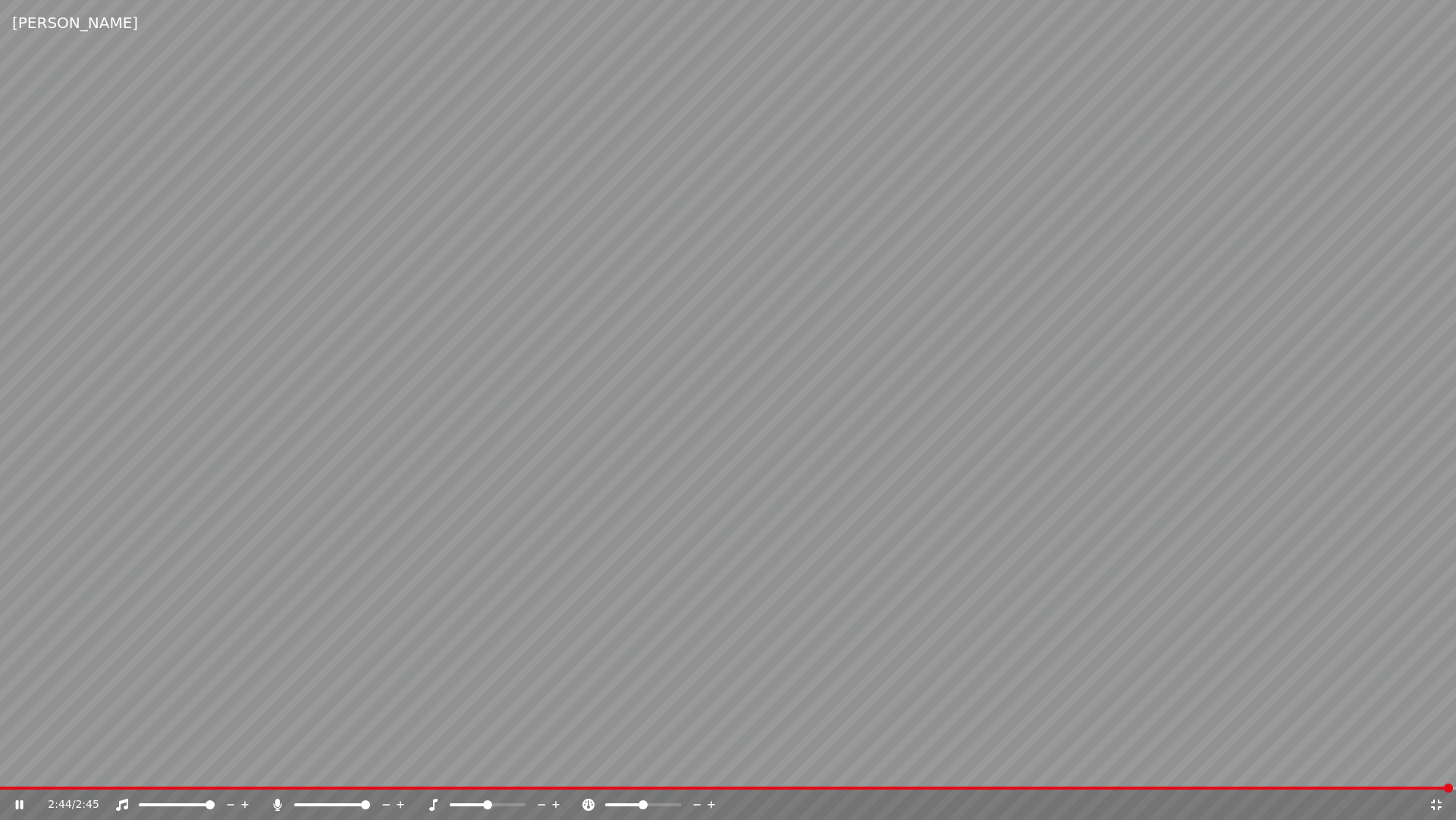
click at [1438, 801] on icon at bounding box center [1436, 805] width 11 height 11
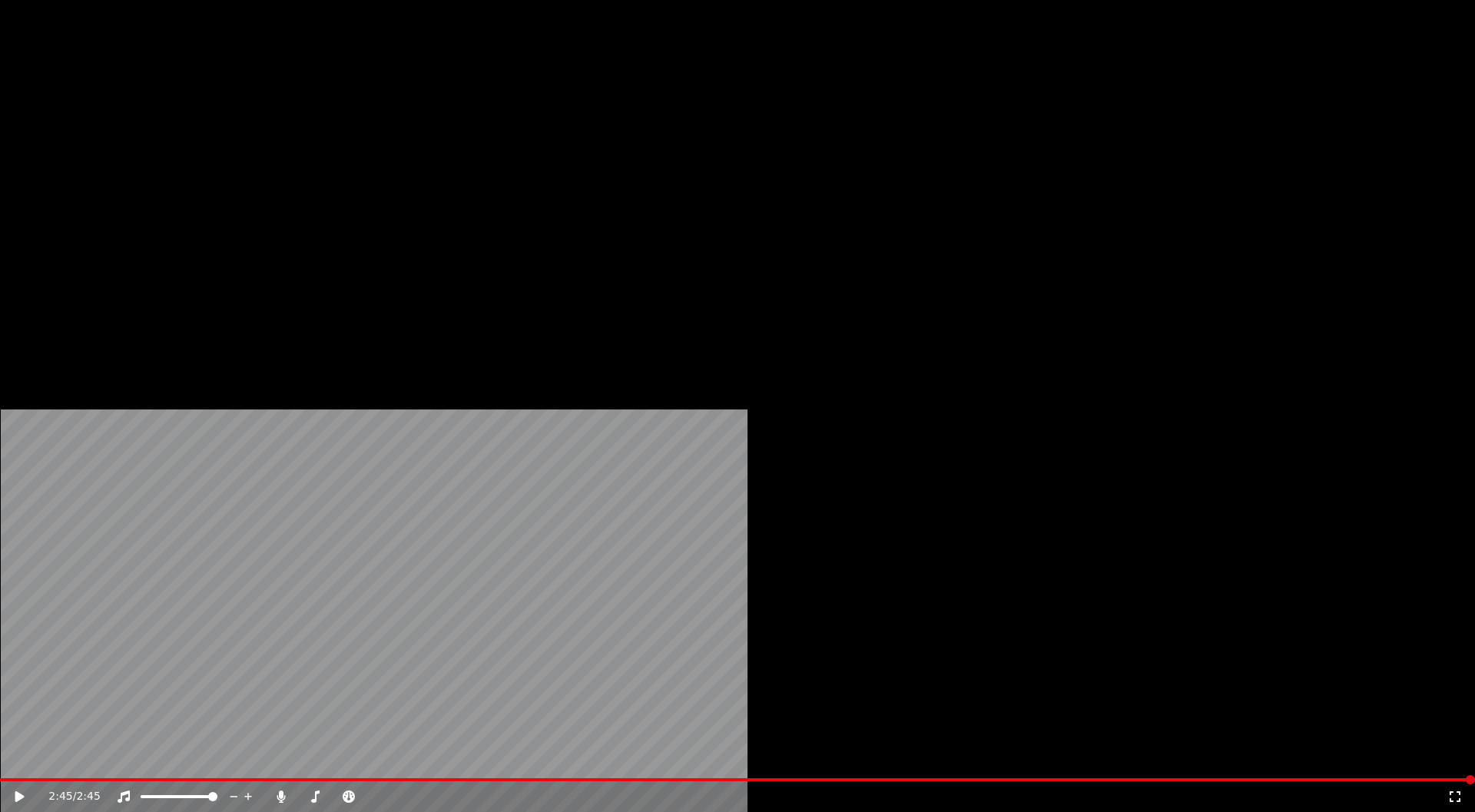
click at [478, 113] on button "Download" at bounding box center [484, 103] width 85 height 22
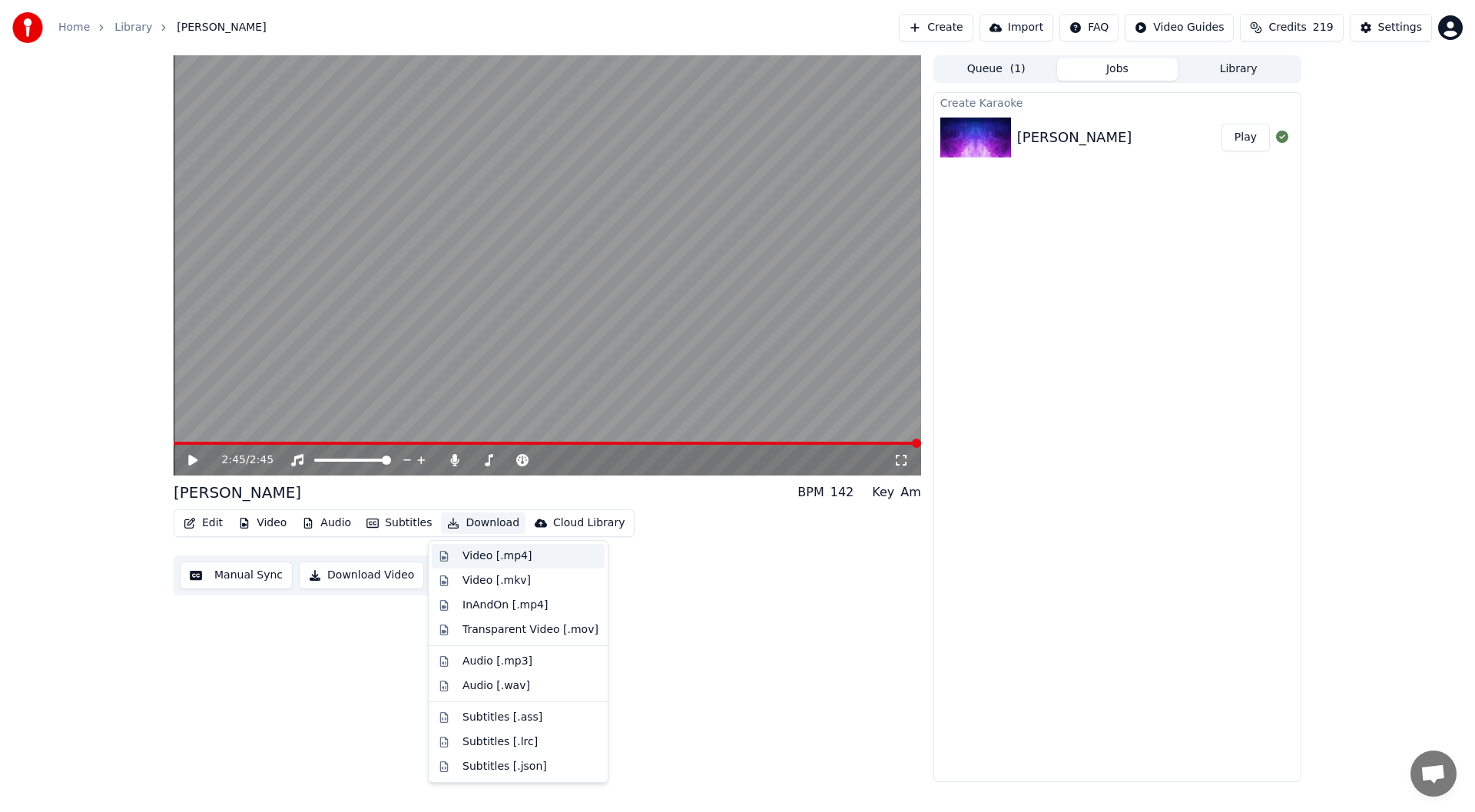
click at [490, 556] on div "Video [.mp4]" at bounding box center [497, 555] width 69 height 15
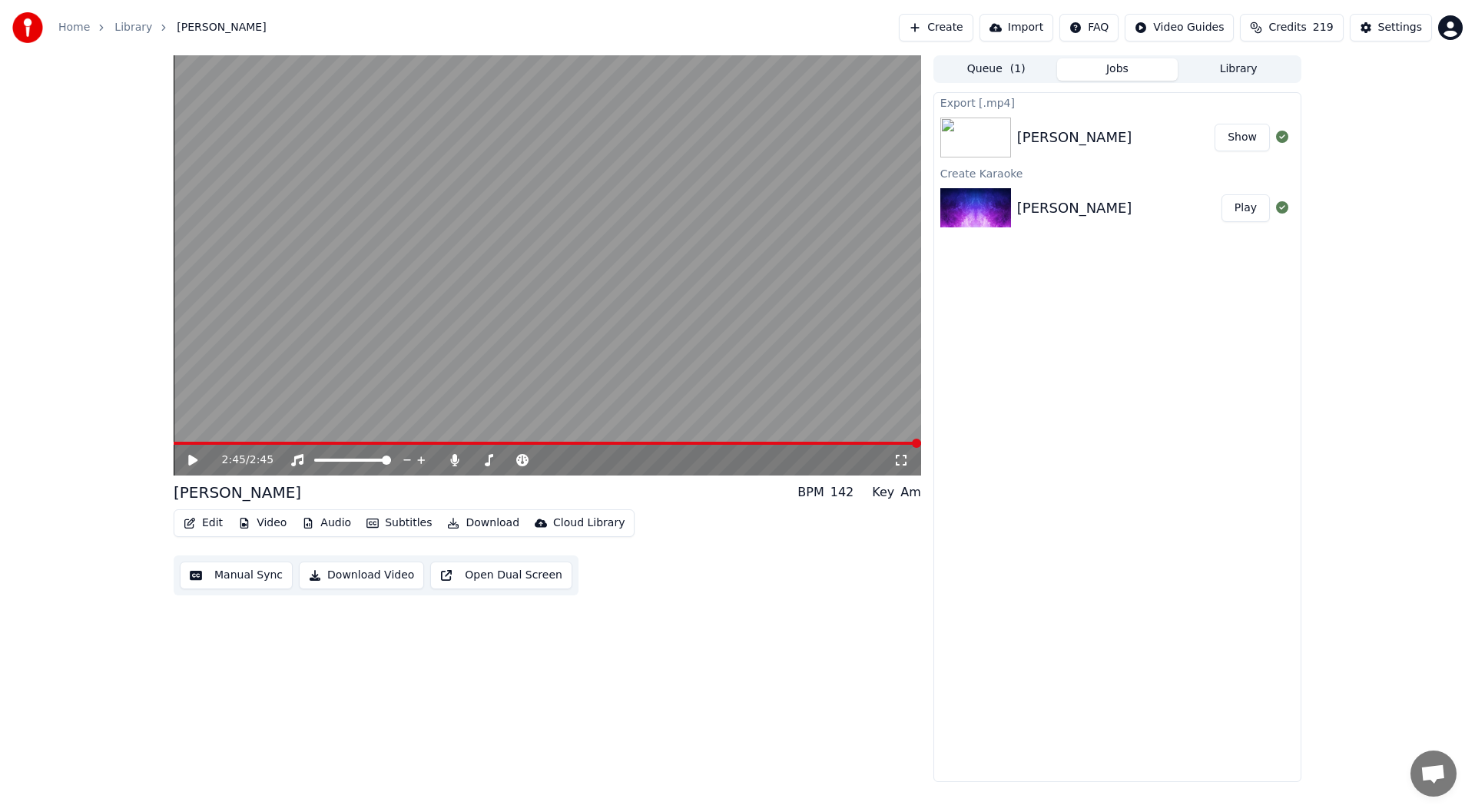
click at [1233, 128] on button "Show" at bounding box center [1242, 137] width 55 height 28
